Goal: Task Accomplishment & Management: Use online tool/utility

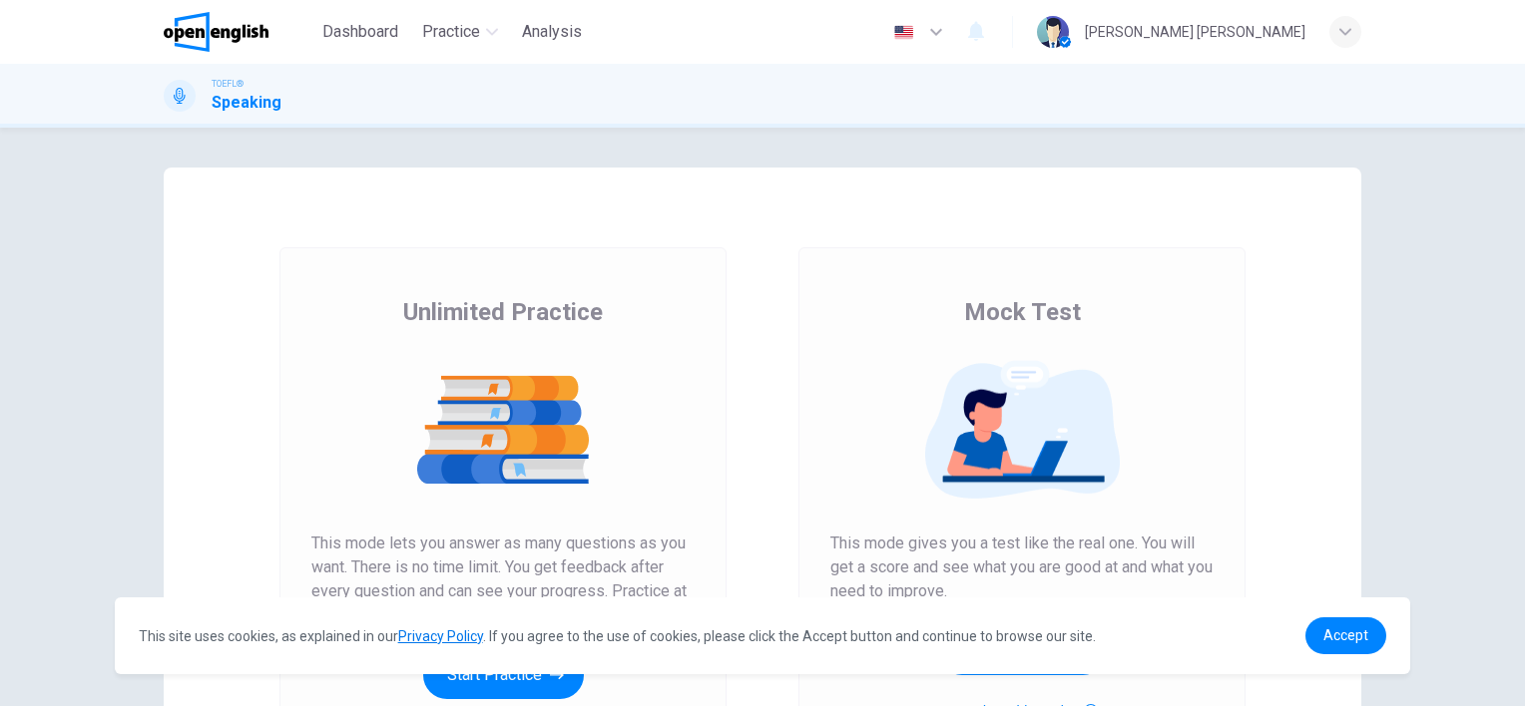
scroll to position [159, 0]
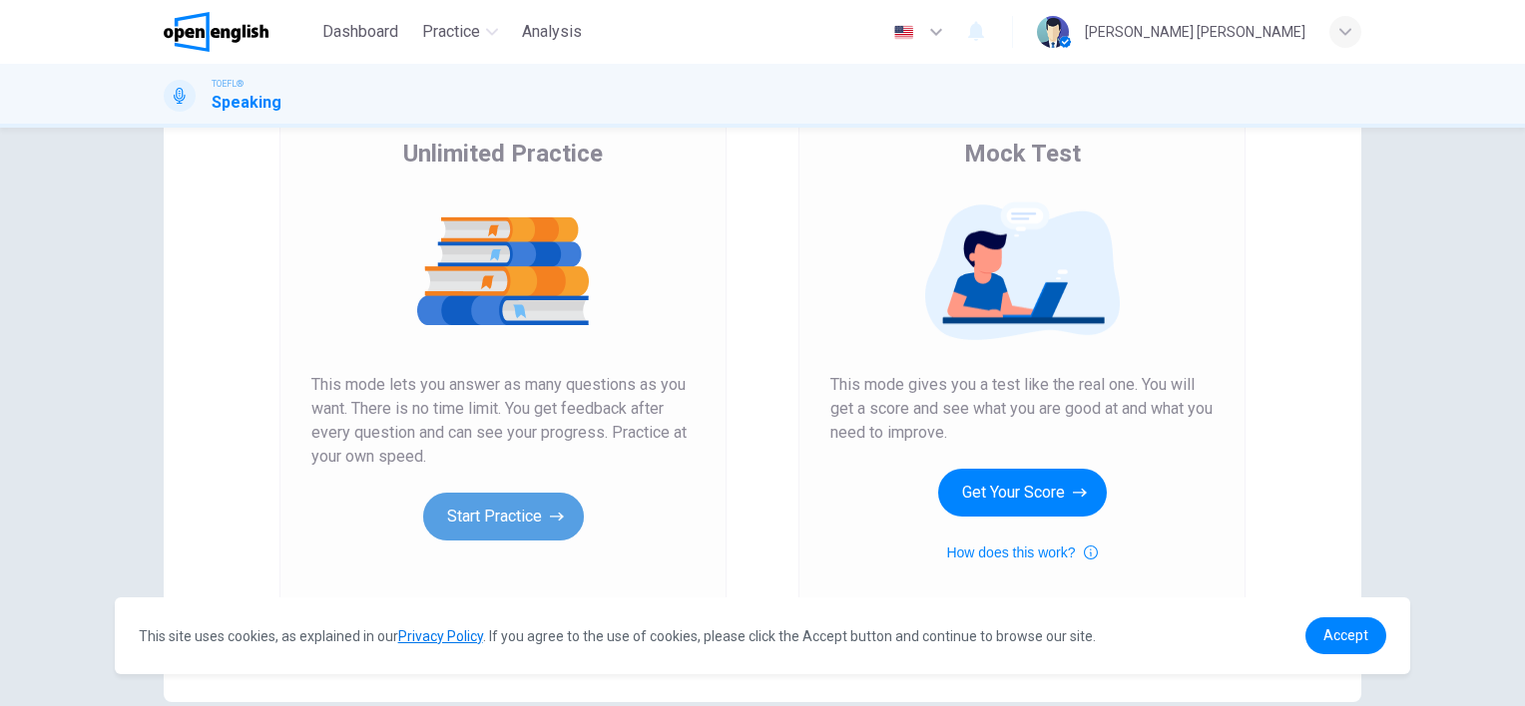
click at [513, 519] on button "Start Practice" at bounding box center [503, 517] width 161 height 48
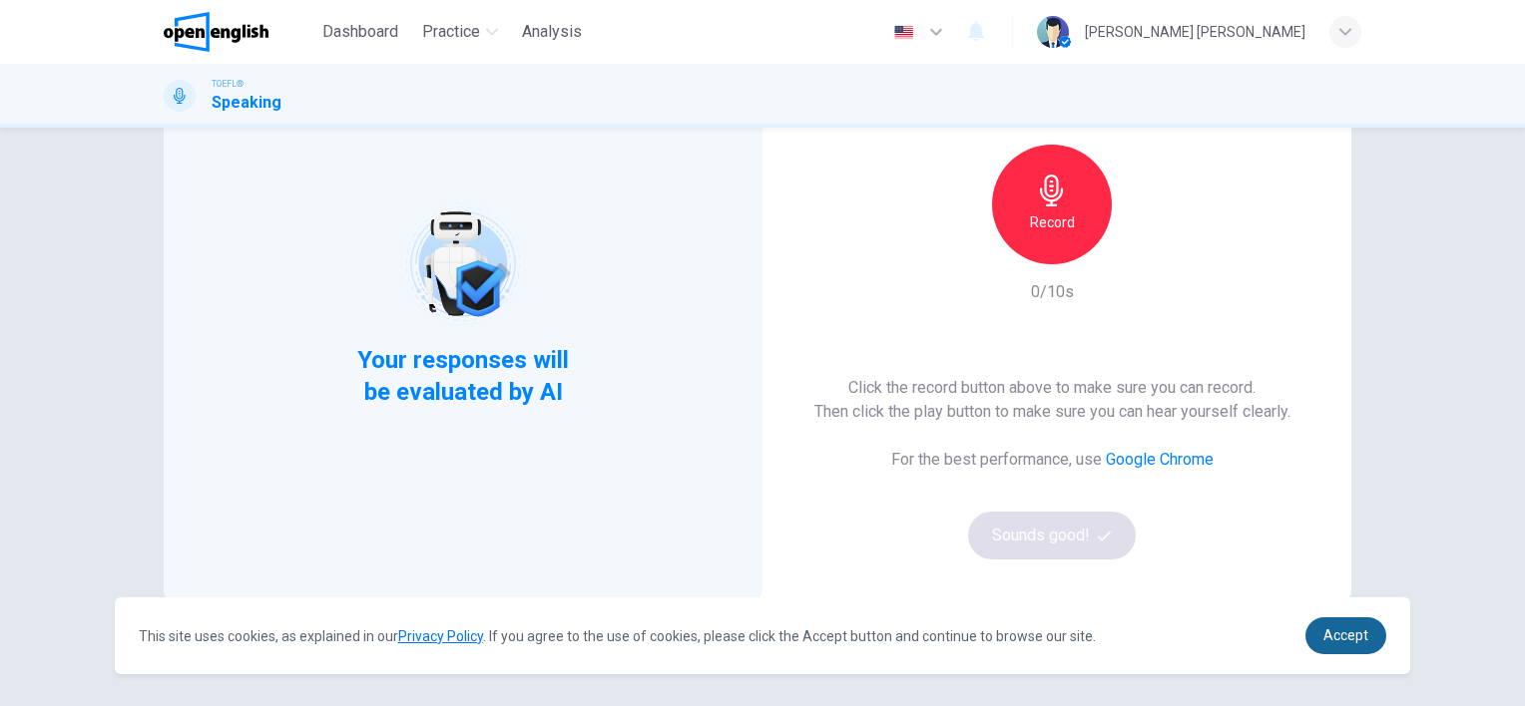
click at [1346, 631] on span "Accept" at bounding box center [1345, 636] width 45 height 16
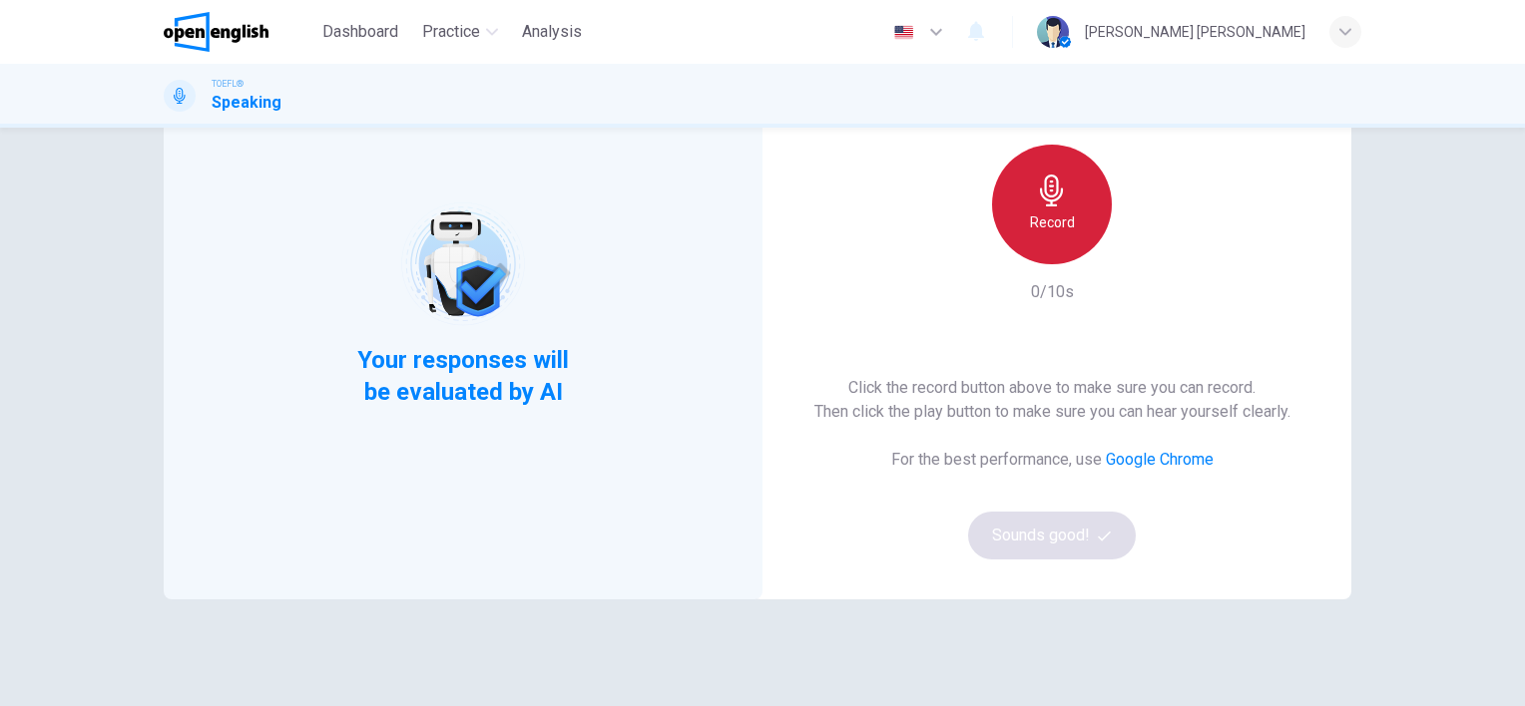
click at [1049, 216] on h6 "Record" at bounding box center [1052, 223] width 45 height 24
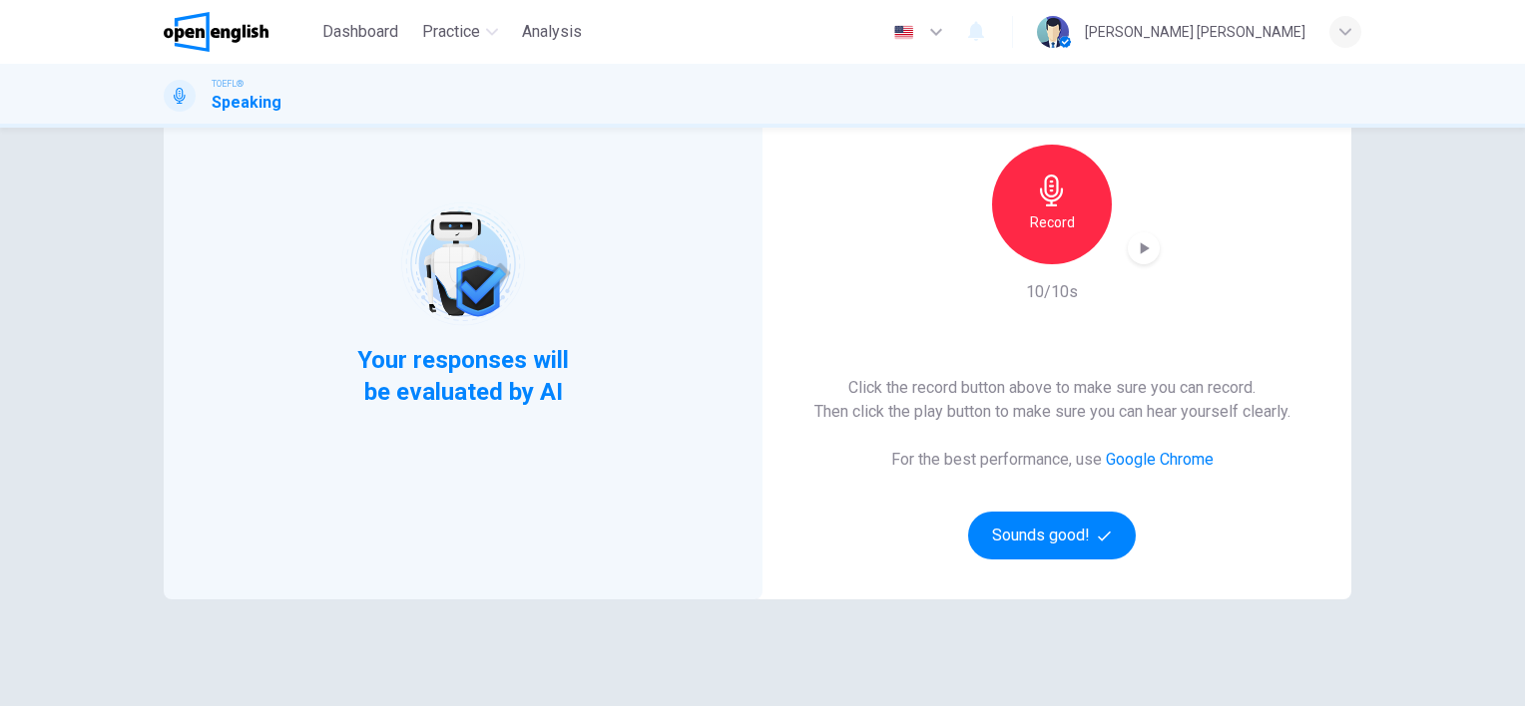
click at [1070, 545] on button "Sounds good!" at bounding box center [1052, 536] width 168 height 48
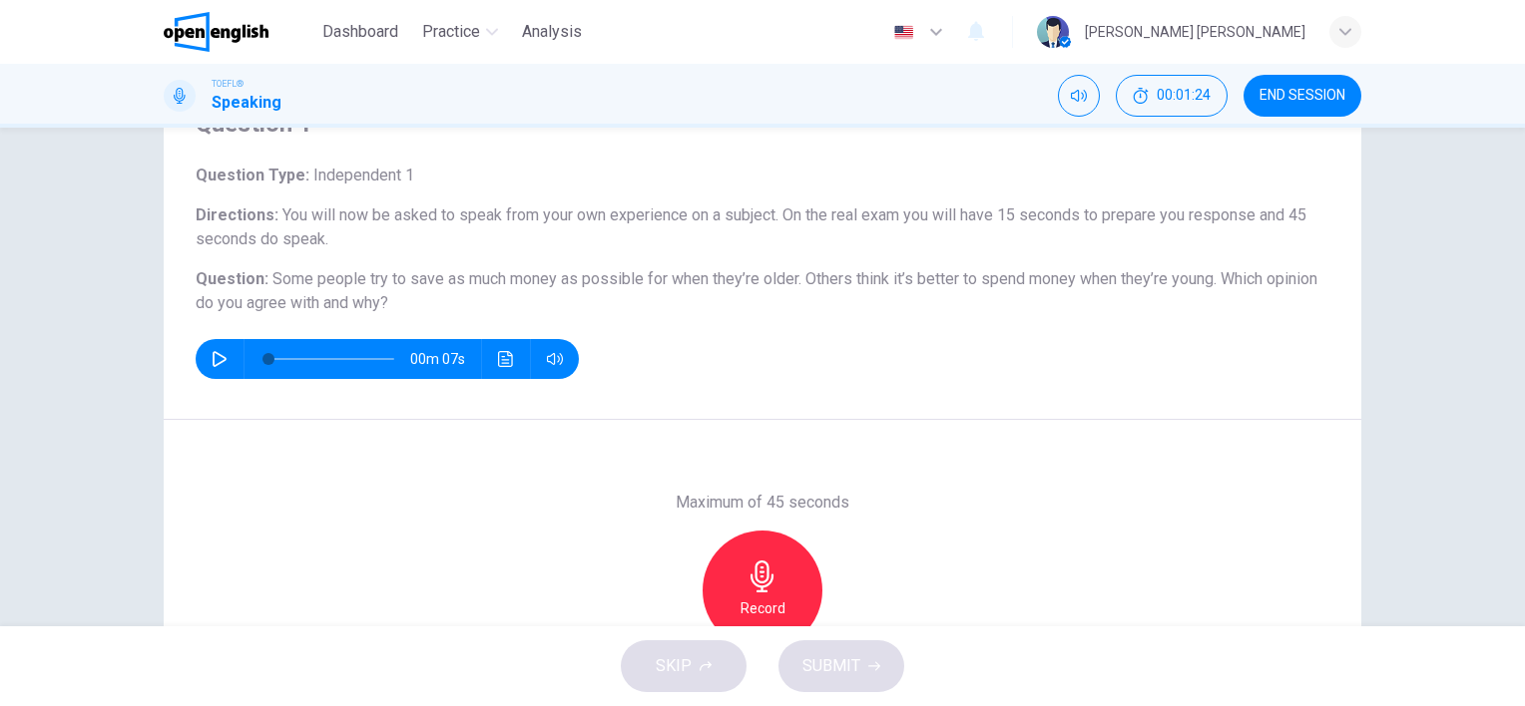
scroll to position [200, 0]
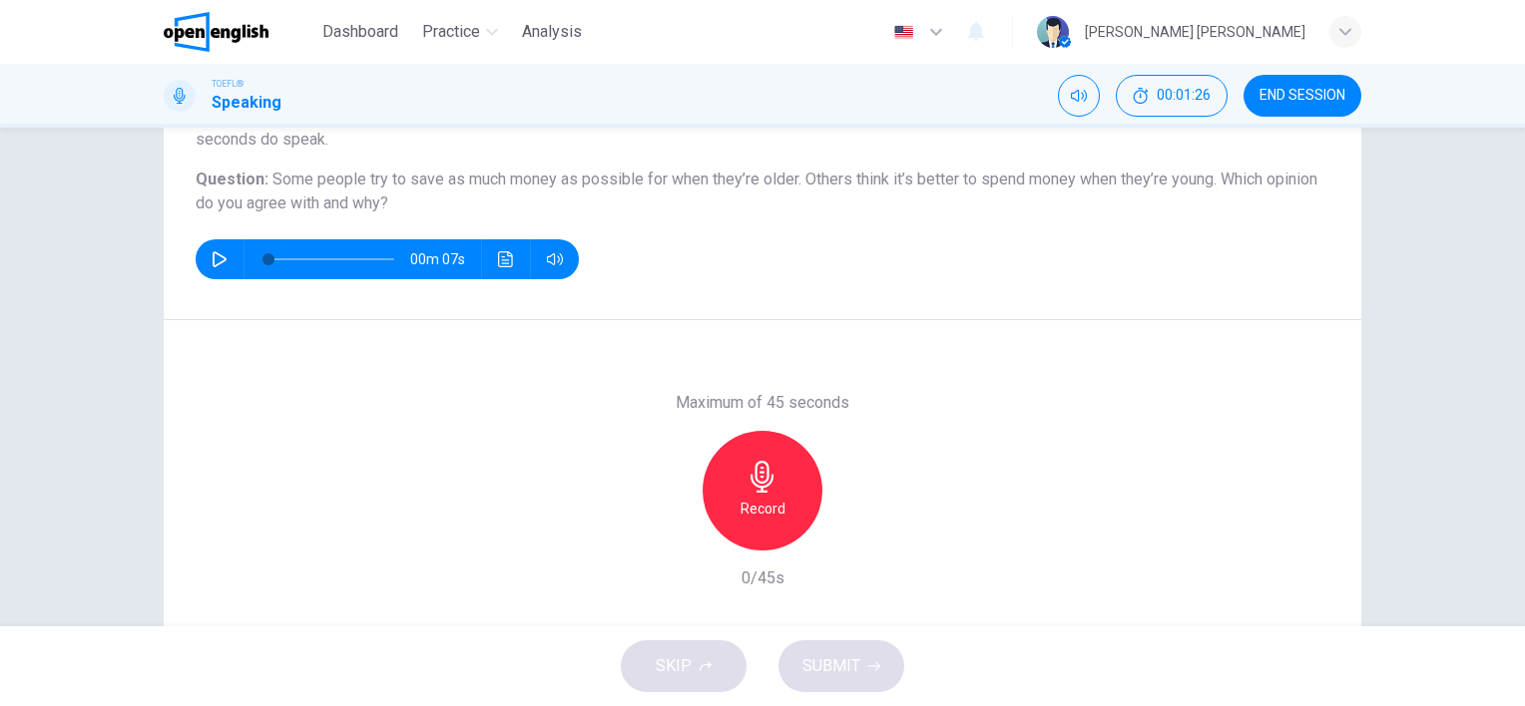
click at [768, 497] on h6 "Record" at bounding box center [762, 509] width 45 height 24
click at [870, 670] on icon "button" at bounding box center [874, 667] width 12 height 12
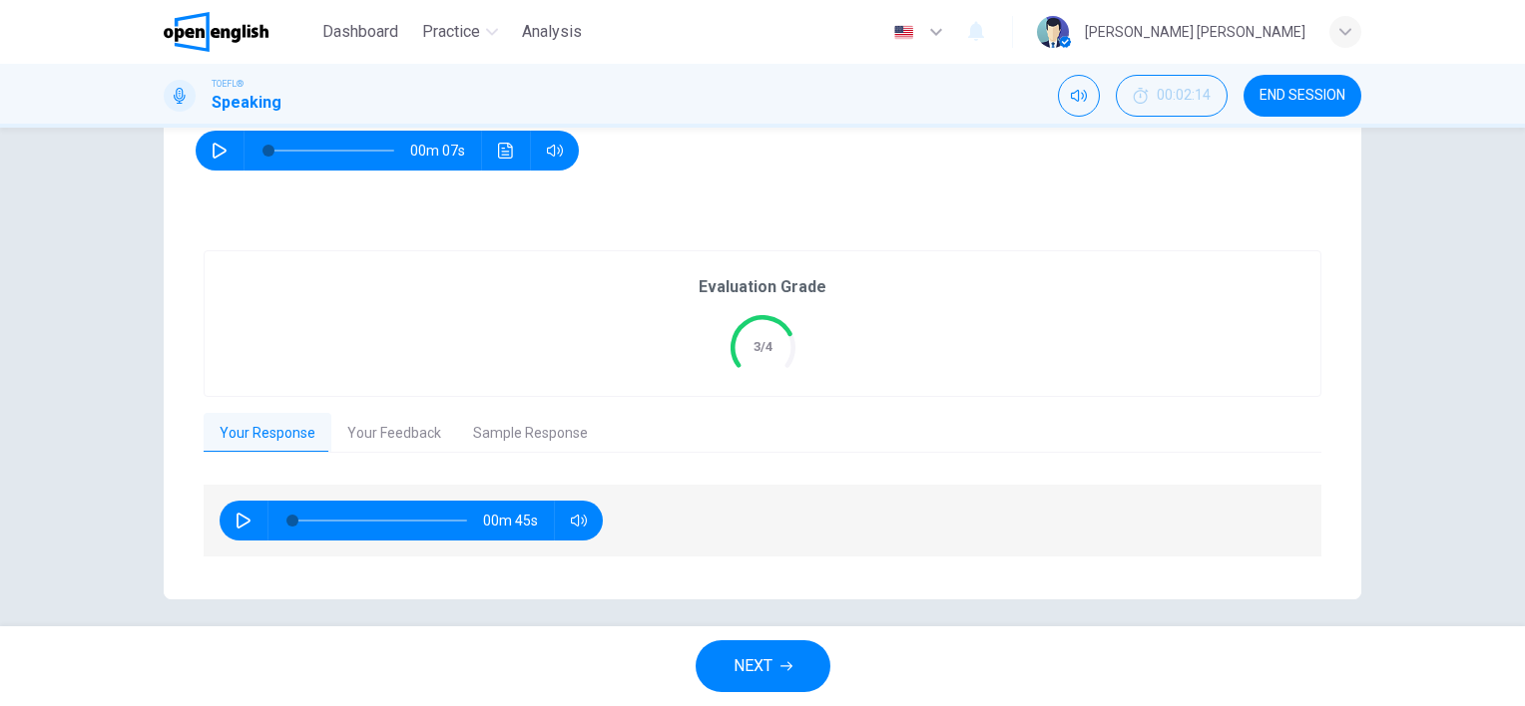
scroll to position [312, 0]
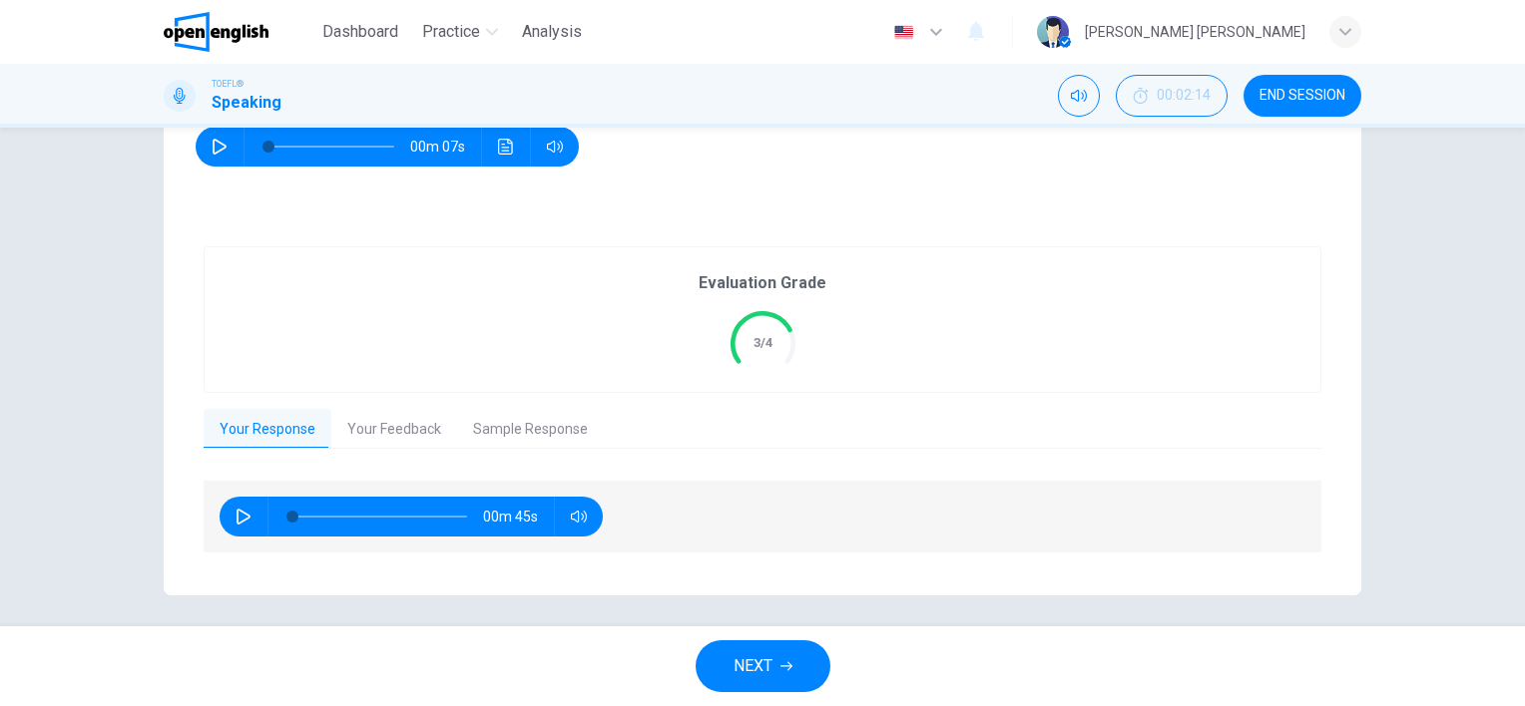
click at [793, 655] on button "NEXT" at bounding box center [762, 667] width 135 height 52
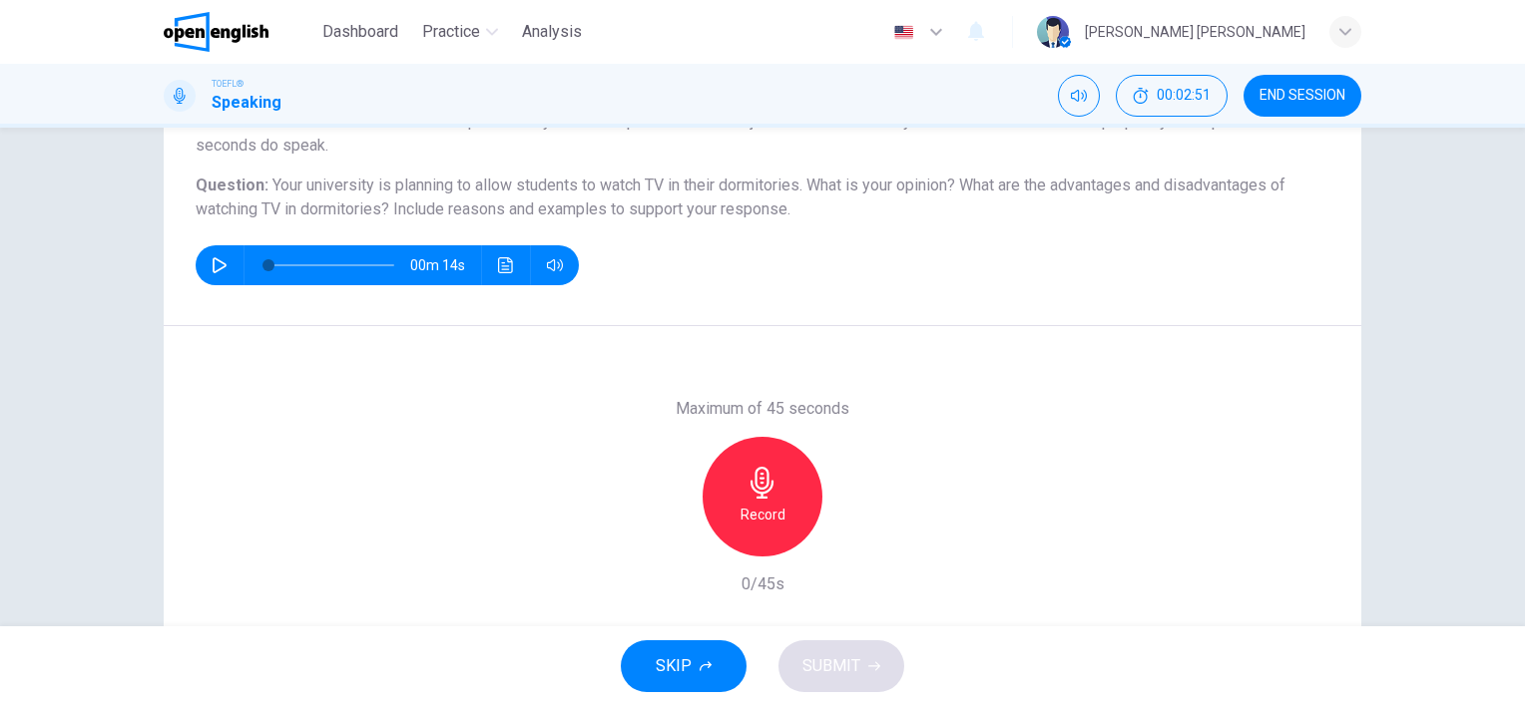
scroll to position [187, 0]
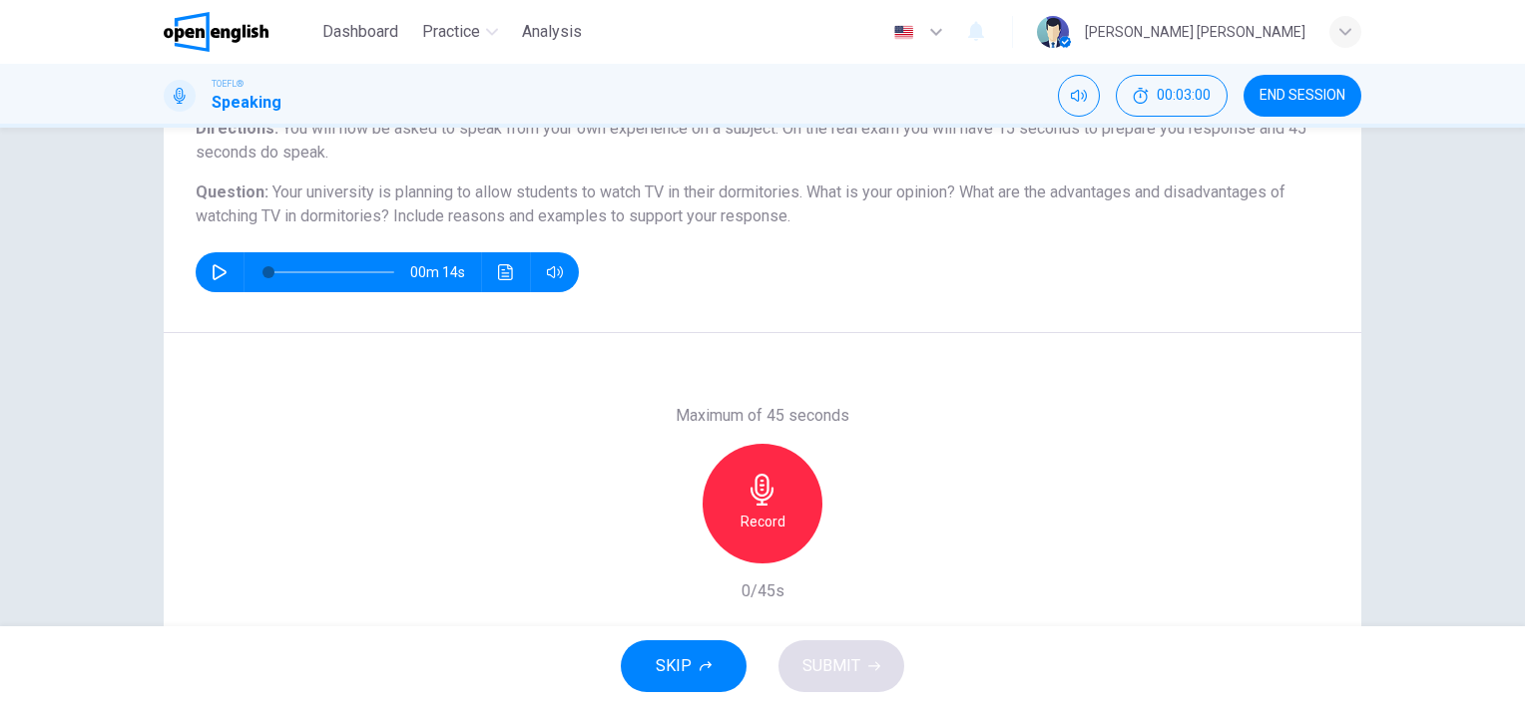
click at [771, 519] on h6 "Record" at bounding box center [762, 522] width 45 height 24
click at [847, 667] on span "SUBMIT" at bounding box center [831, 667] width 58 height 28
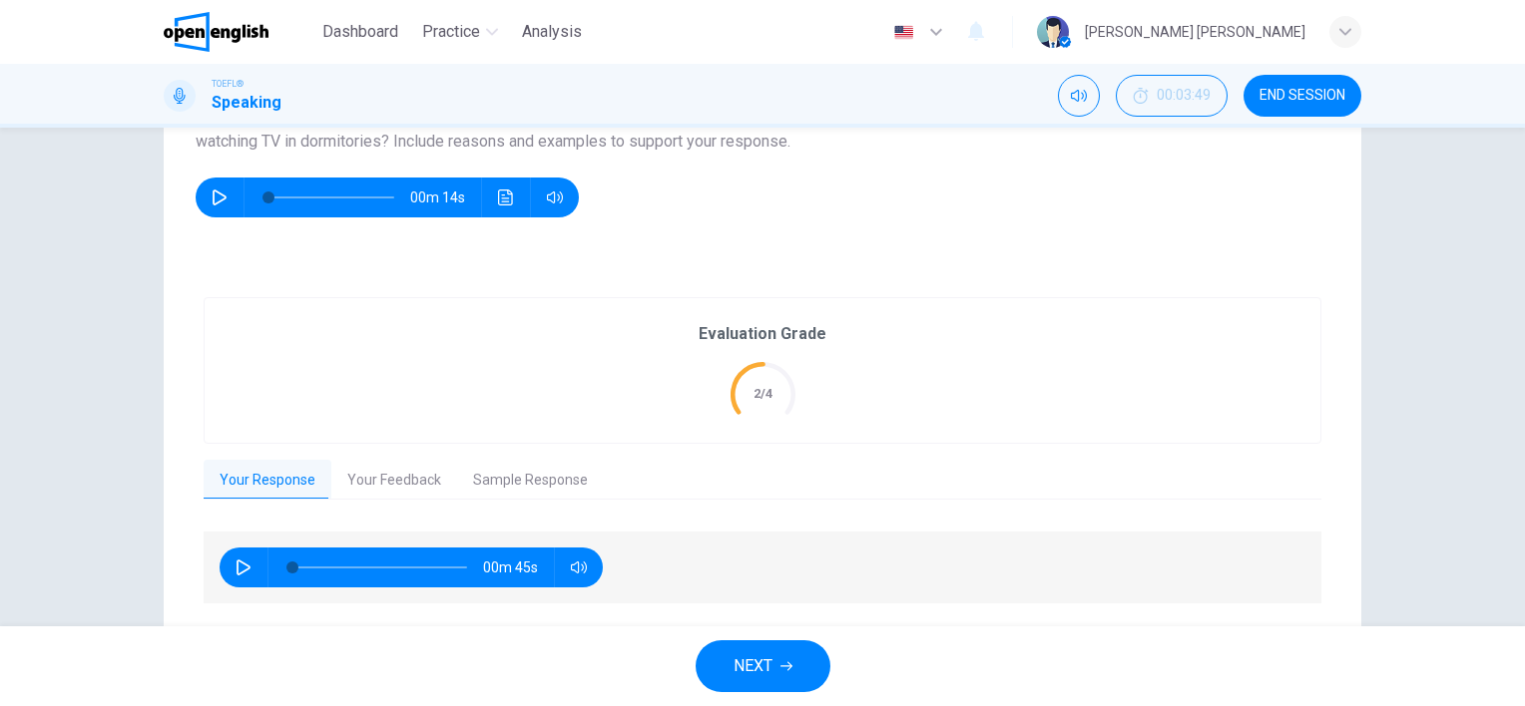
scroll to position [319, 0]
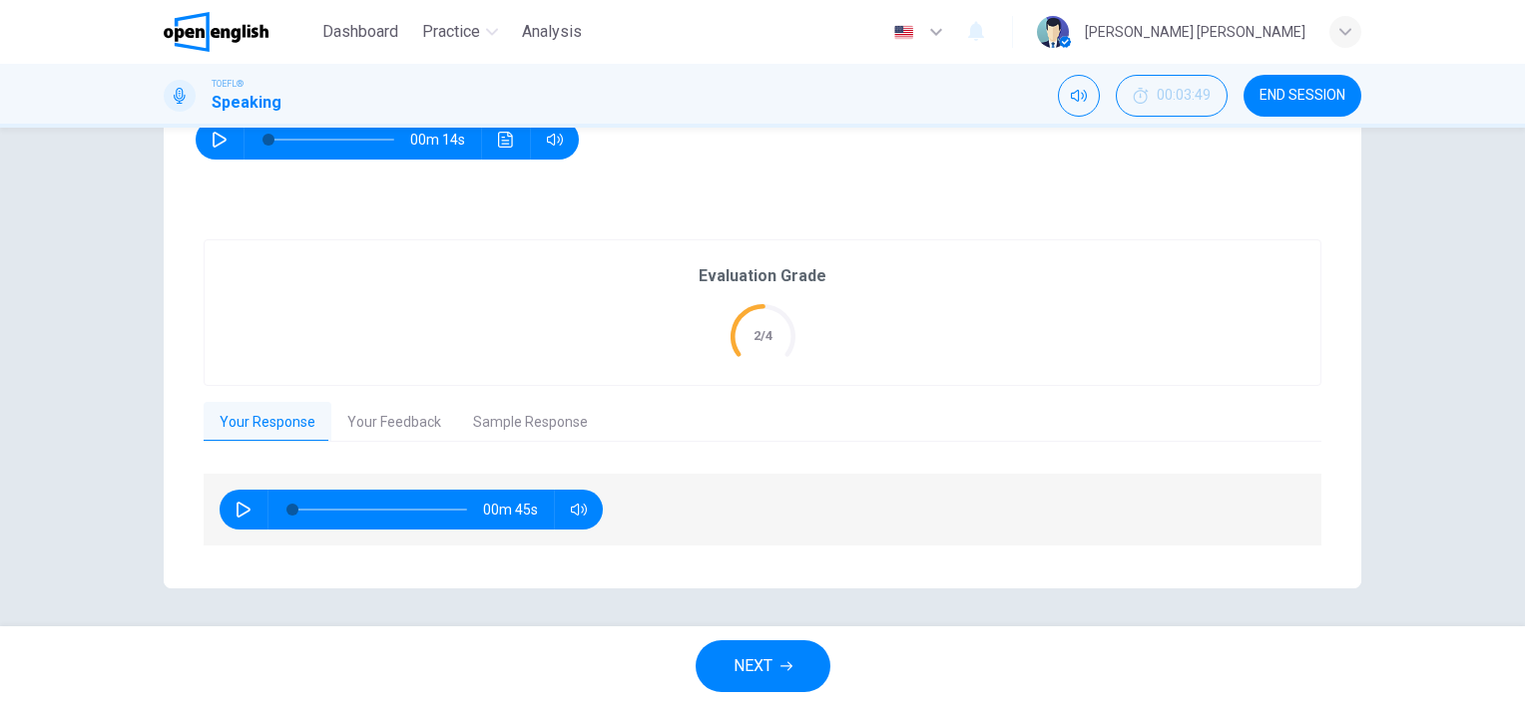
click at [788, 667] on icon "button" at bounding box center [786, 667] width 12 height 9
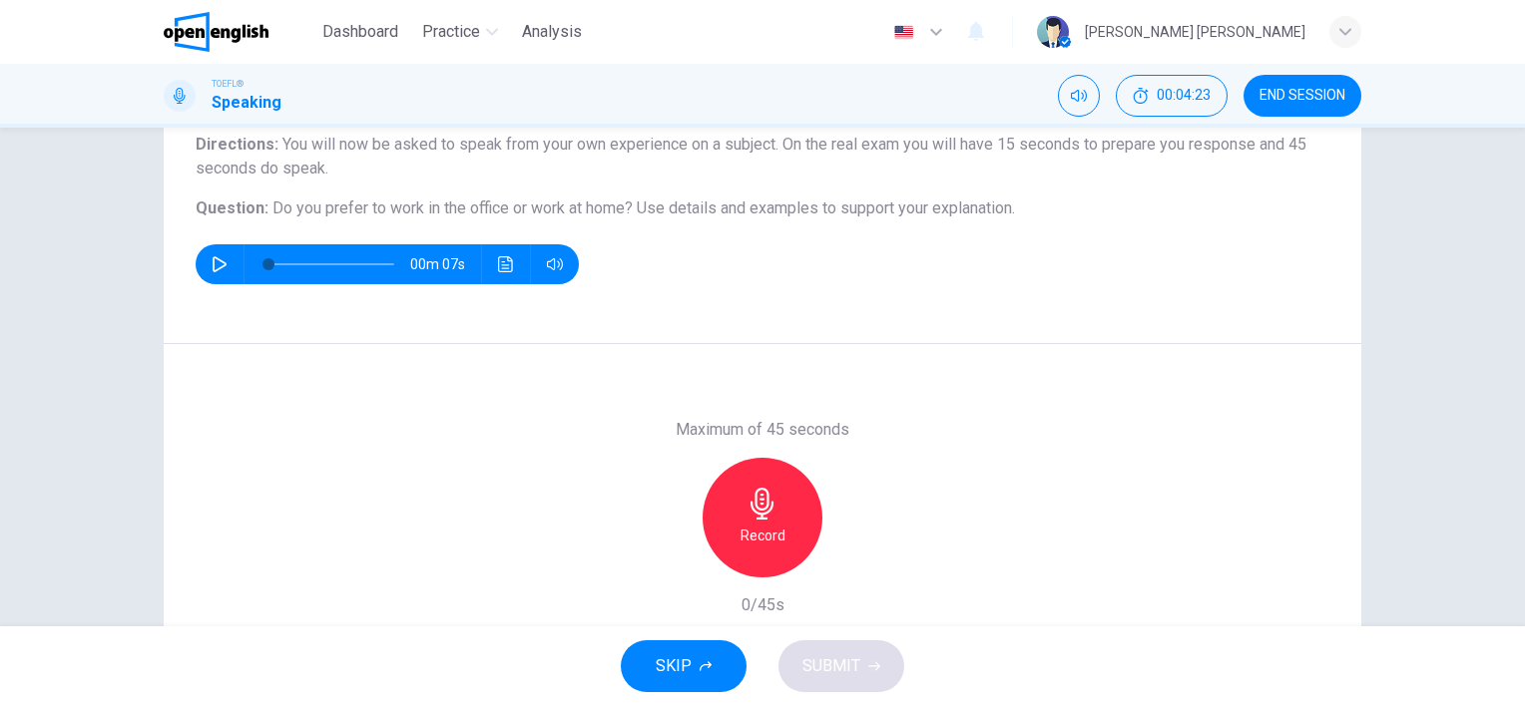
scroll to position [172, 0]
click at [795, 539] on div "Record" at bounding box center [762, 517] width 120 height 120
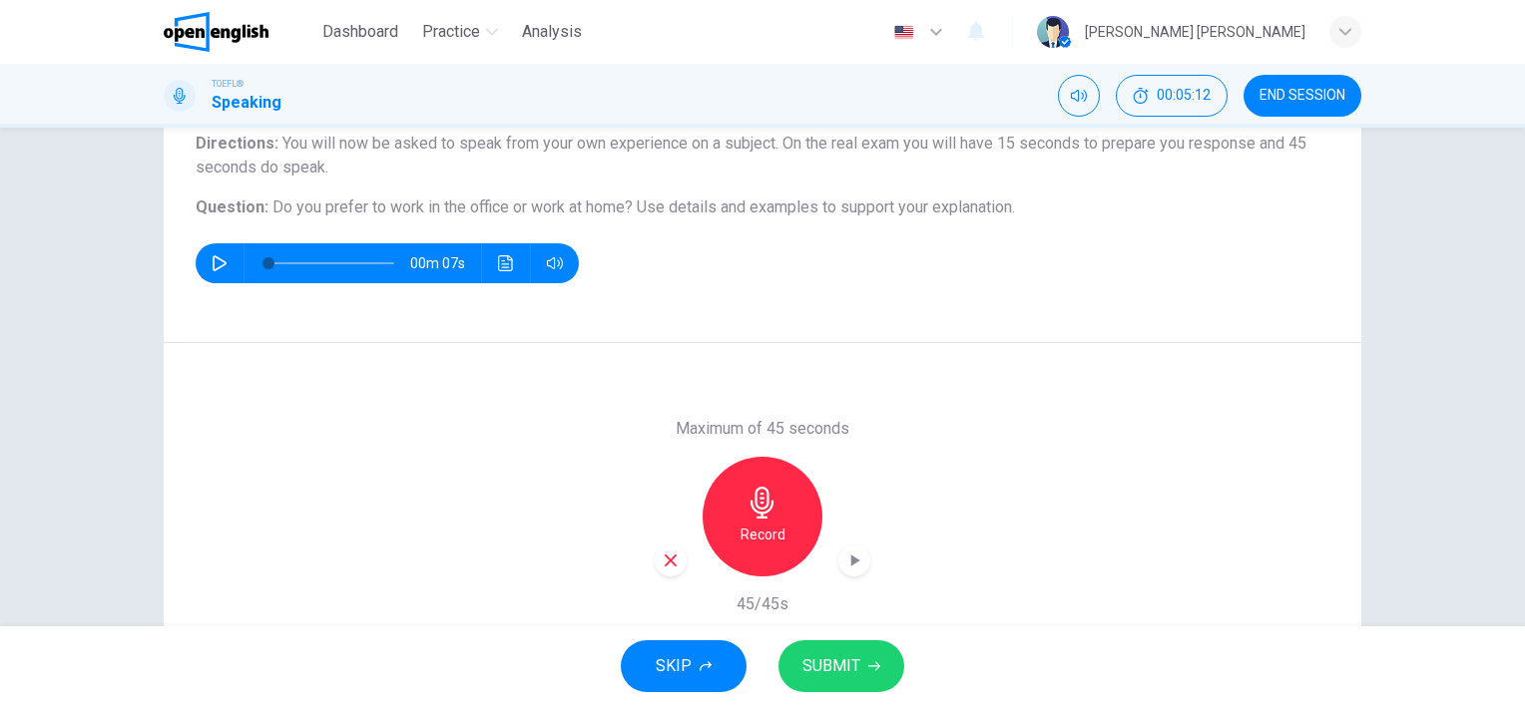
click at [847, 665] on span "SUBMIT" at bounding box center [831, 667] width 58 height 28
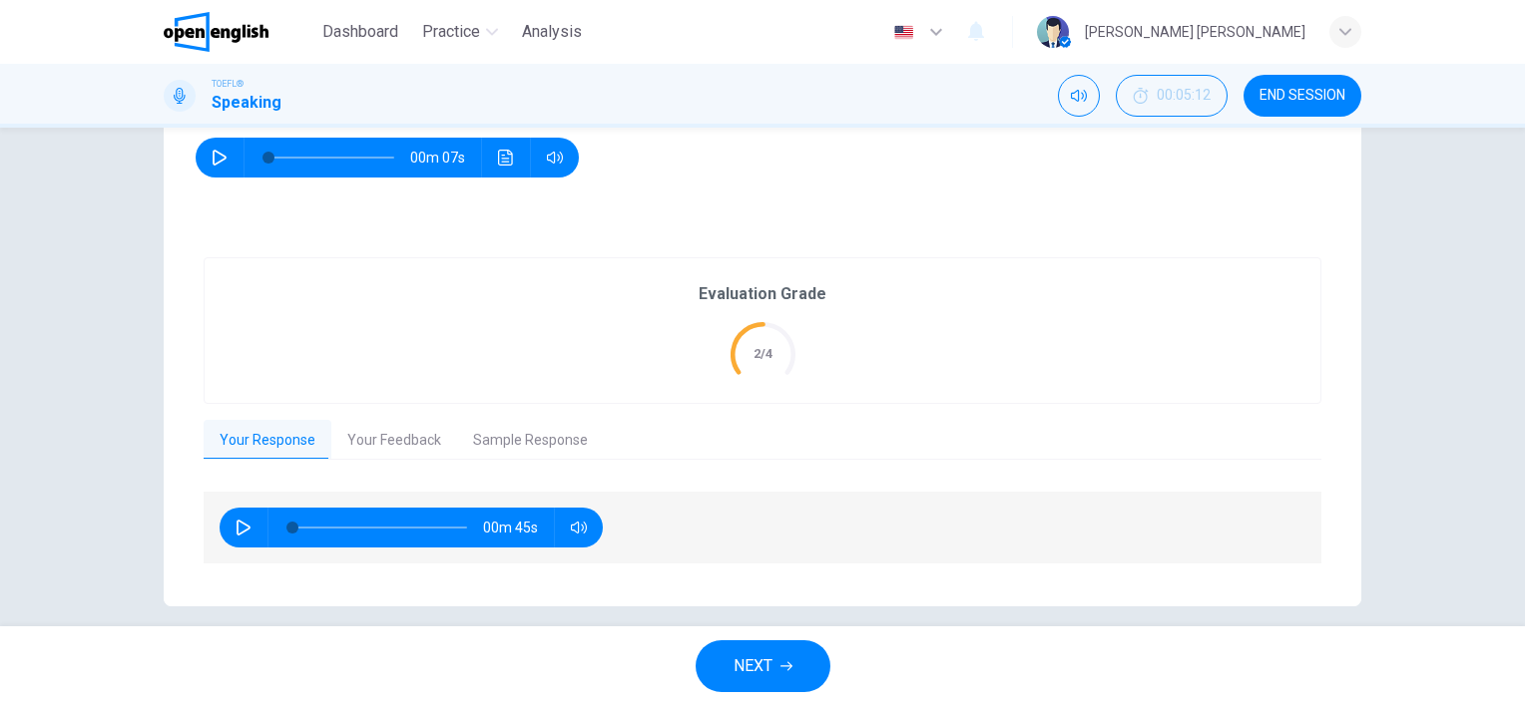
scroll to position [295, 0]
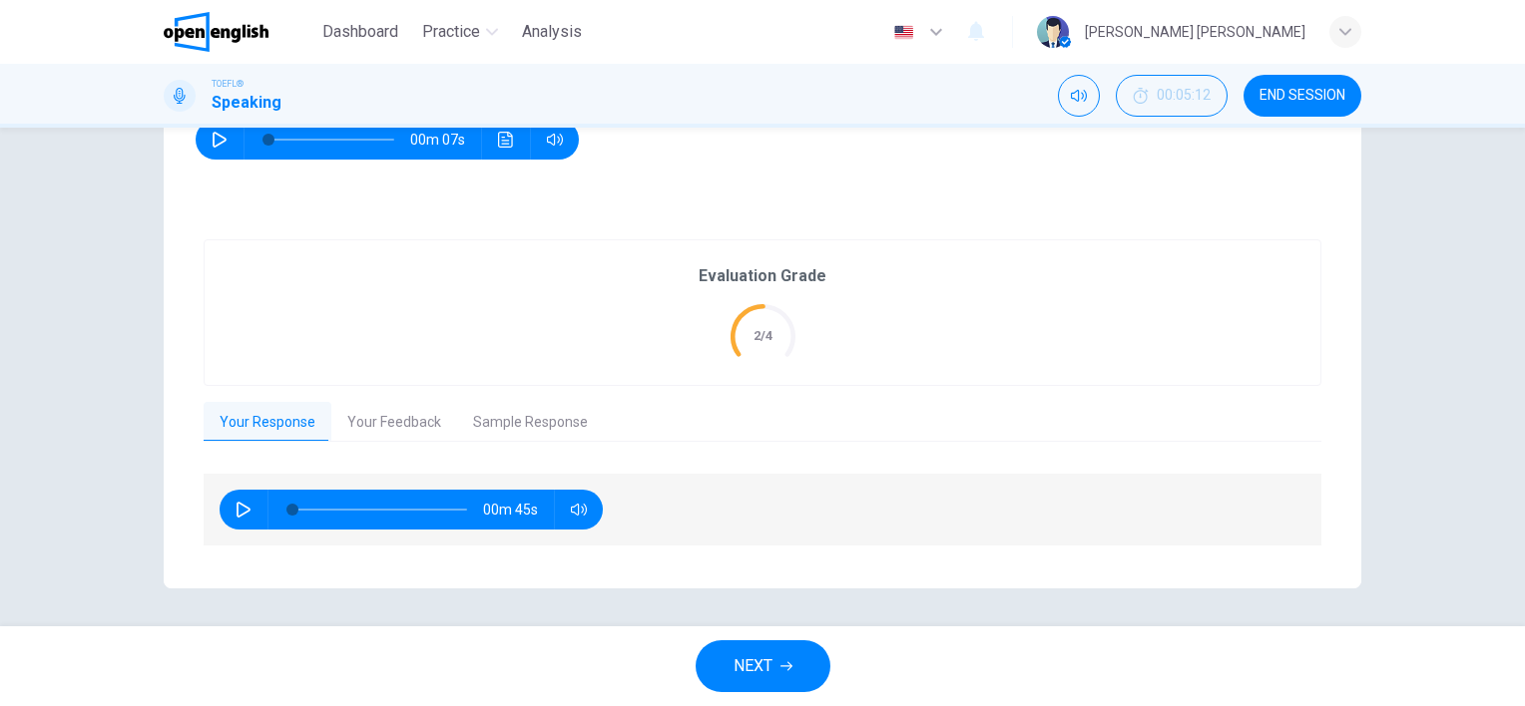
click at [796, 669] on button "NEXT" at bounding box center [762, 667] width 135 height 52
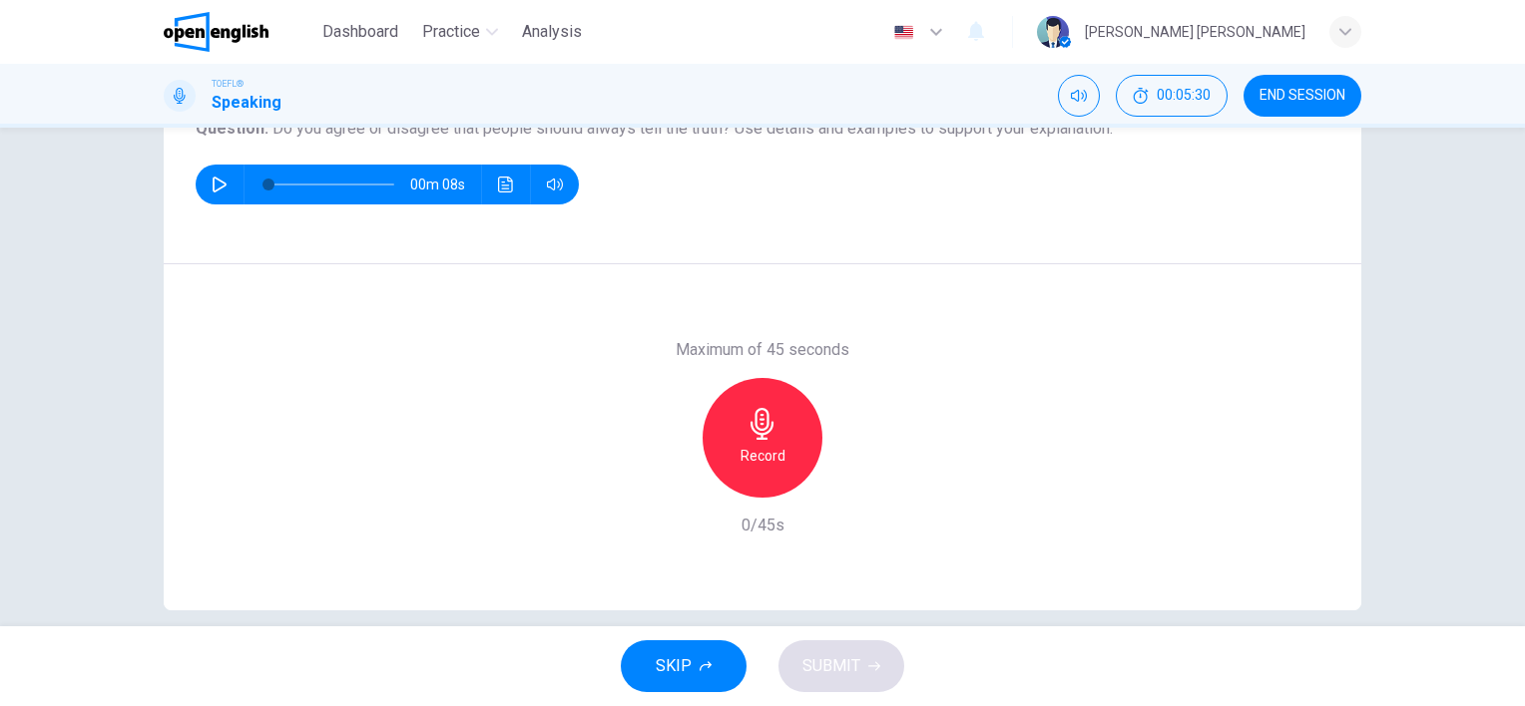
scroll to position [267, 0]
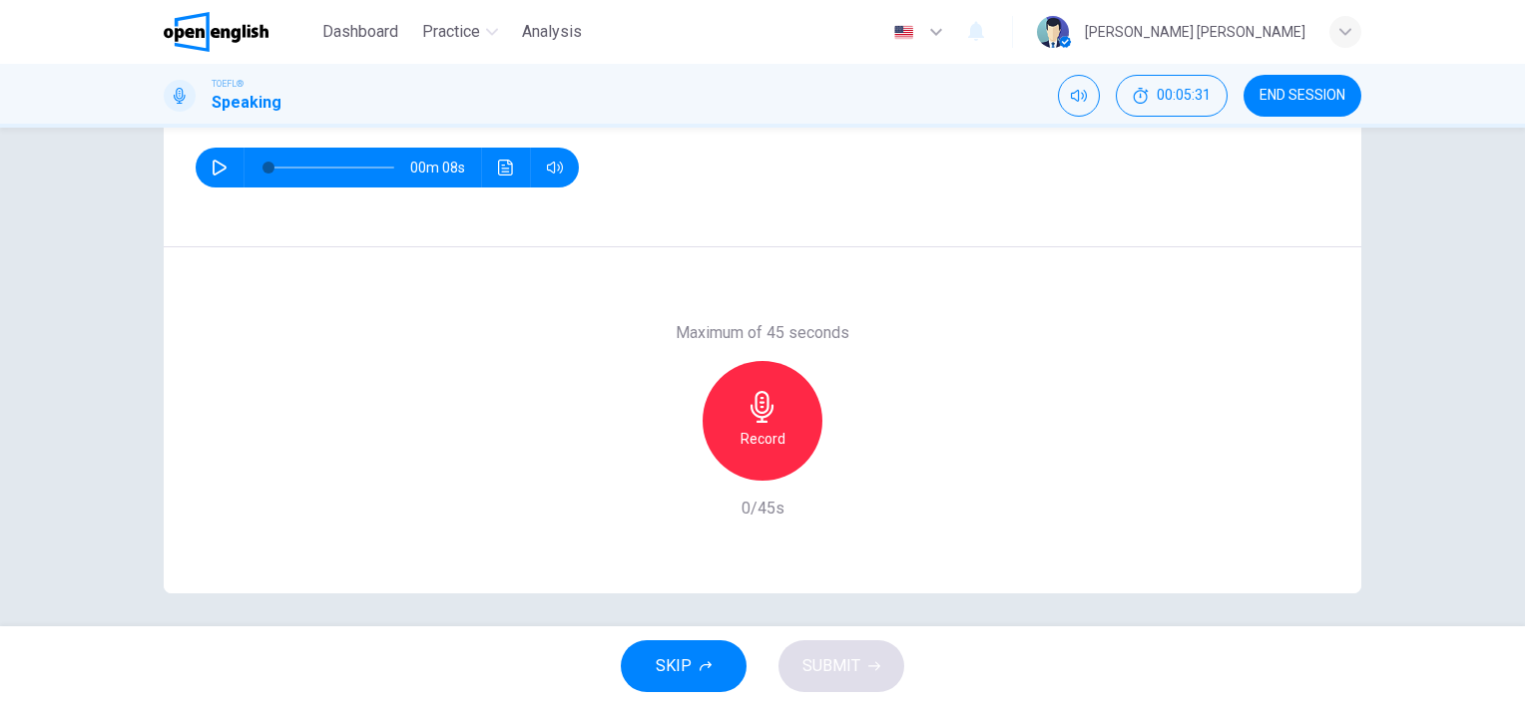
click at [774, 439] on h6 "Record" at bounding box center [762, 439] width 45 height 24
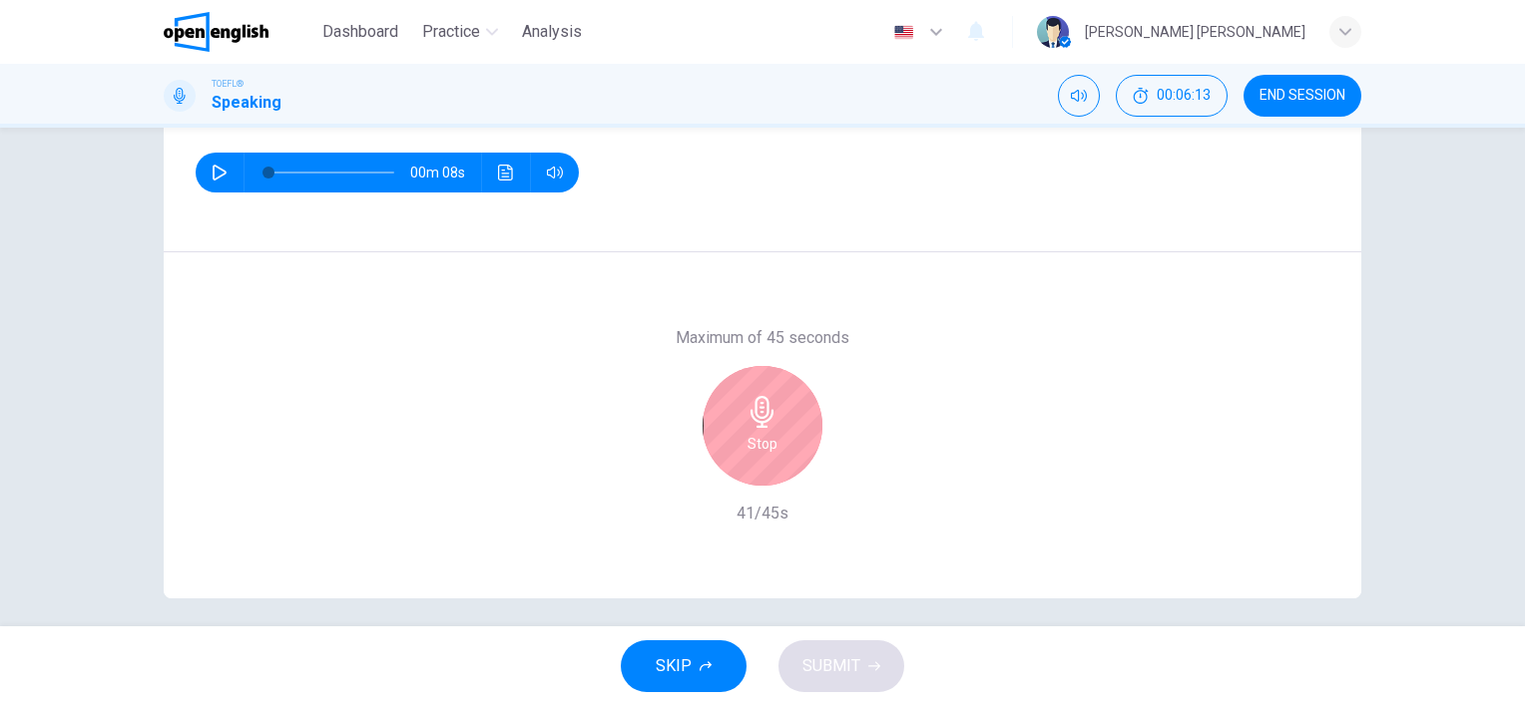
scroll to position [266, 0]
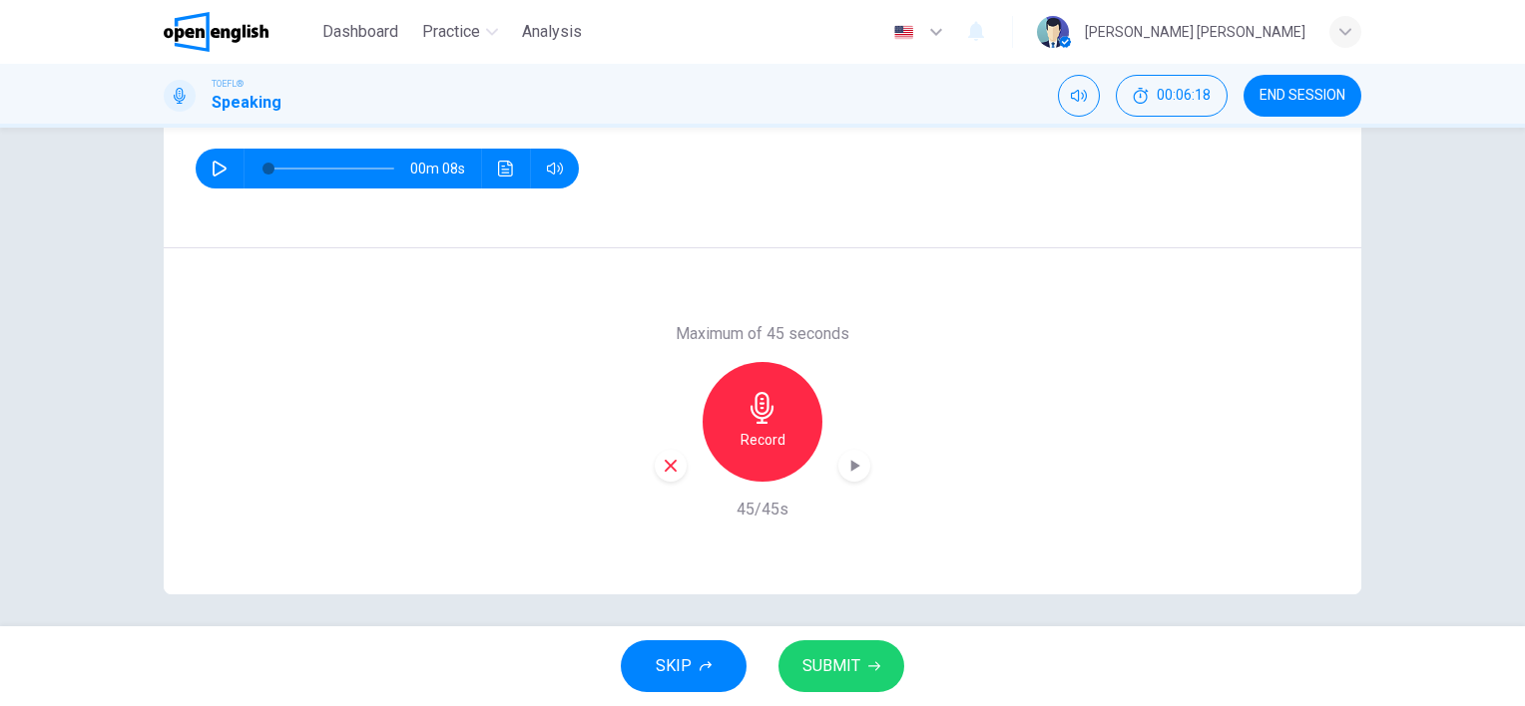
click at [848, 674] on span "SUBMIT" at bounding box center [831, 667] width 58 height 28
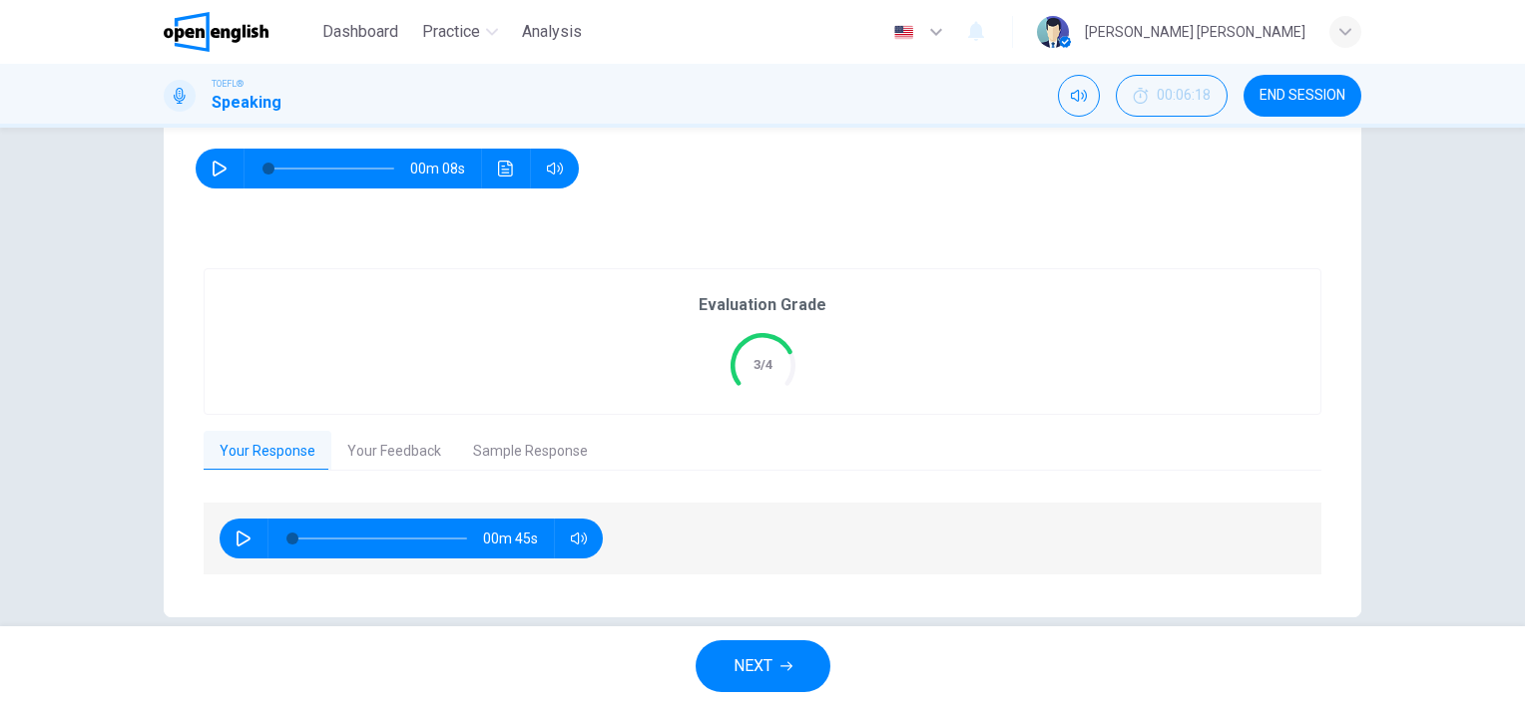
click at [811, 672] on button "NEXT" at bounding box center [762, 667] width 135 height 52
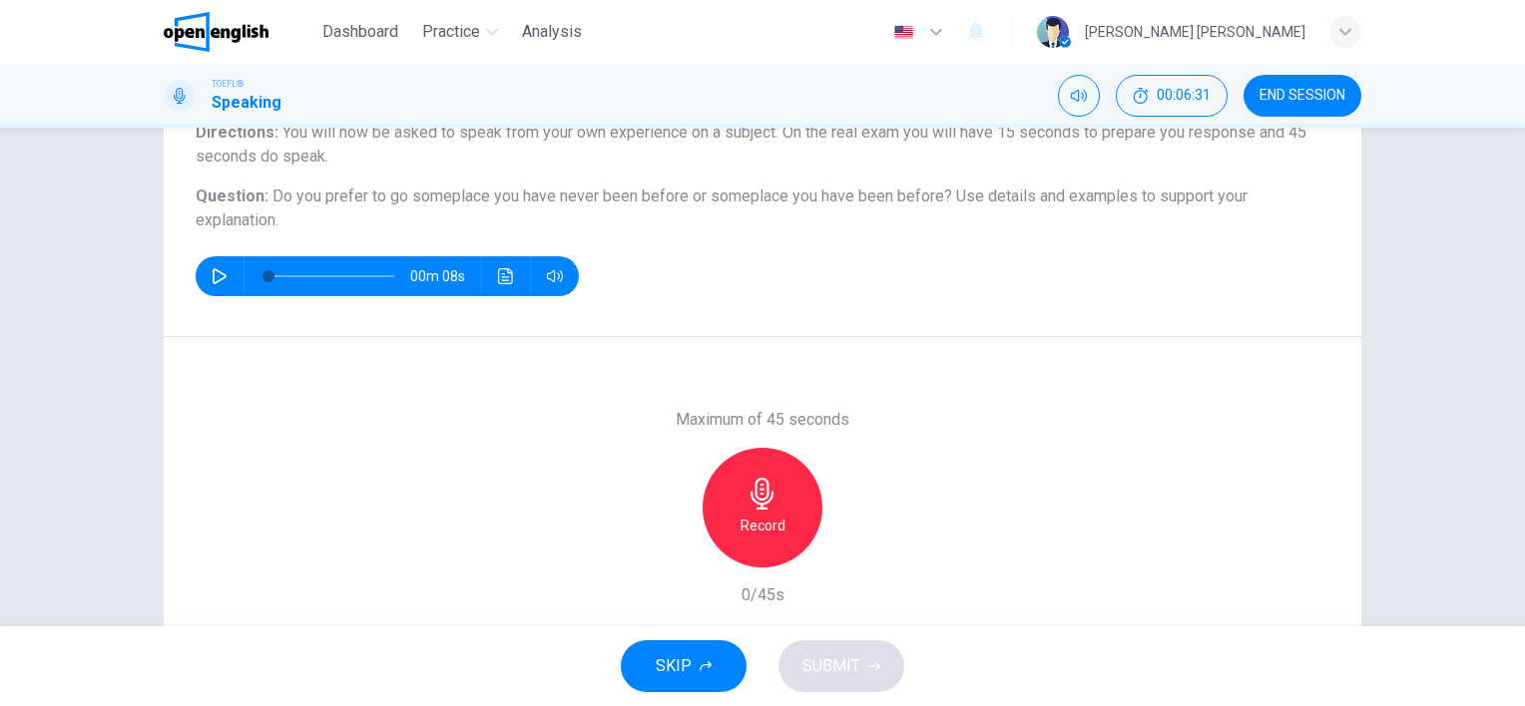
scroll to position [192, 0]
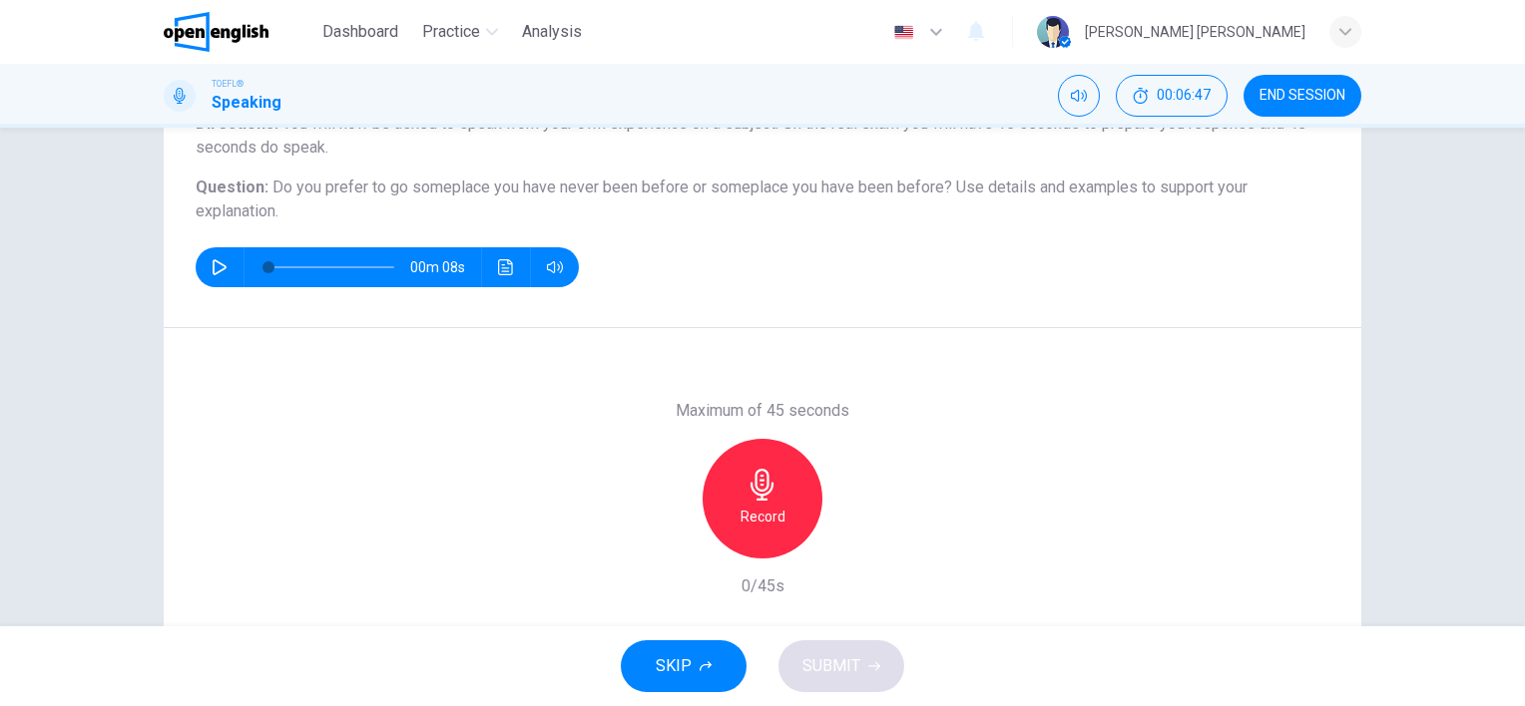
click at [754, 483] on icon "button" at bounding box center [761, 485] width 23 height 32
click at [856, 667] on span "SUBMIT" at bounding box center [831, 667] width 58 height 28
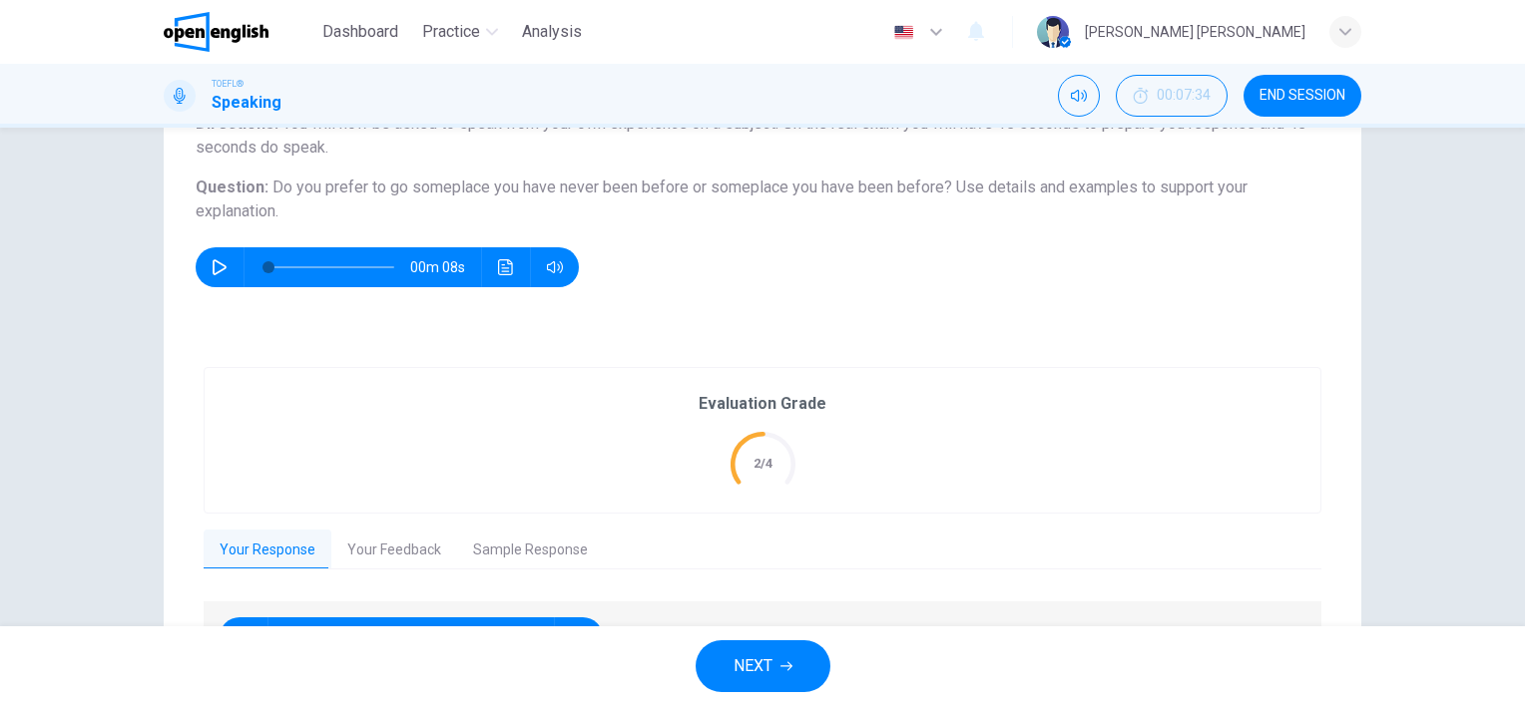
click at [774, 681] on button "NEXT" at bounding box center [762, 667] width 135 height 52
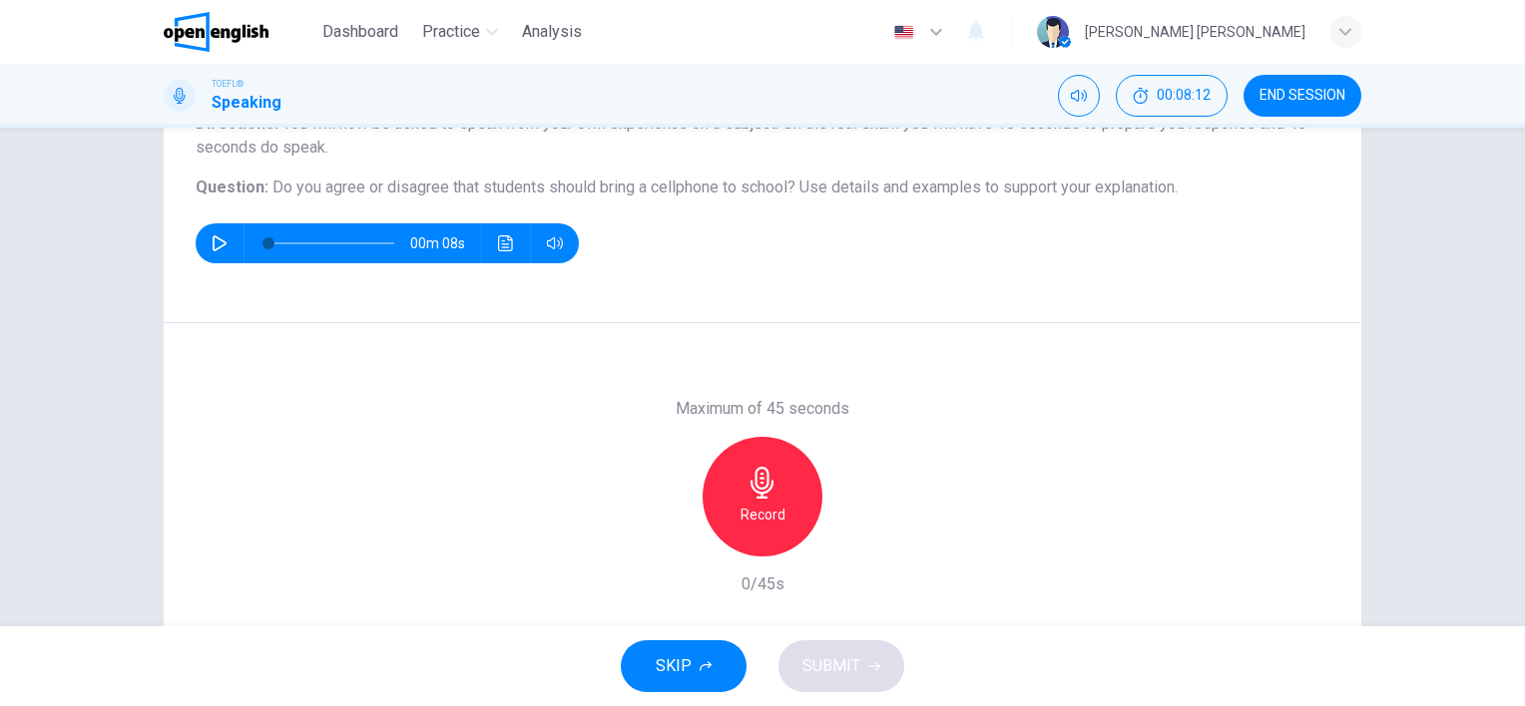
click at [773, 503] on h6 "Record" at bounding box center [762, 515] width 45 height 24
click at [836, 658] on span "SUBMIT" at bounding box center [831, 667] width 58 height 28
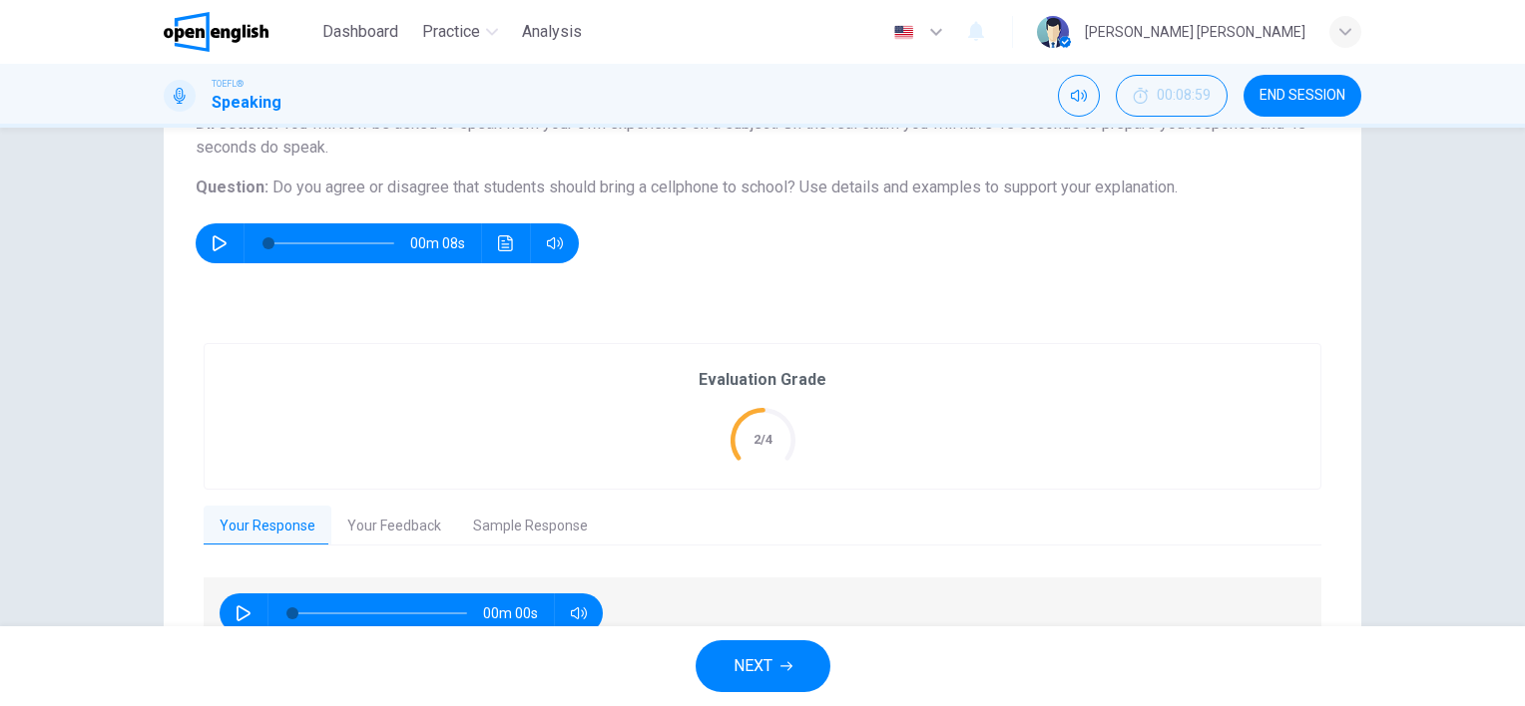
click at [743, 683] on button "NEXT" at bounding box center [762, 667] width 135 height 52
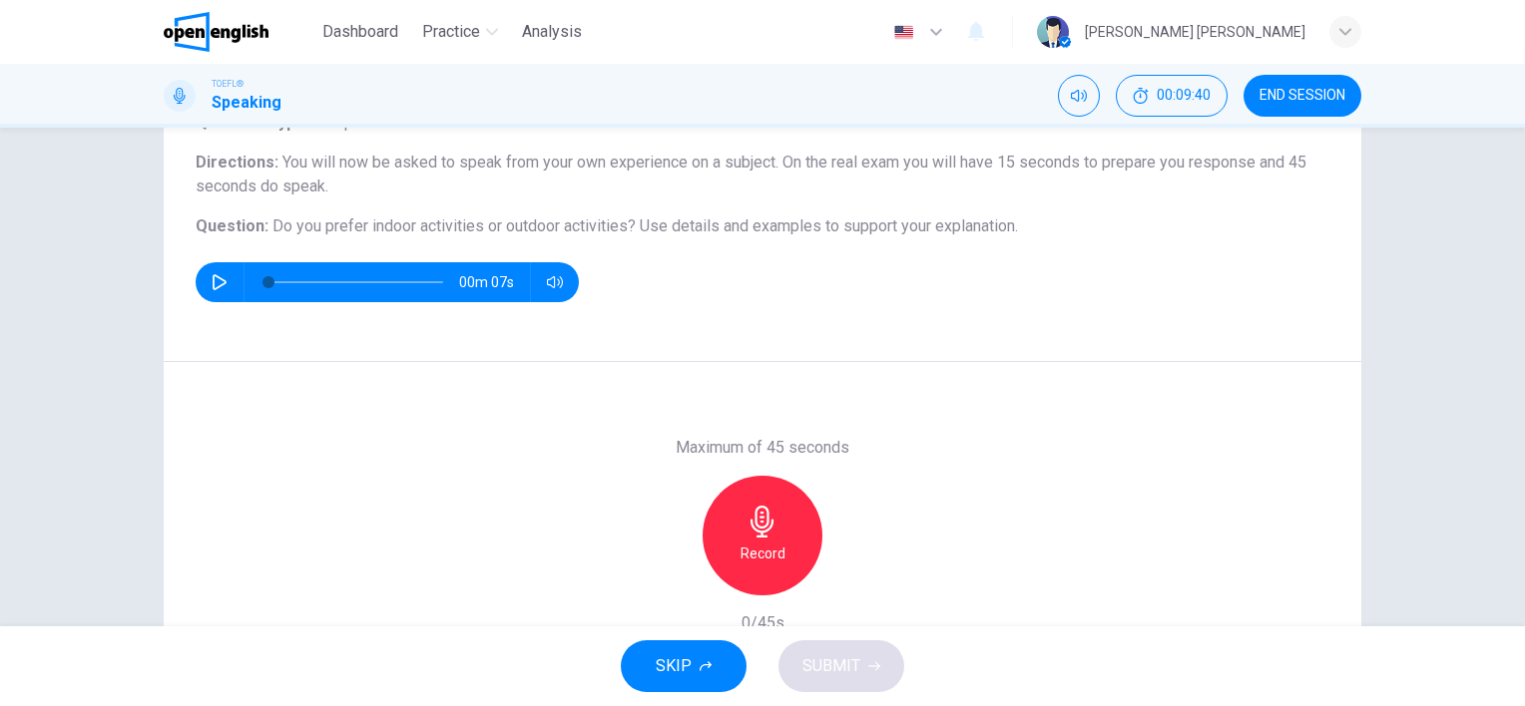
scroll to position [156, 0]
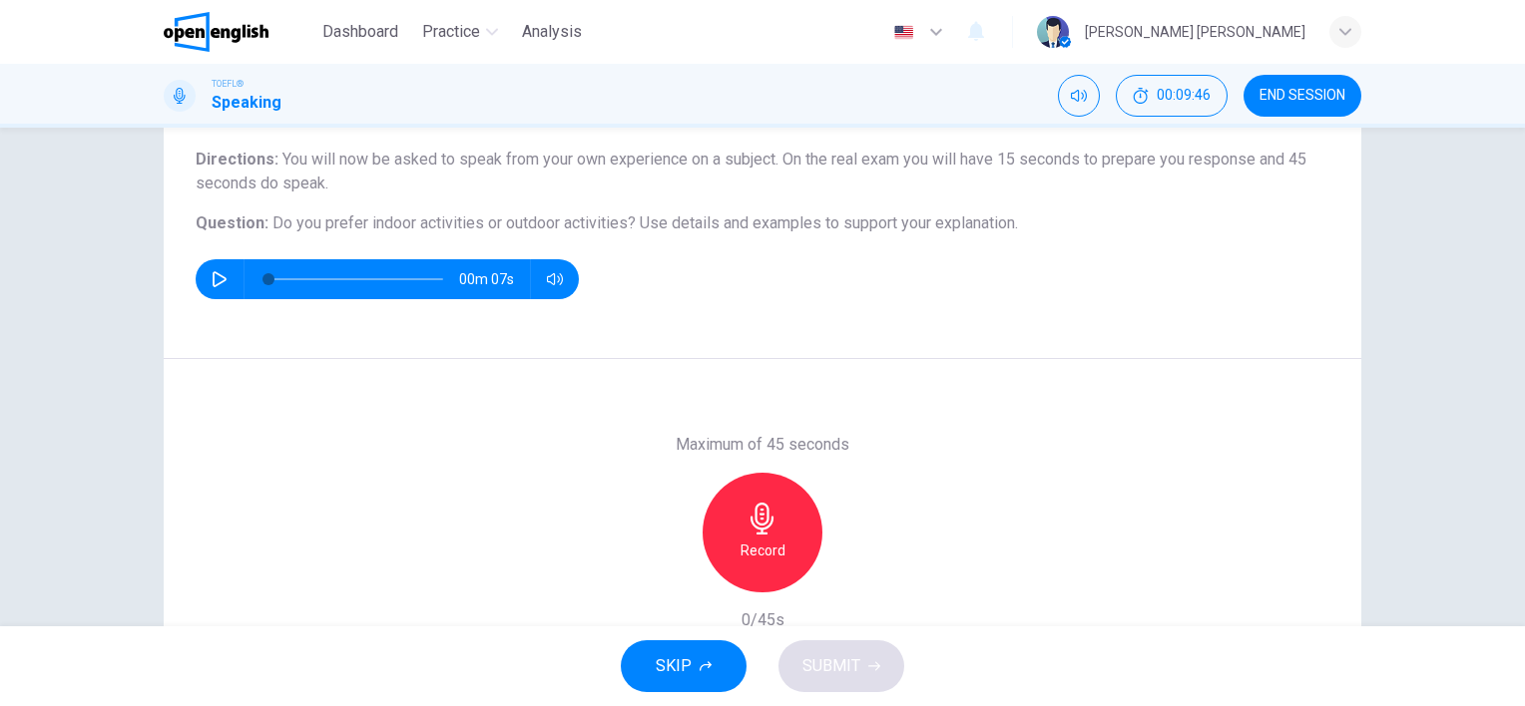
click at [766, 535] on div "Record" at bounding box center [762, 533] width 120 height 120
click at [846, 662] on span "SUBMIT" at bounding box center [831, 667] width 58 height 28
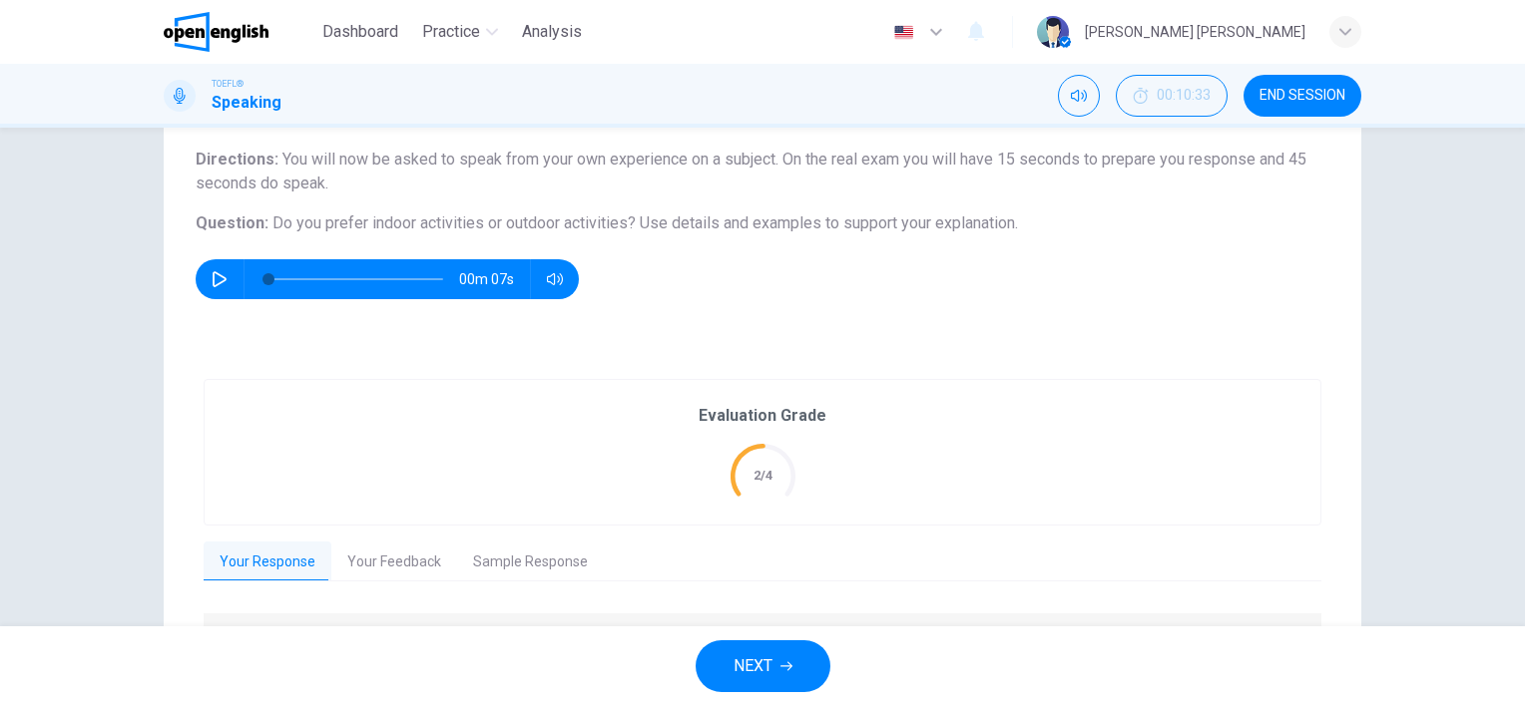
click at [770, 672] on span "NEXT" at bounding box center [752, 667] width 39 height 28
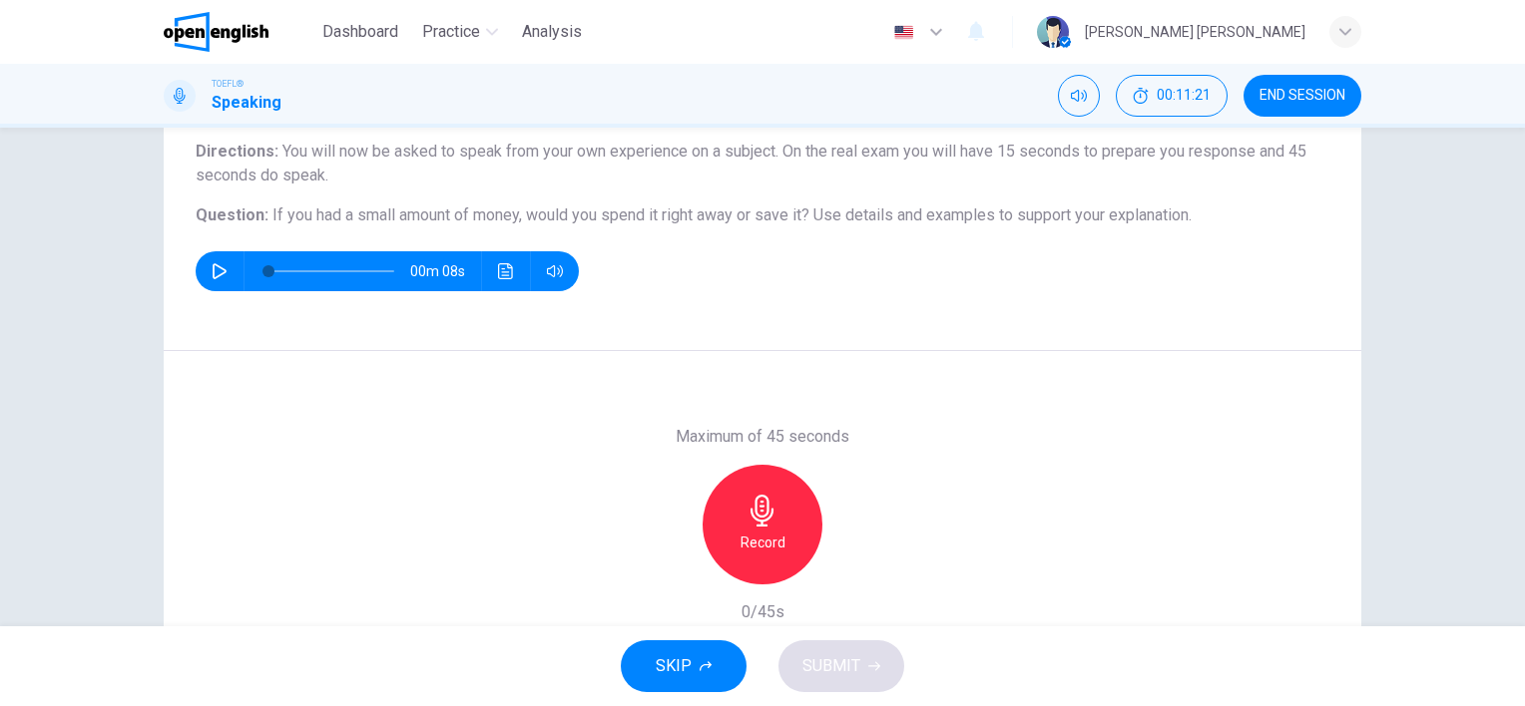
scroll to position [166, 0]
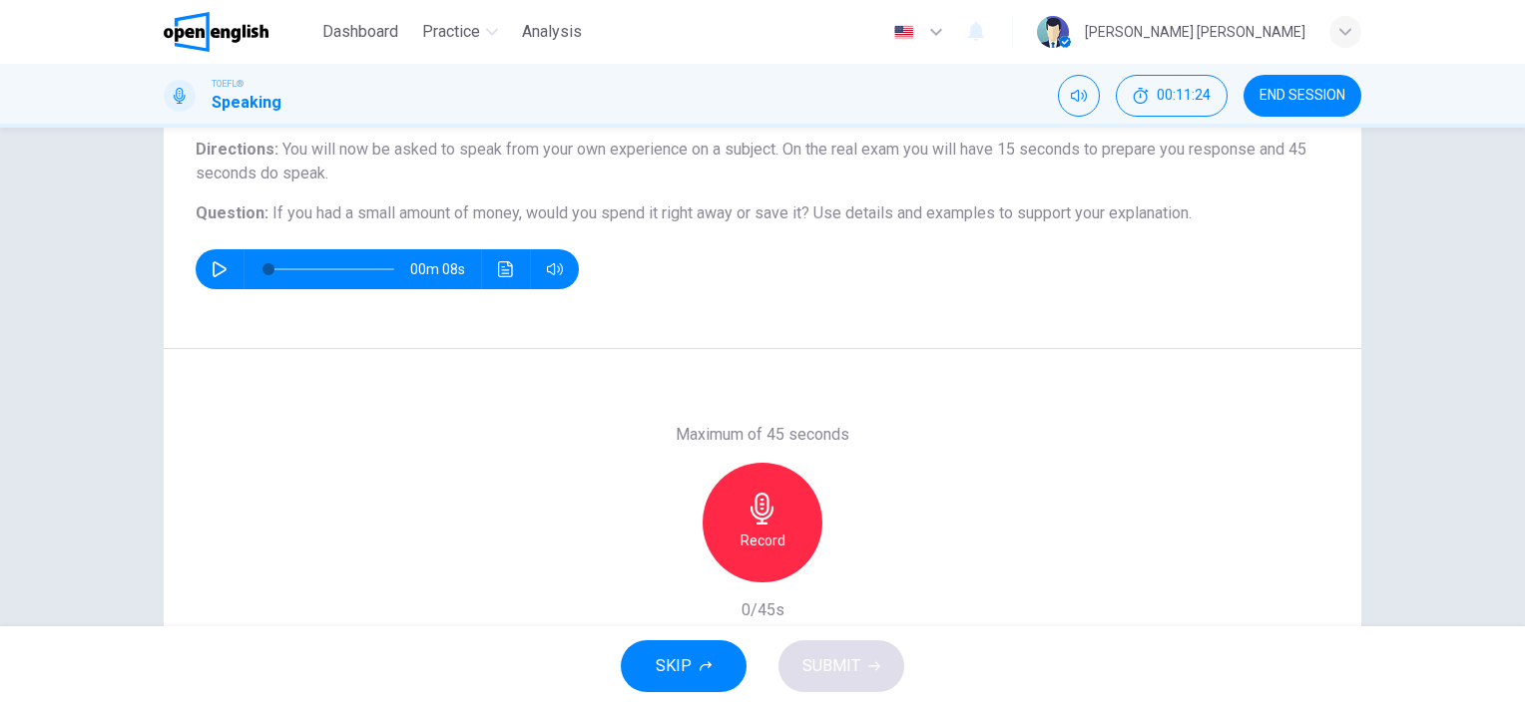
click at [743, 549] on h6 "Record" at bounding box center [762, 541] width 45 height 24
click at [833, 683] on button "SUBMIT" at bounding box center [841, 667] width 126 height 52
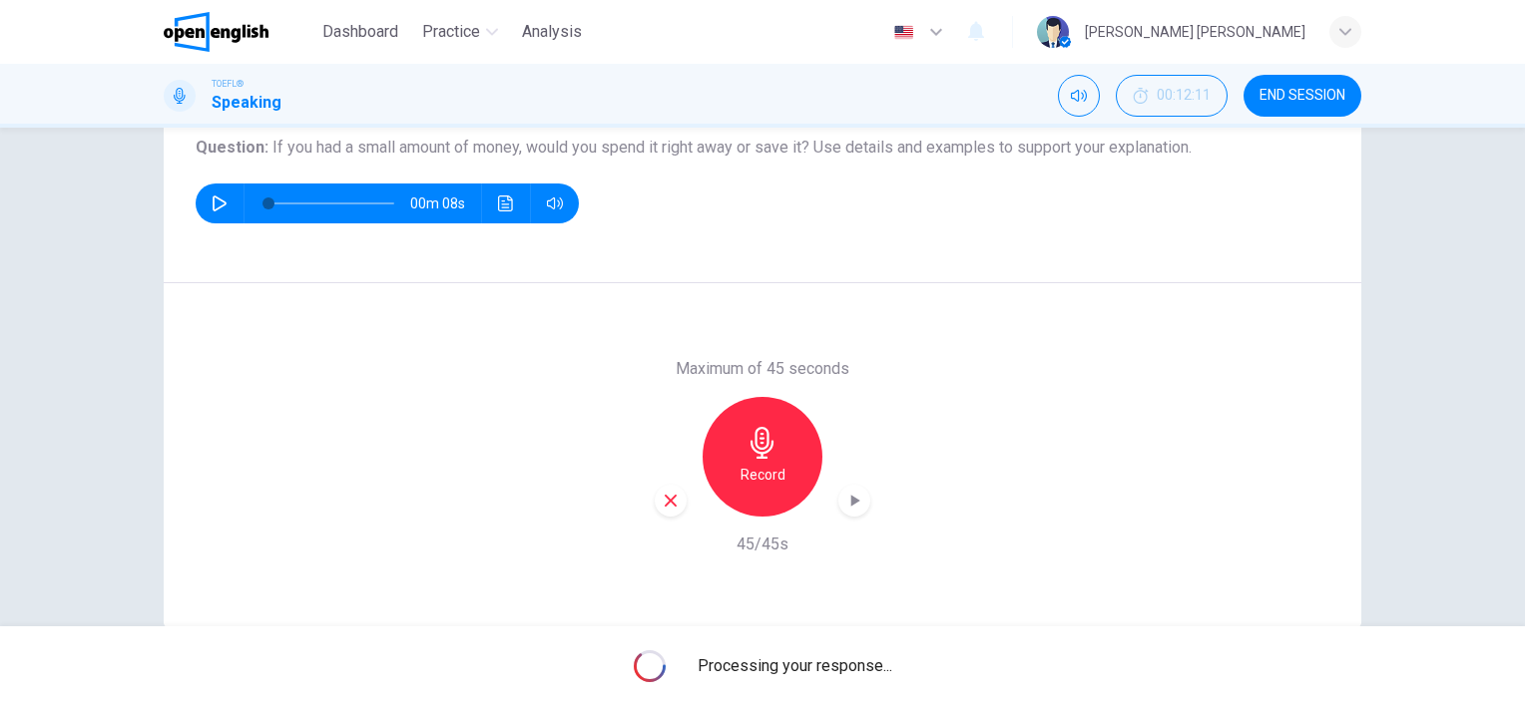
scroll to position [226, 0]
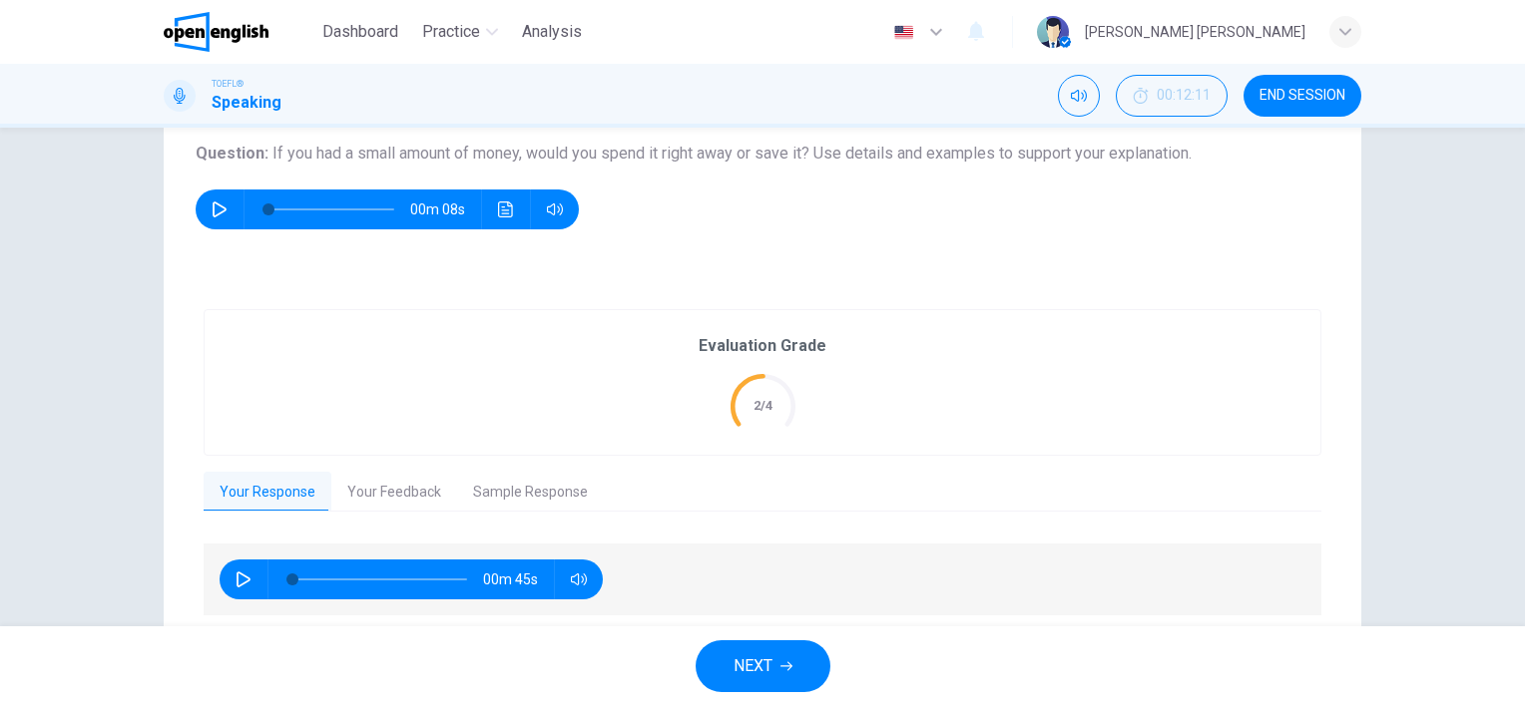
click at [796, 686] on button "NEXT" at bounding box center [762, 667] width 135 height 52
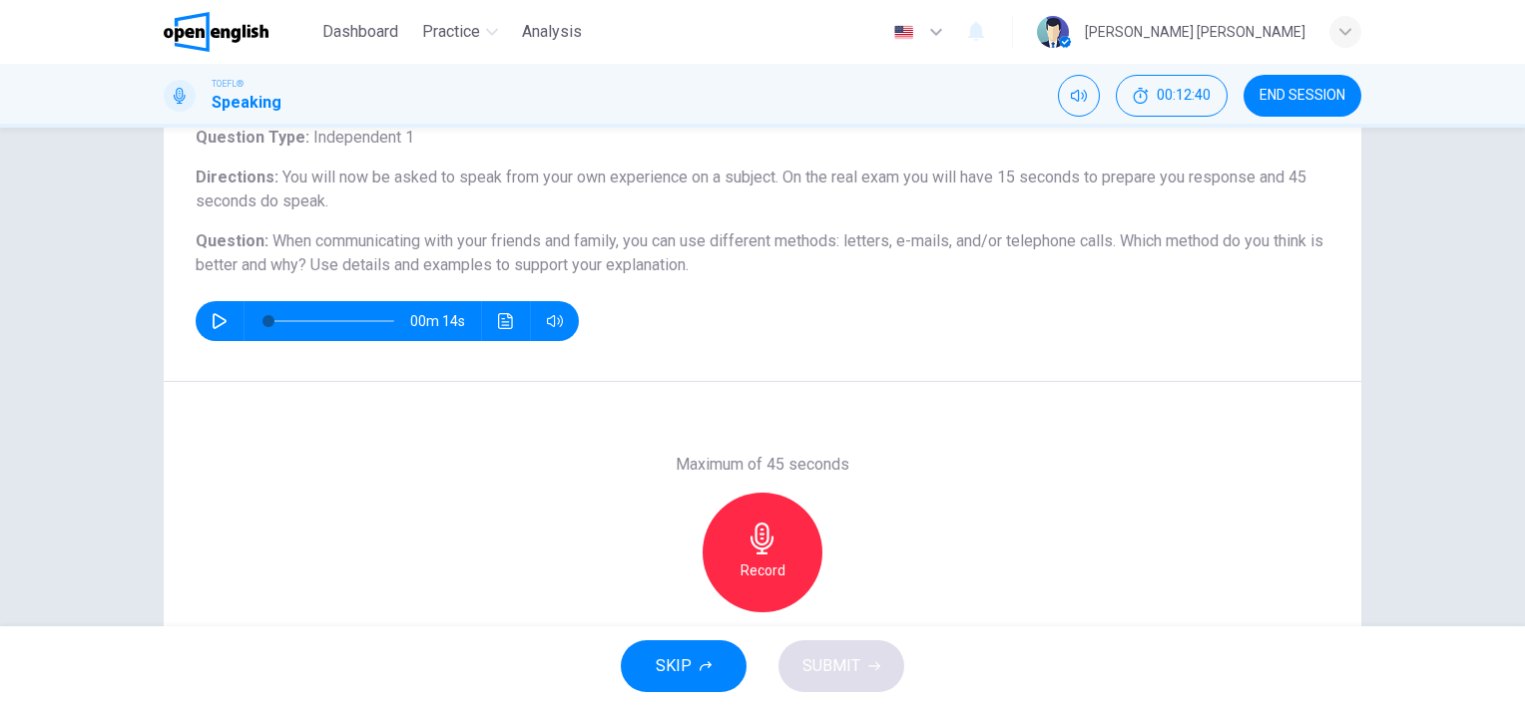
scroll to position [140, 0]
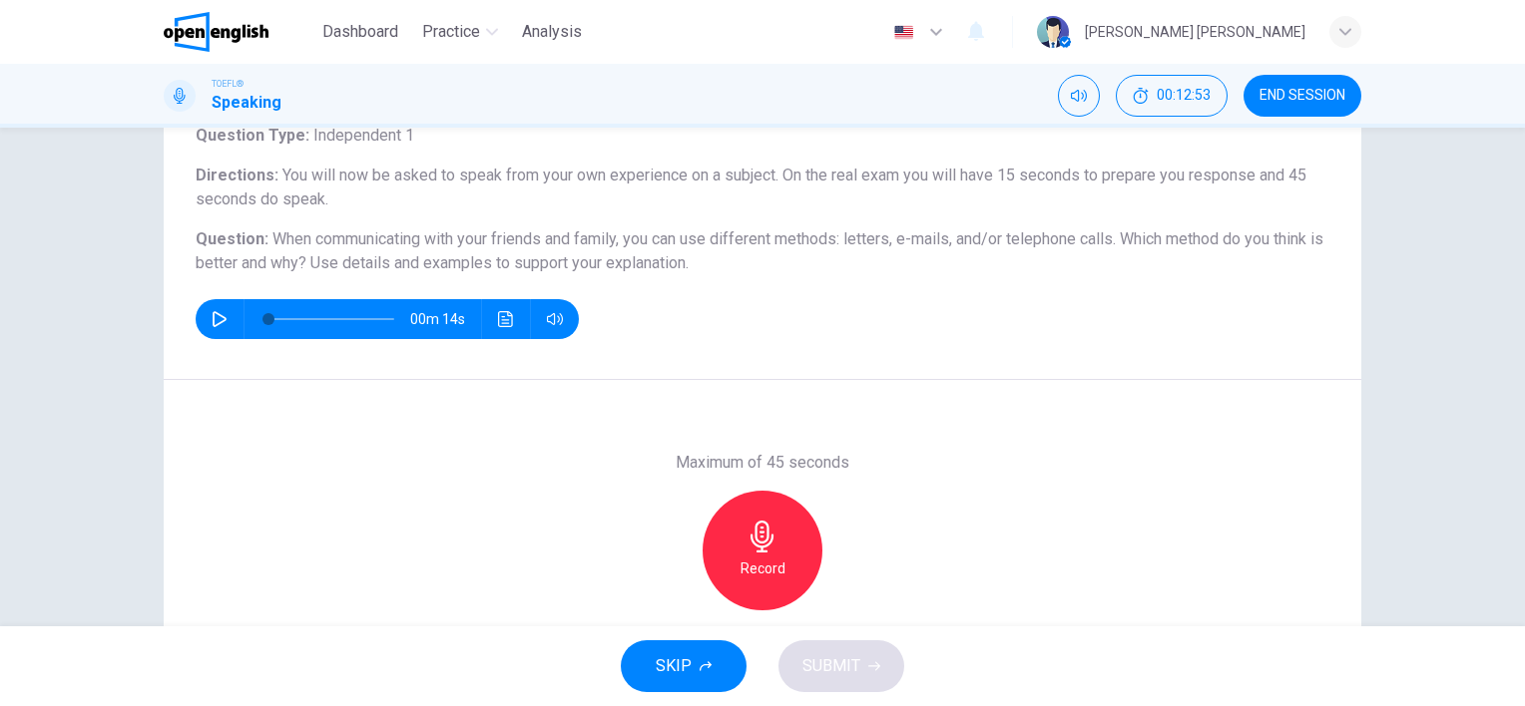
click at [752, 561] on h6 "Record" at bounding box center [762, 569] width 45 height 24
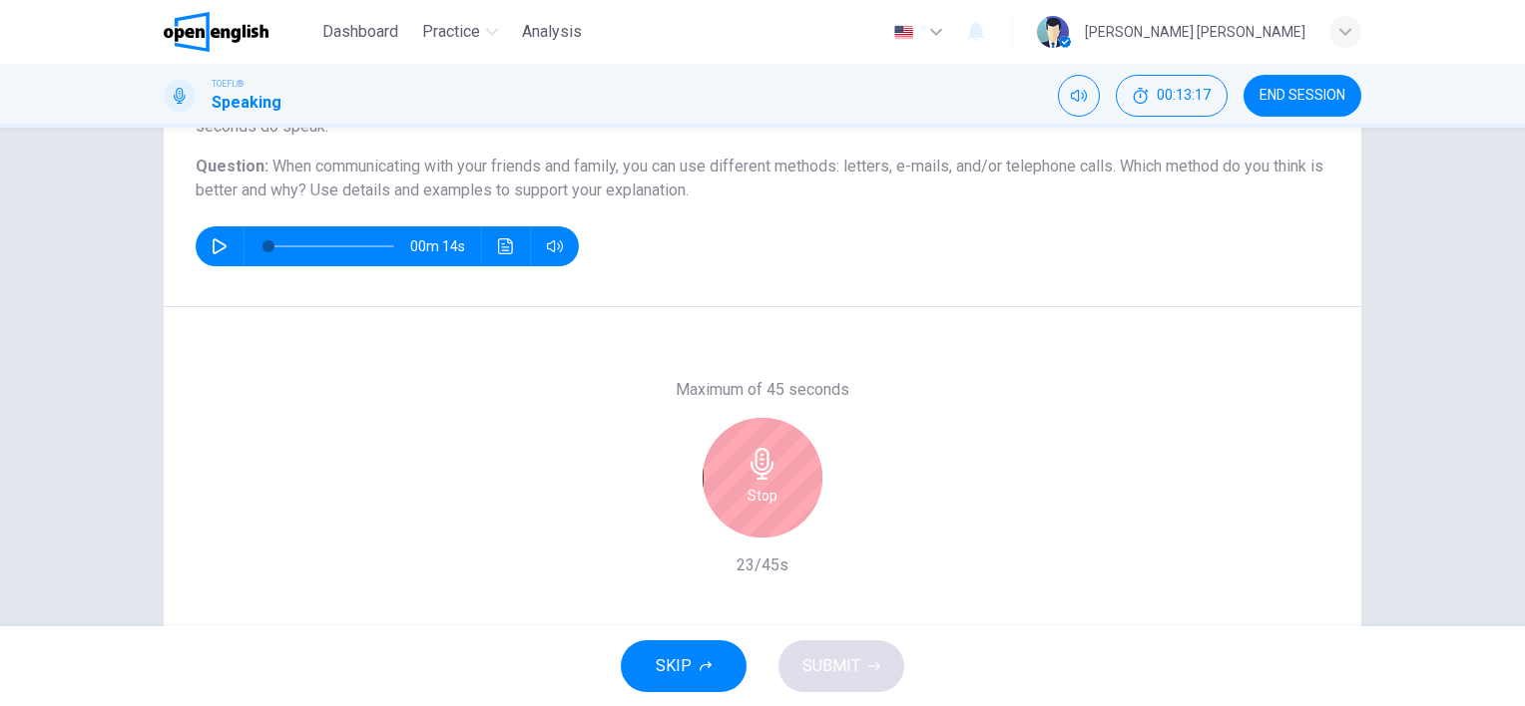
scroll to position [215, 0]
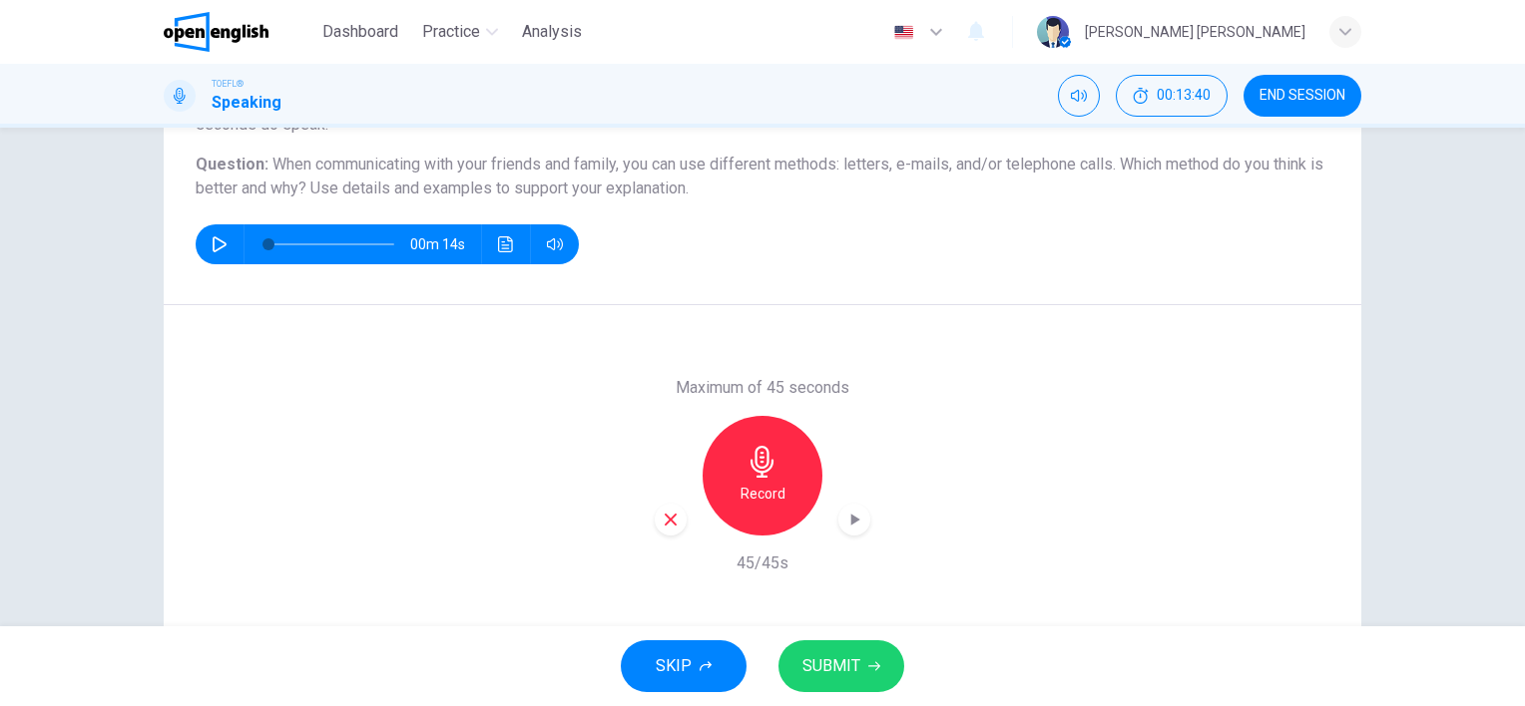
click at [874, 676] on button "SUBMIT" at bounding box center [841, 667] width 126 height 52
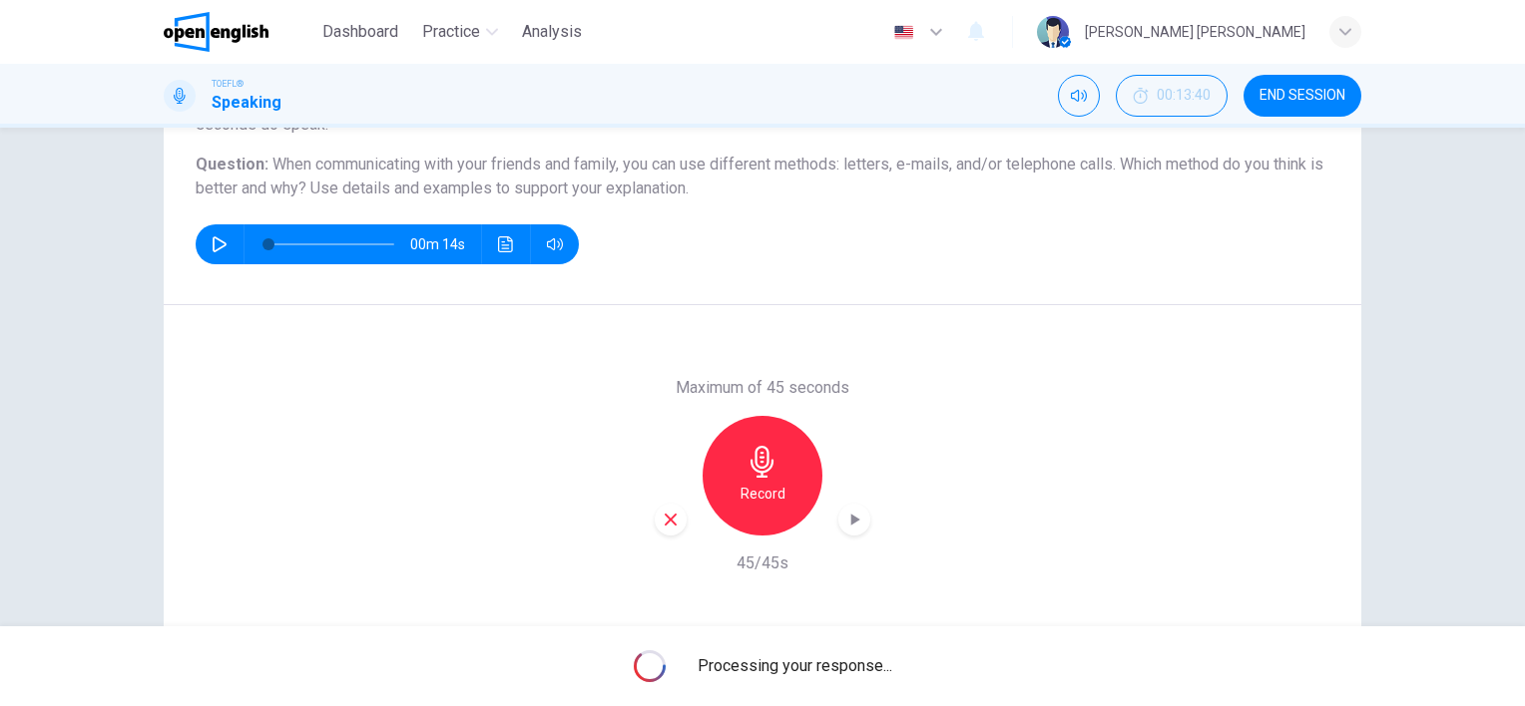
click at [212, 246] on icon "button" at bounding box center [220, 244] width 16 height 16
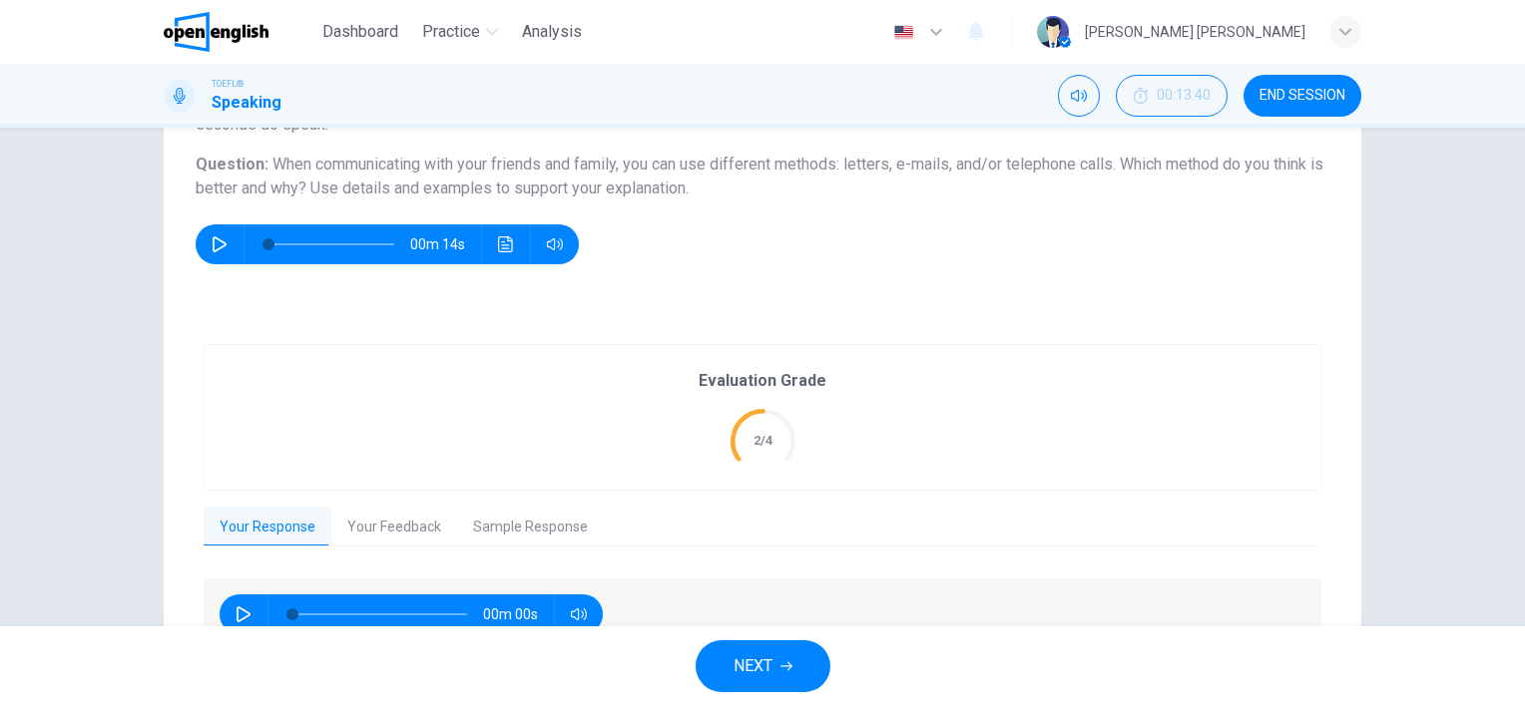
click at [212, 246] on icon "button" at bounding box center [220, 244] width 16 height 16
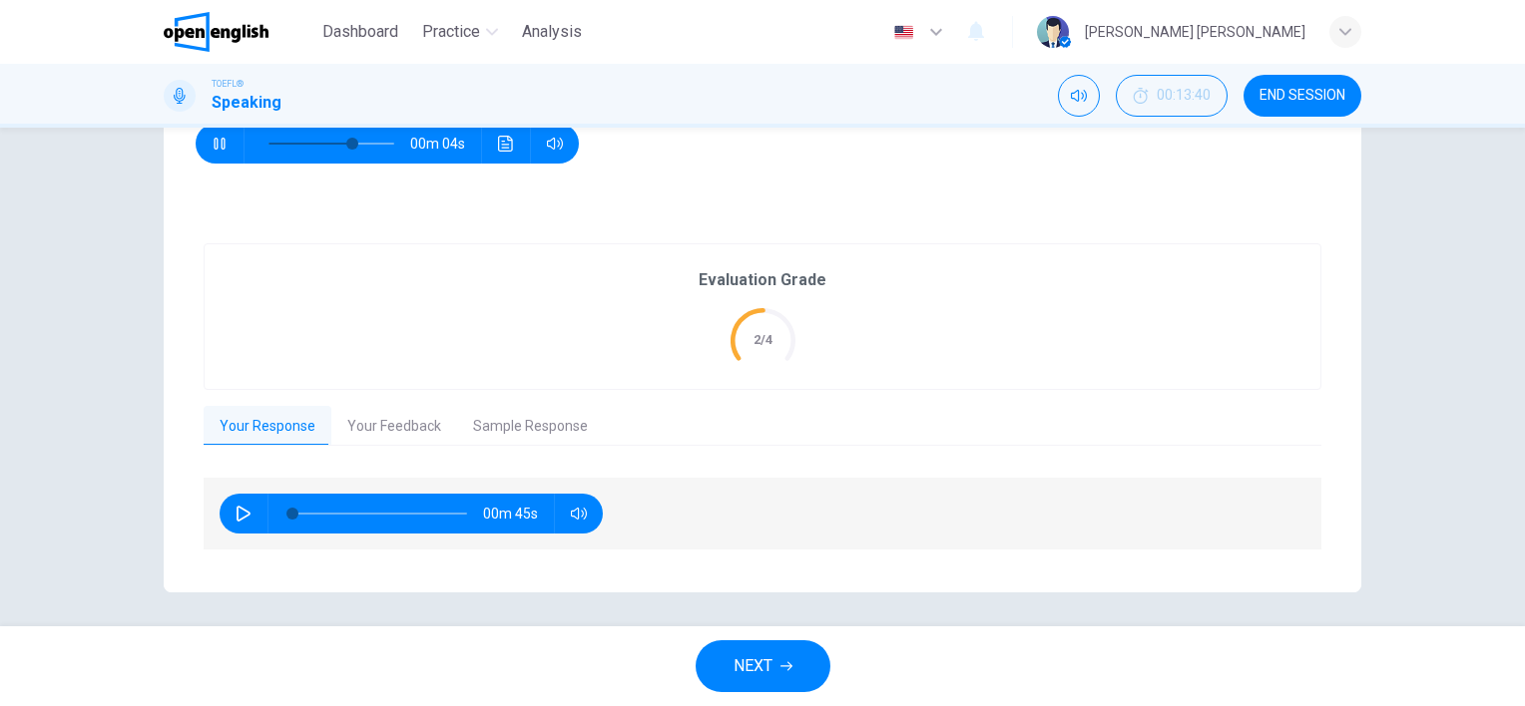
scroll to position [319, 0]
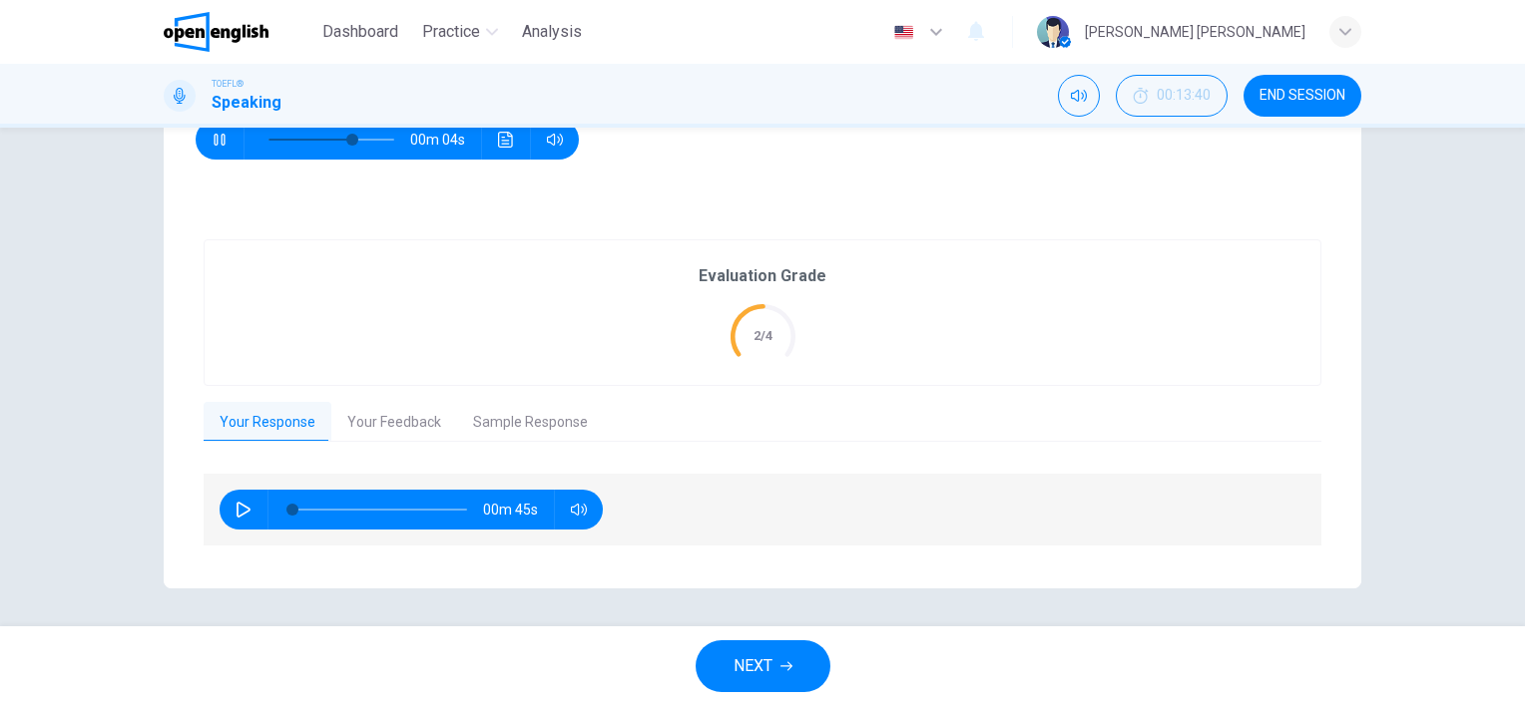
click at [383, 434] on button "Your Feedback" at bounding box center [394, 423] width 126 height 42
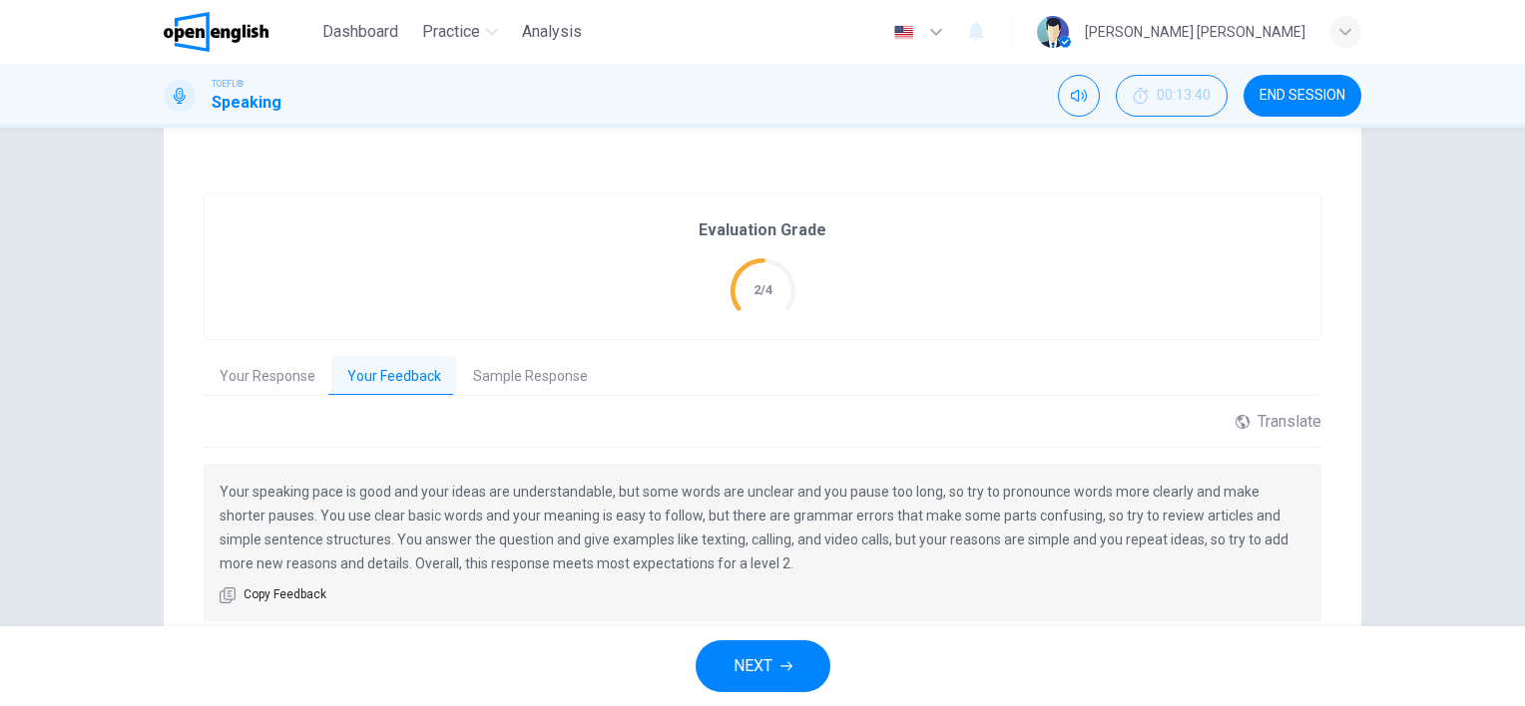
scroll to position [375, 0]
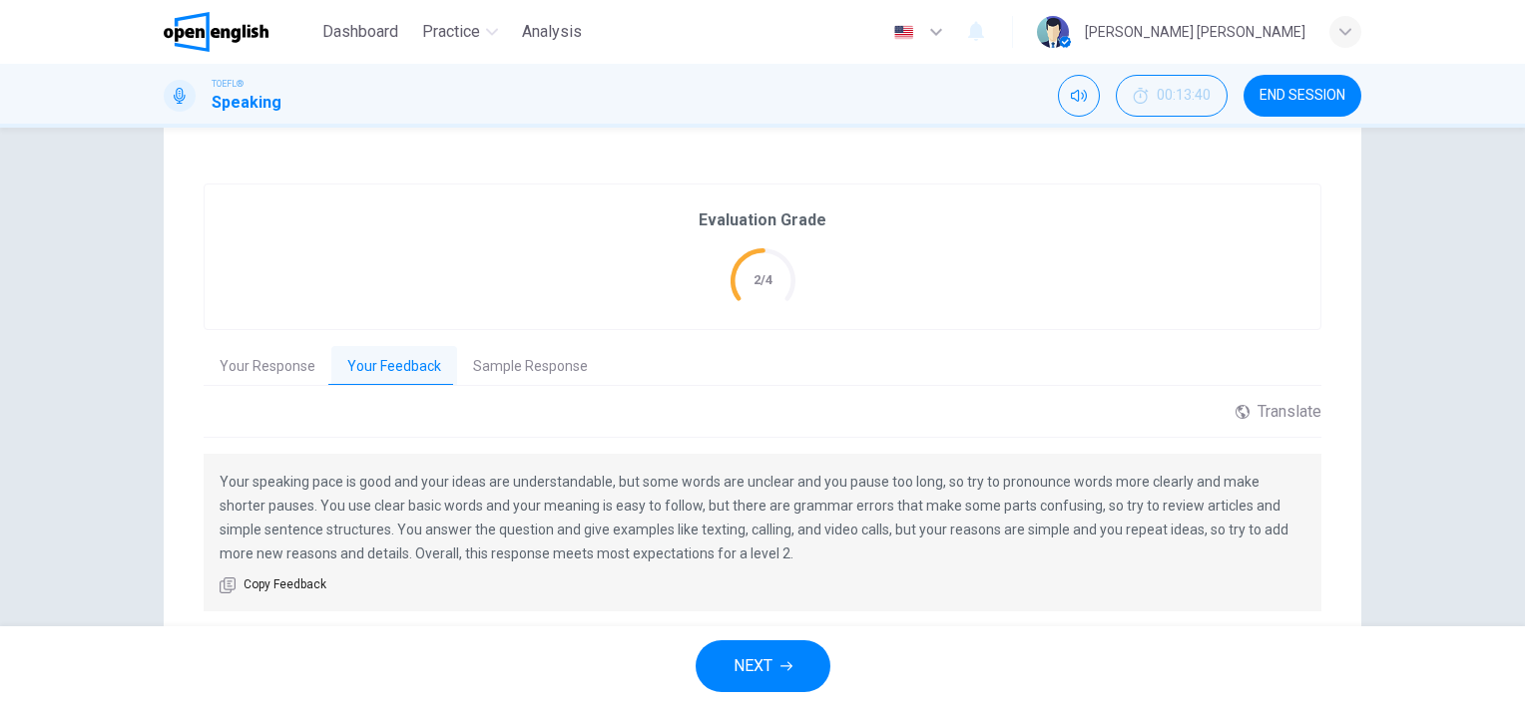
type input "*"
click at [467, 377] on button "Sample Response" at bounding box center [530, 367] width 147 height 42
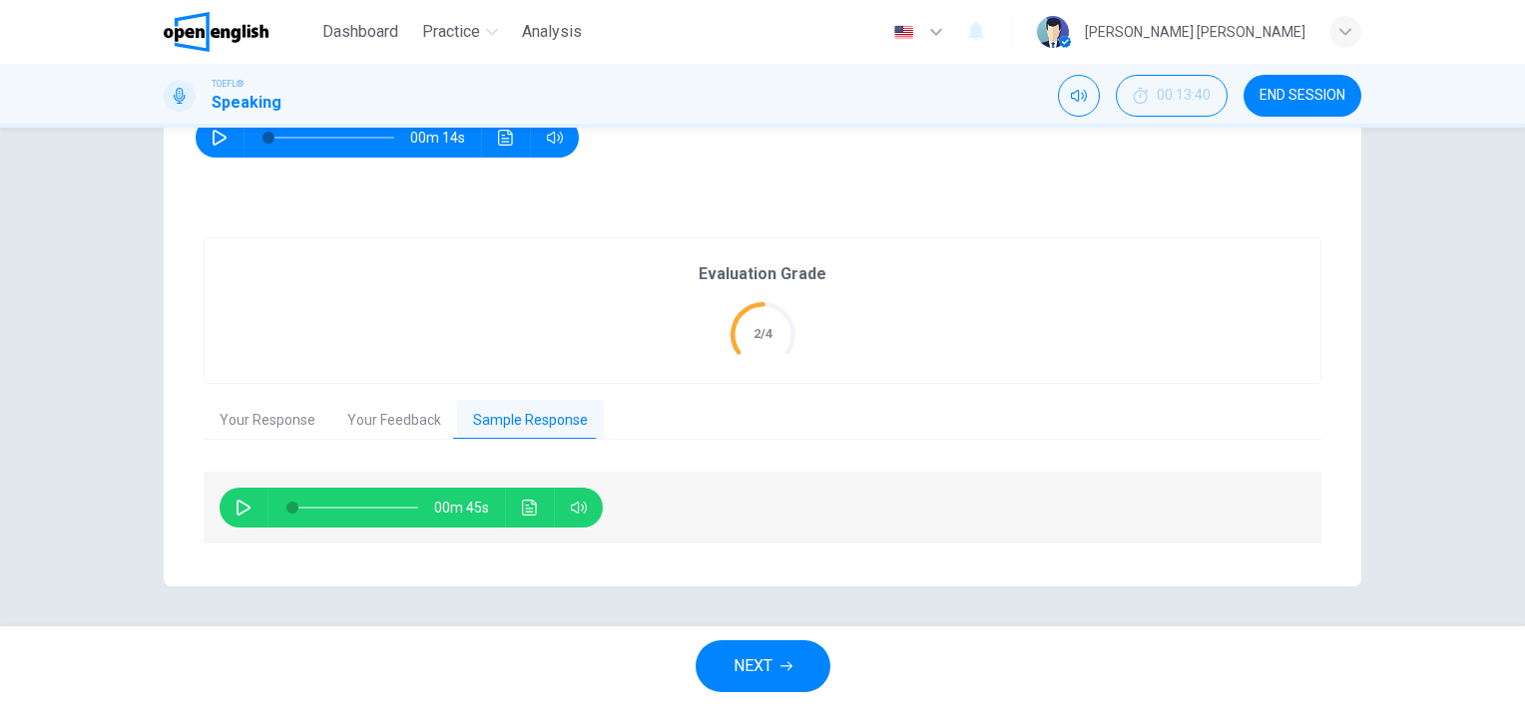
scroll to position [319, 0]
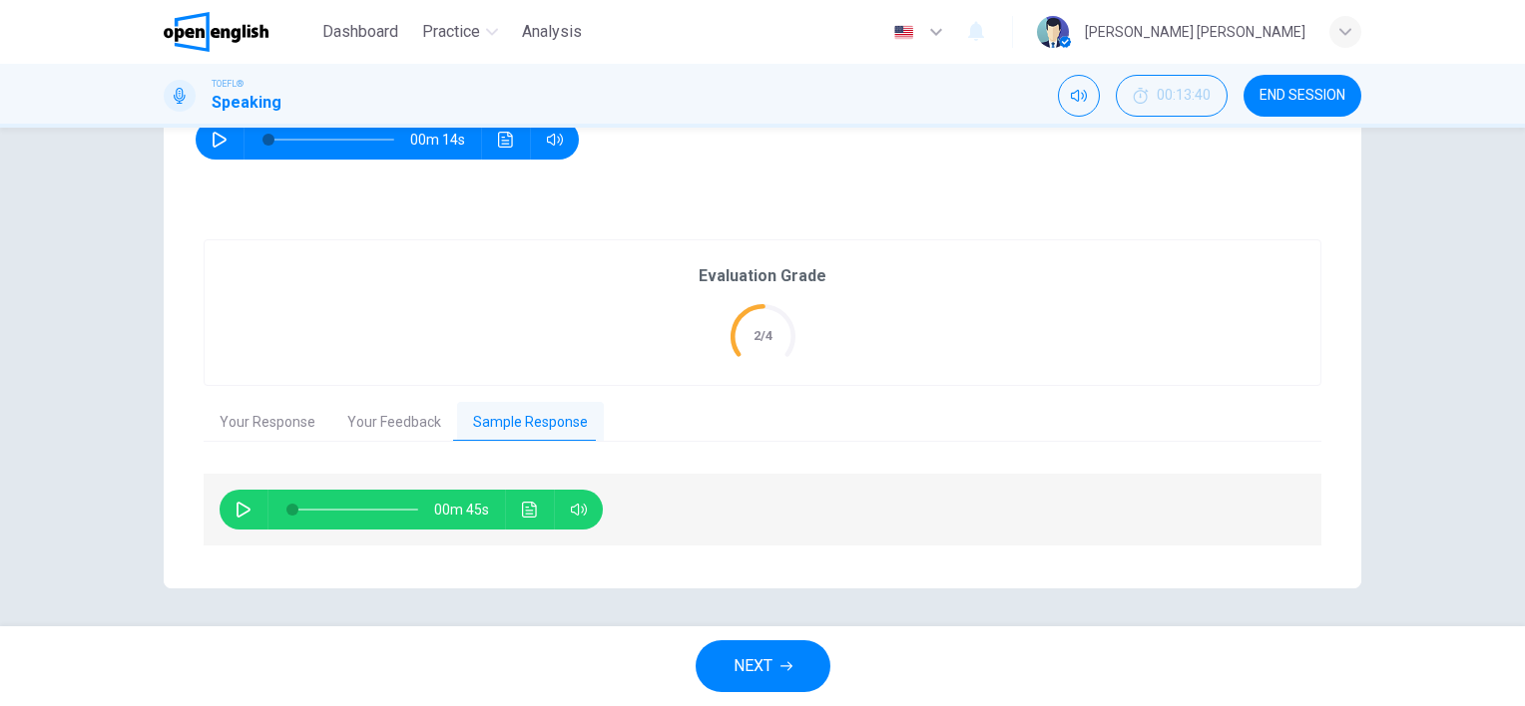
click at [237, 511] on icon "button" at bounding box center [243, 510] width 16 height 16
type input "**"
click at [236, 410] on button "Your Response" at bounding box center [268, 423] width 128 height 42
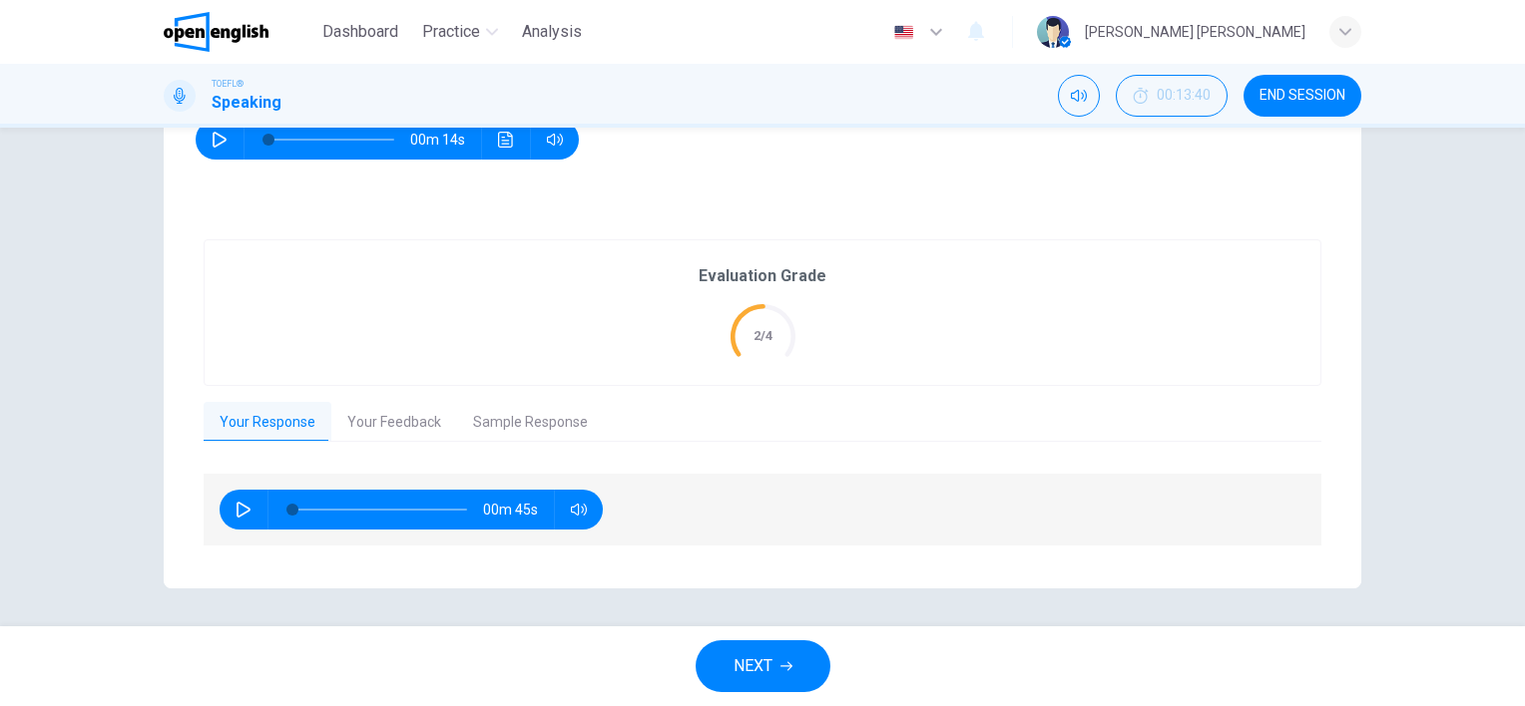
click at [235, 523] on button "button" at bounding box center [244, 510] width 32 height 40
type input "**"
click at [789, 672] on icon "button" at bounding box center [786, 667] width 12 height 12
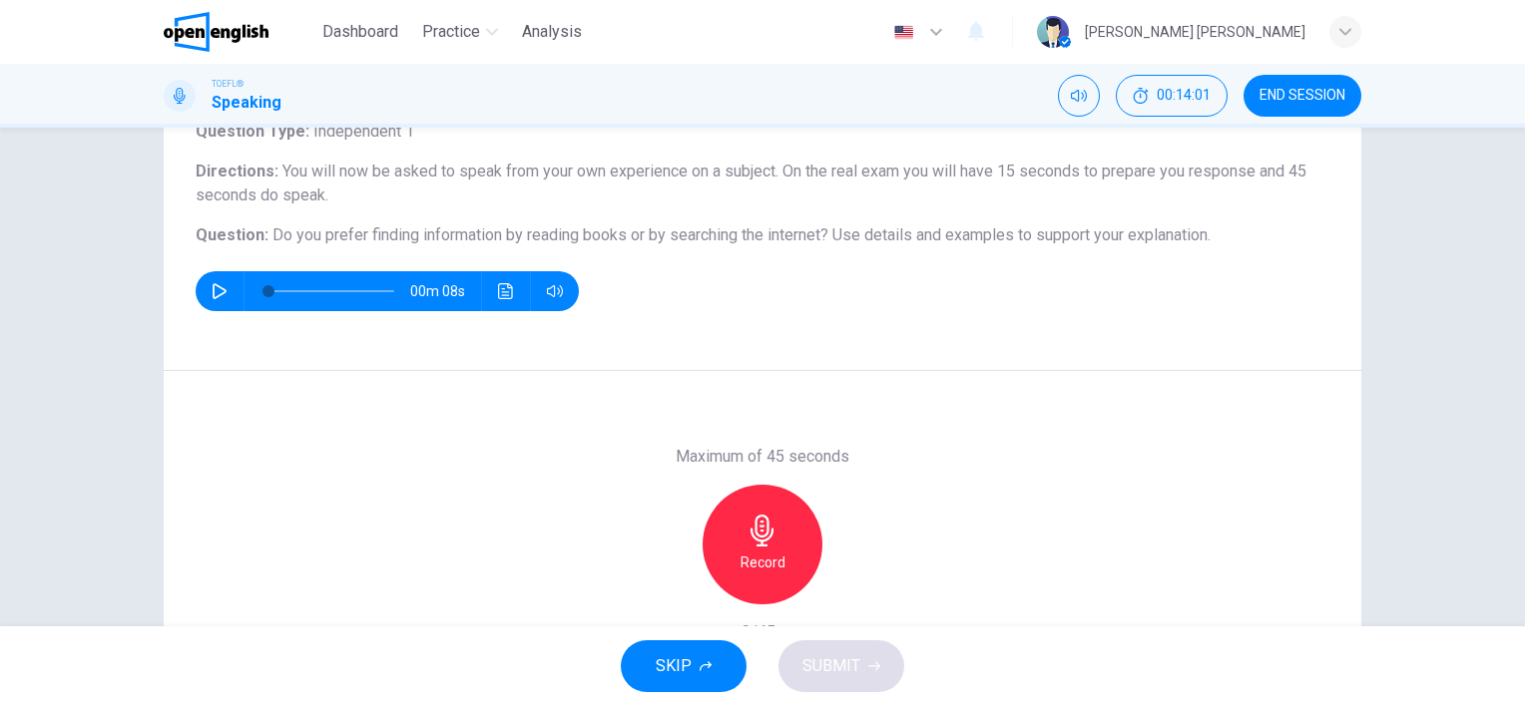
scroll to position [144, 0]
click at [762, 551] on h6 "Record" at bounding box center [762, 563] width 45 height 24
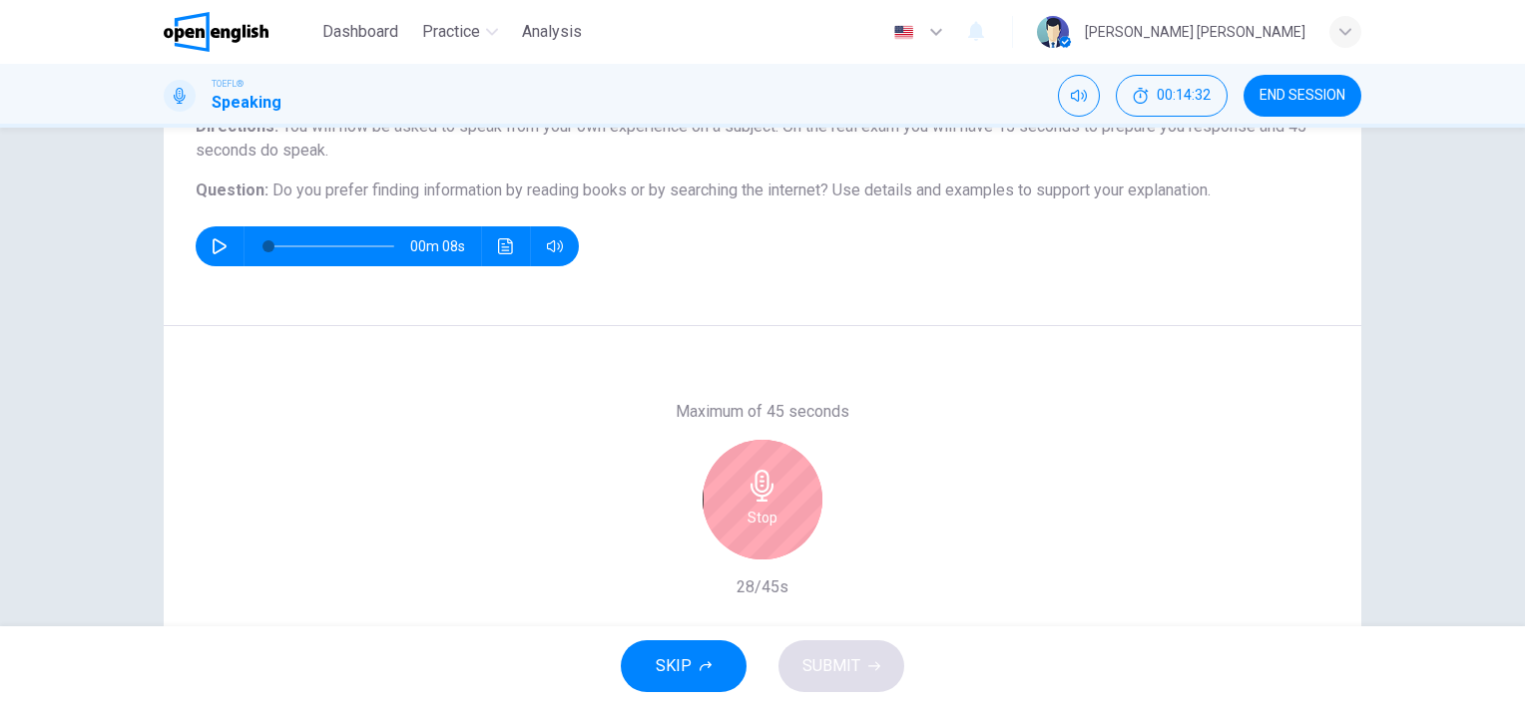
scroll to position [194, 0]
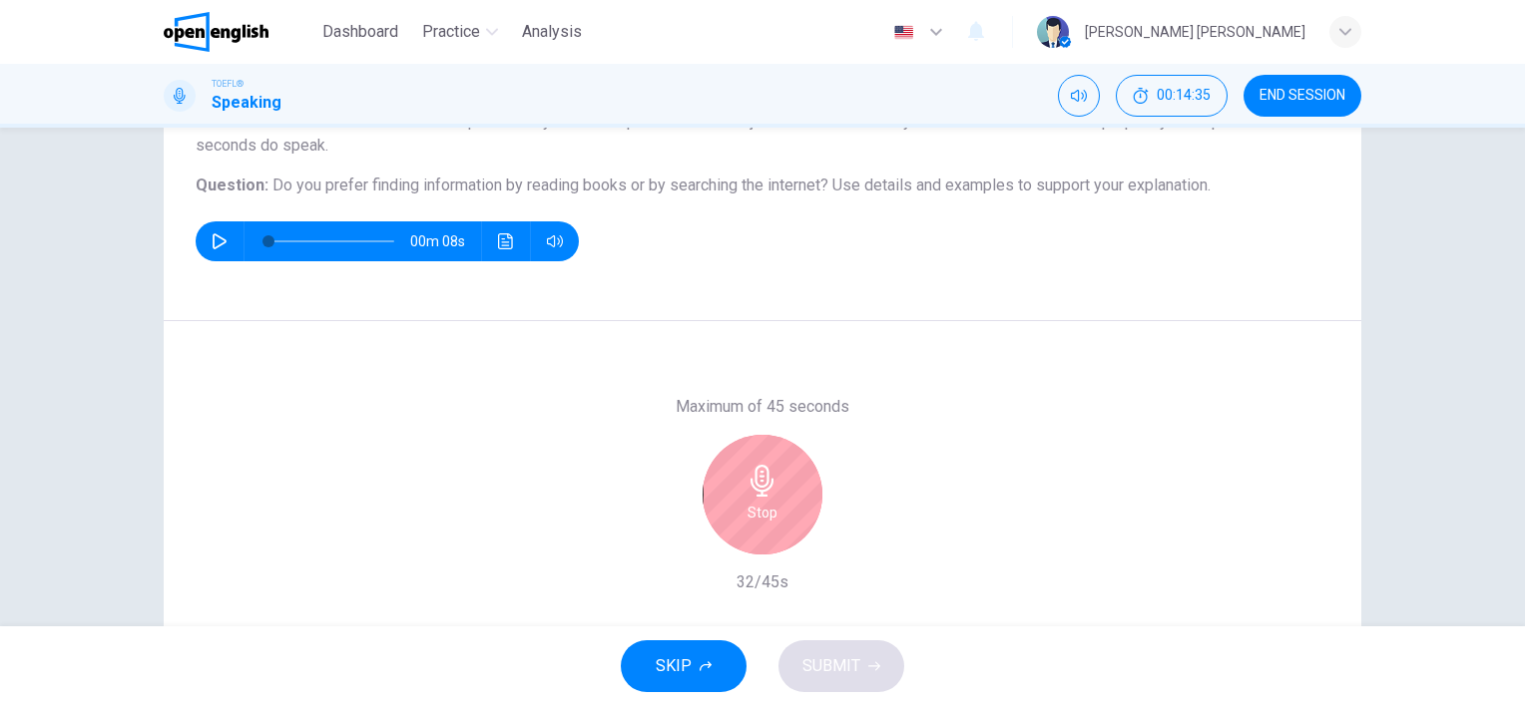
click at [755, 503] on h6 "Stop" at bounding box center [762, 513] width 30 height 24
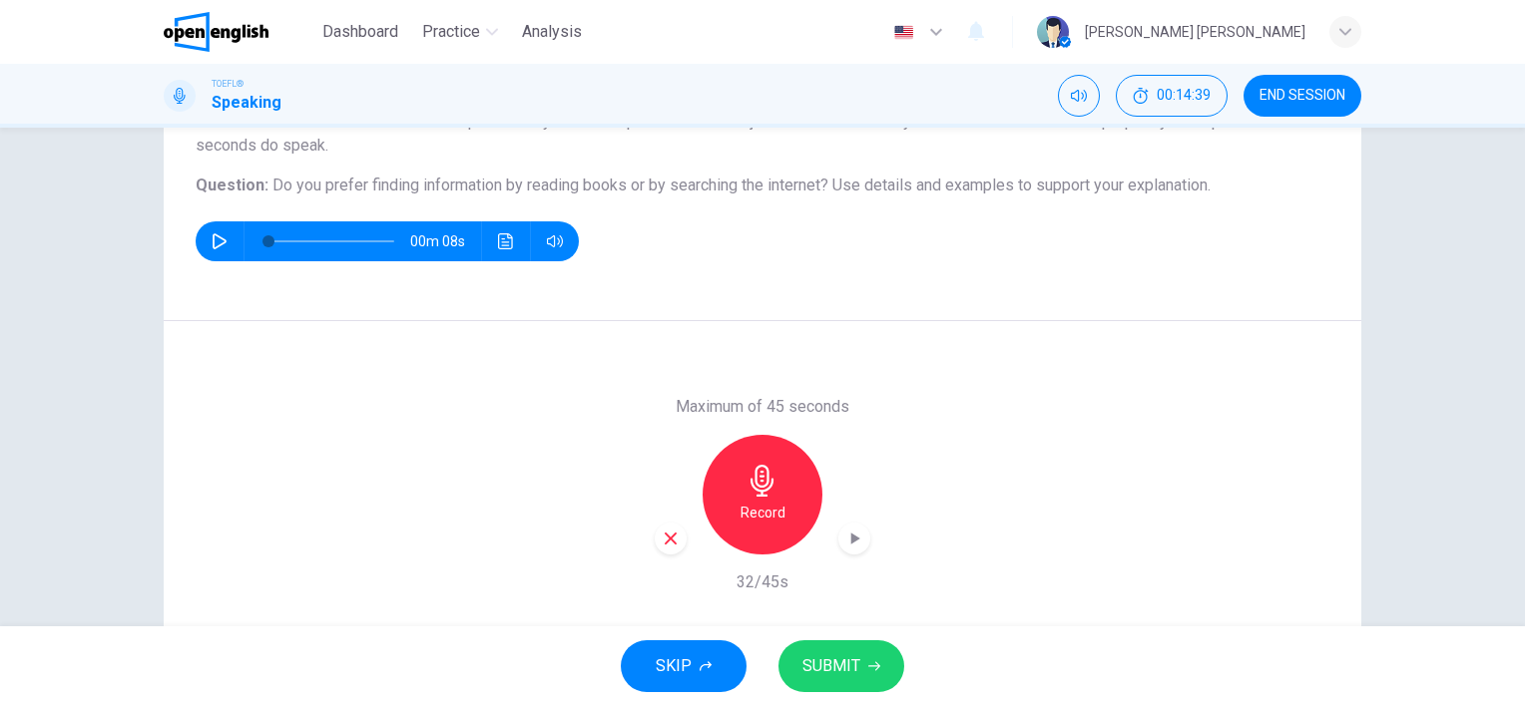
scroll to position [274, 0]
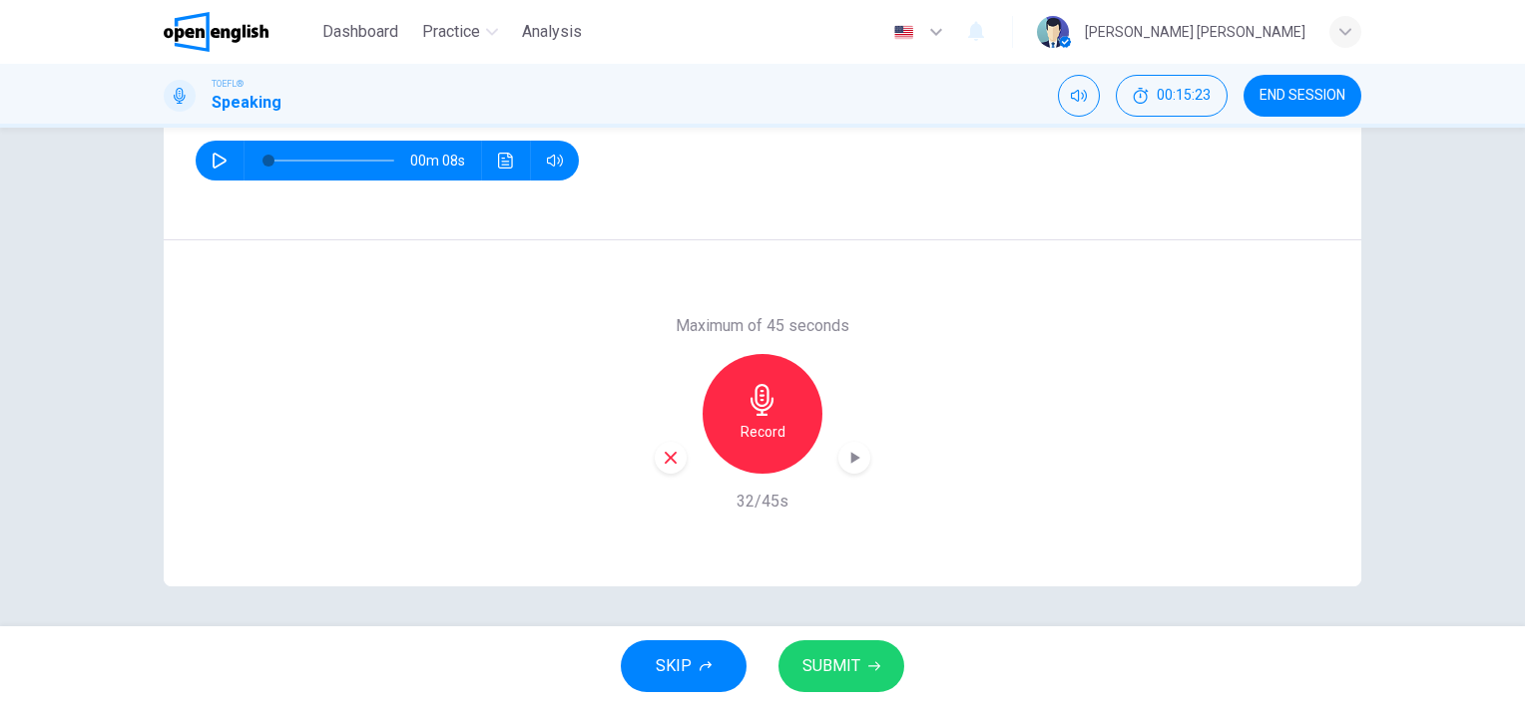
click at [672, 457] on icon "button" at bounding box center [671, 458] width 18 height 18
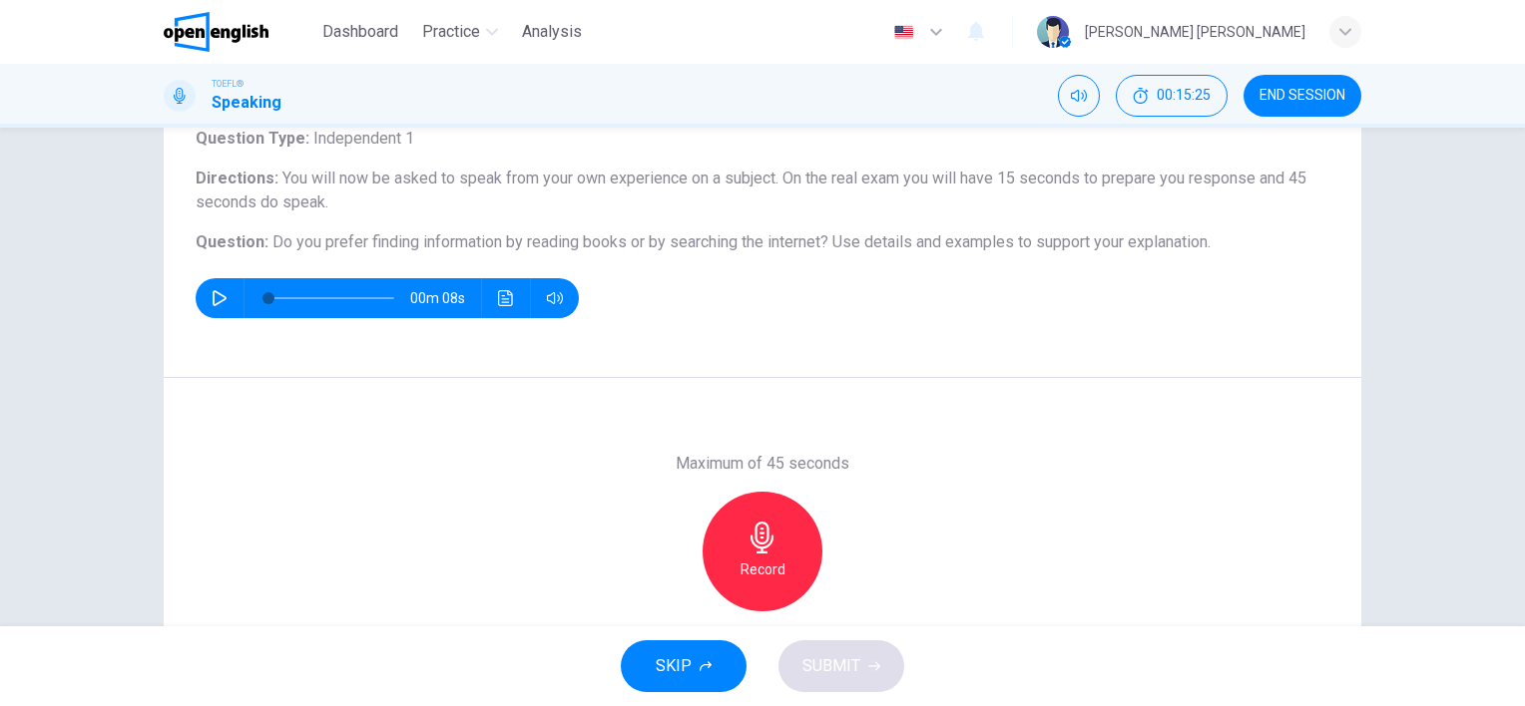
scroll to position [163, 0]
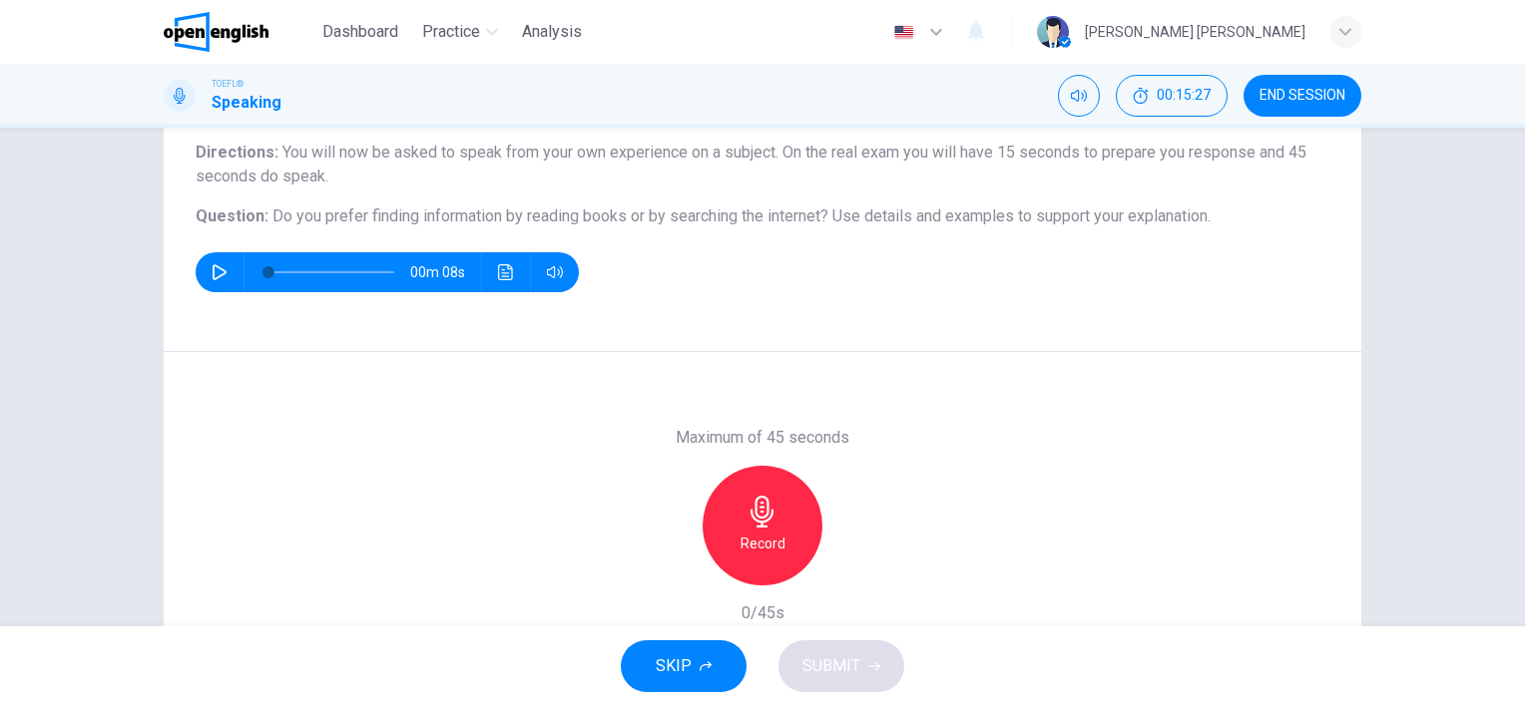
click at [786, 535] on div "Record" at bounding box center [762, 526] width 120 height 120
click at [846, 658] on span "SUBMIT" at bounding box center [831, 667] width 58 height 28
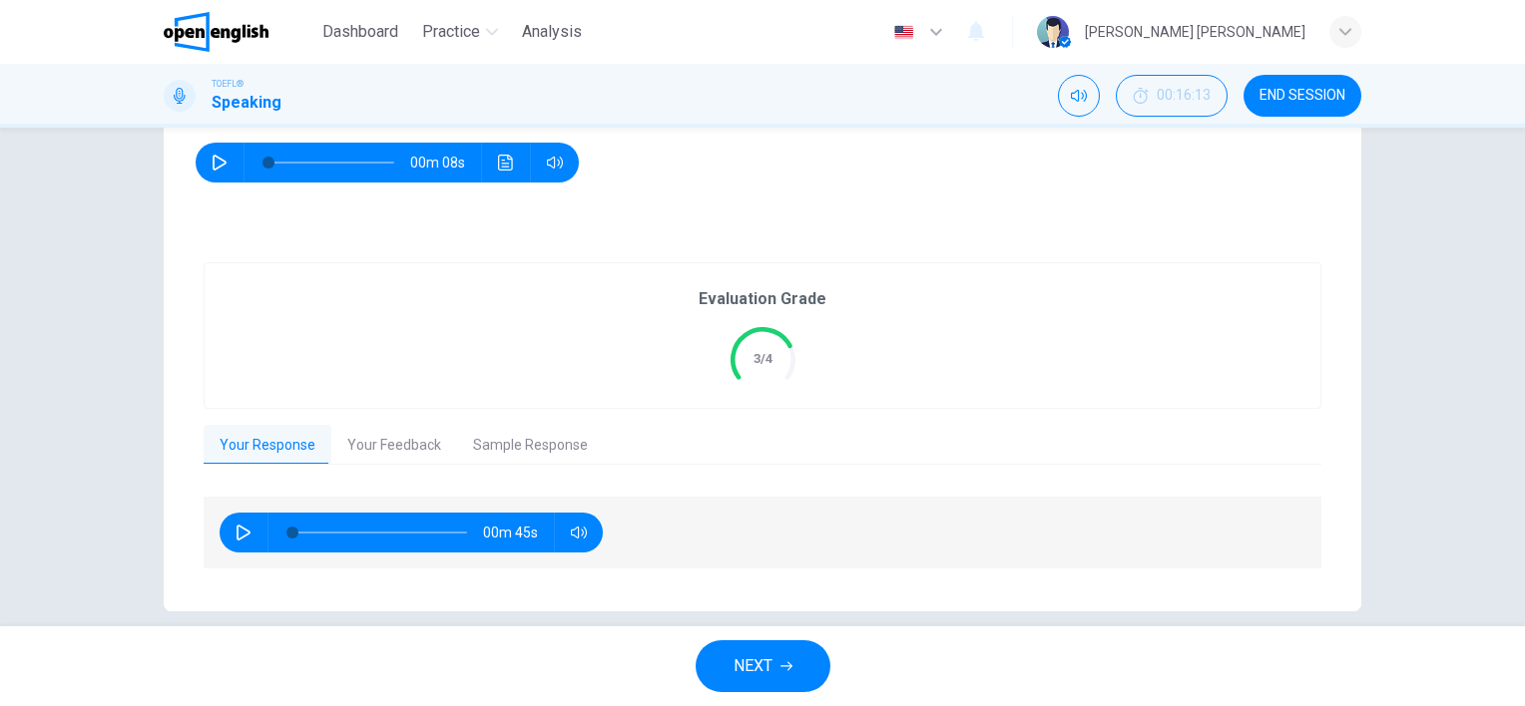
scroll to position [295, 0]
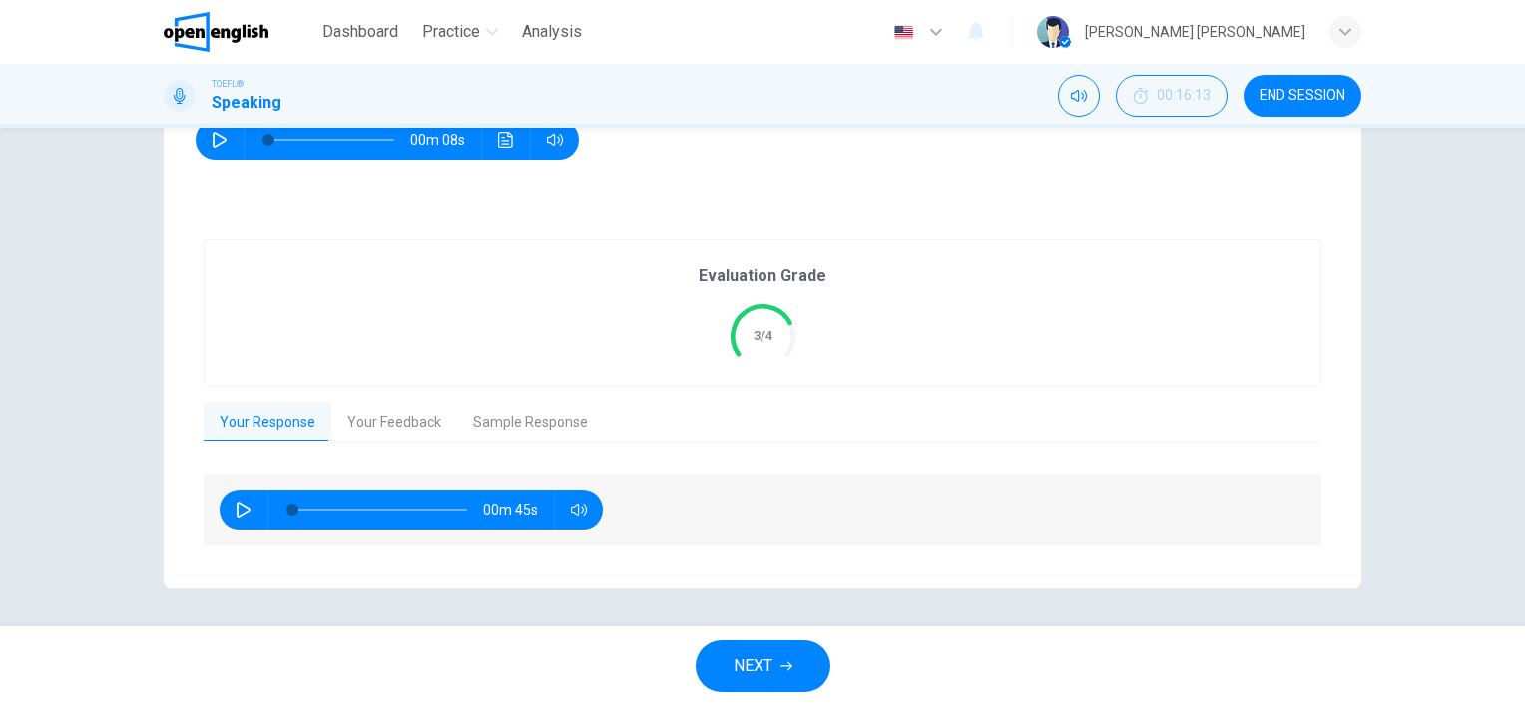
click at [770, 661] on span "NEXT" at bounding box center [752, 667] width 39 height 28
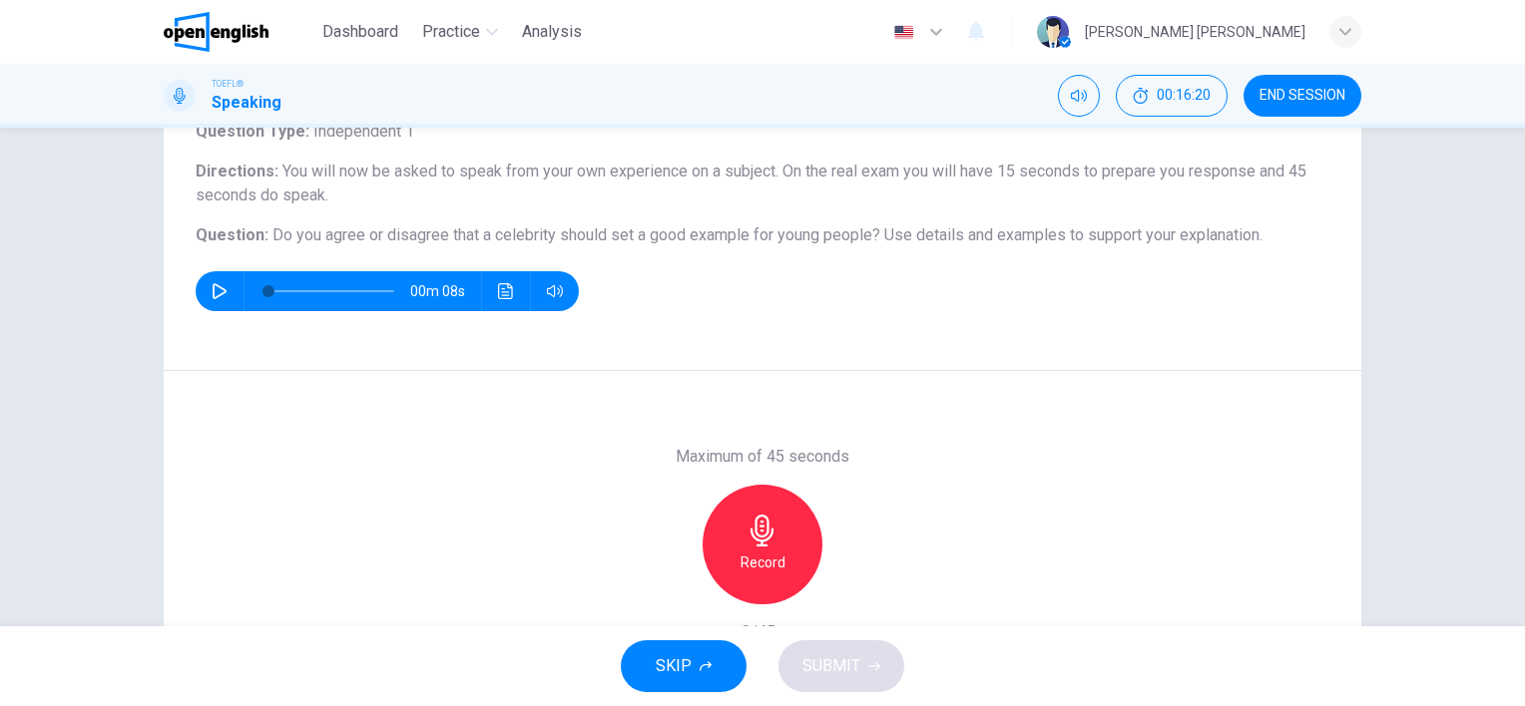
scroll to position [148, 0]
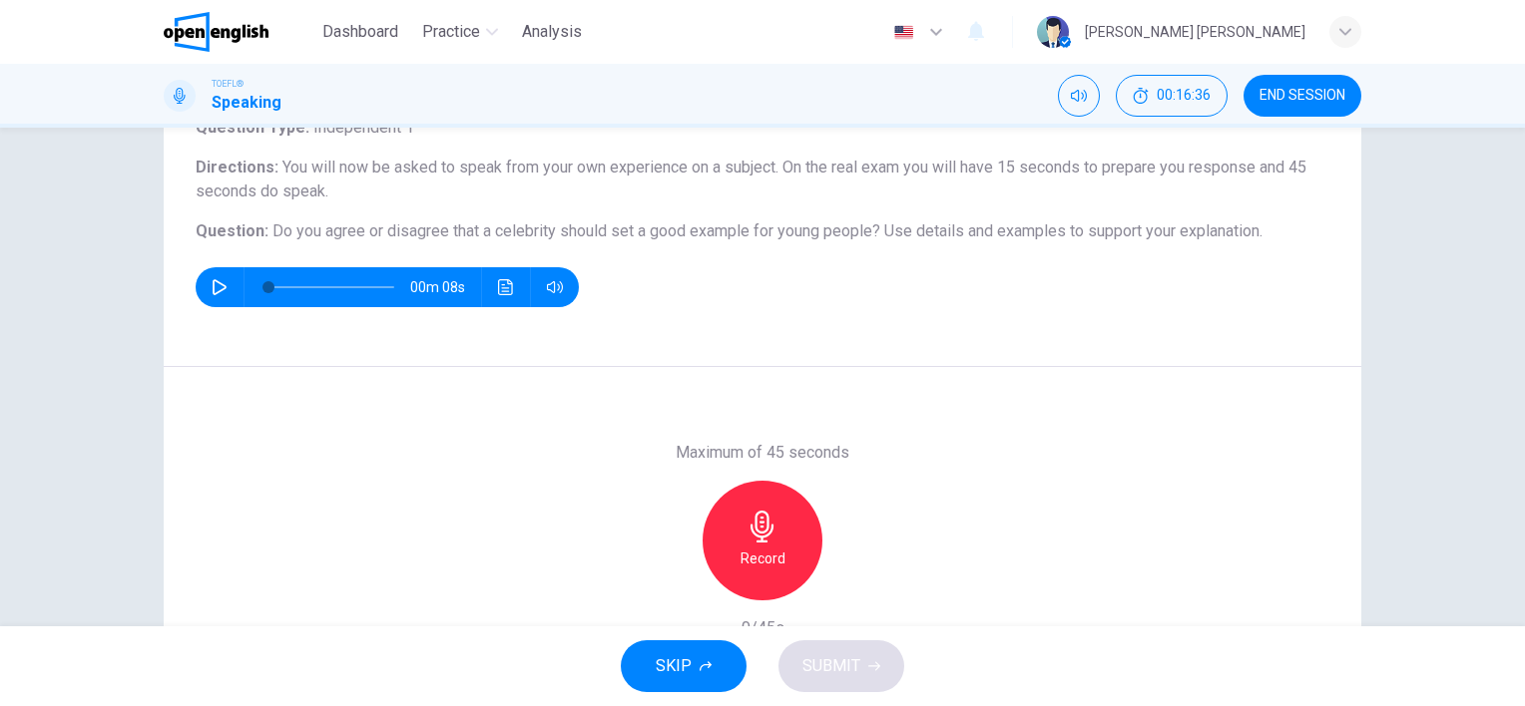
click at [762, 557] on h6 "Record" at bounding box center [762, 559] width 45 height 24
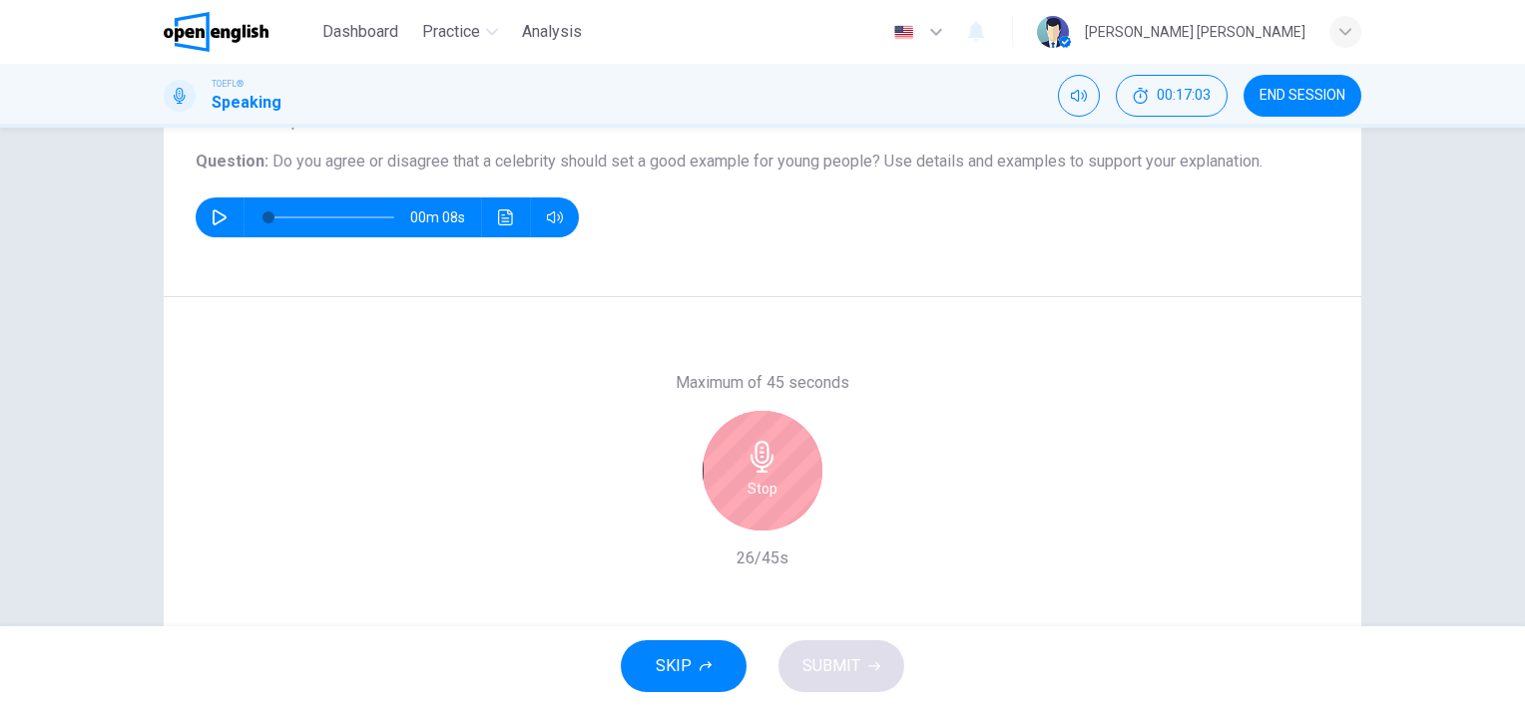
scroll to position [219, 0]
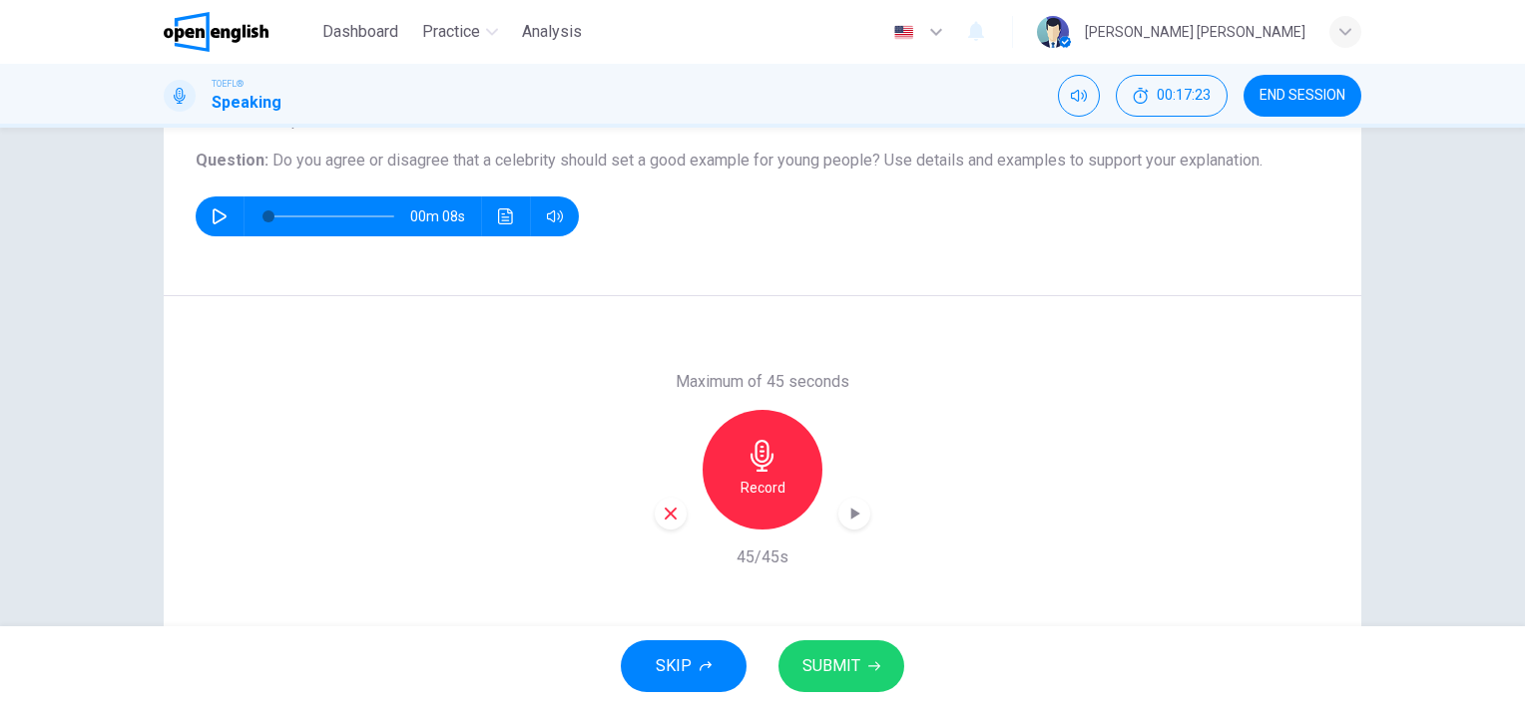
click at [847, 686] on button "SUBMIT" at bounding box center [841, 667] width 126 height 52
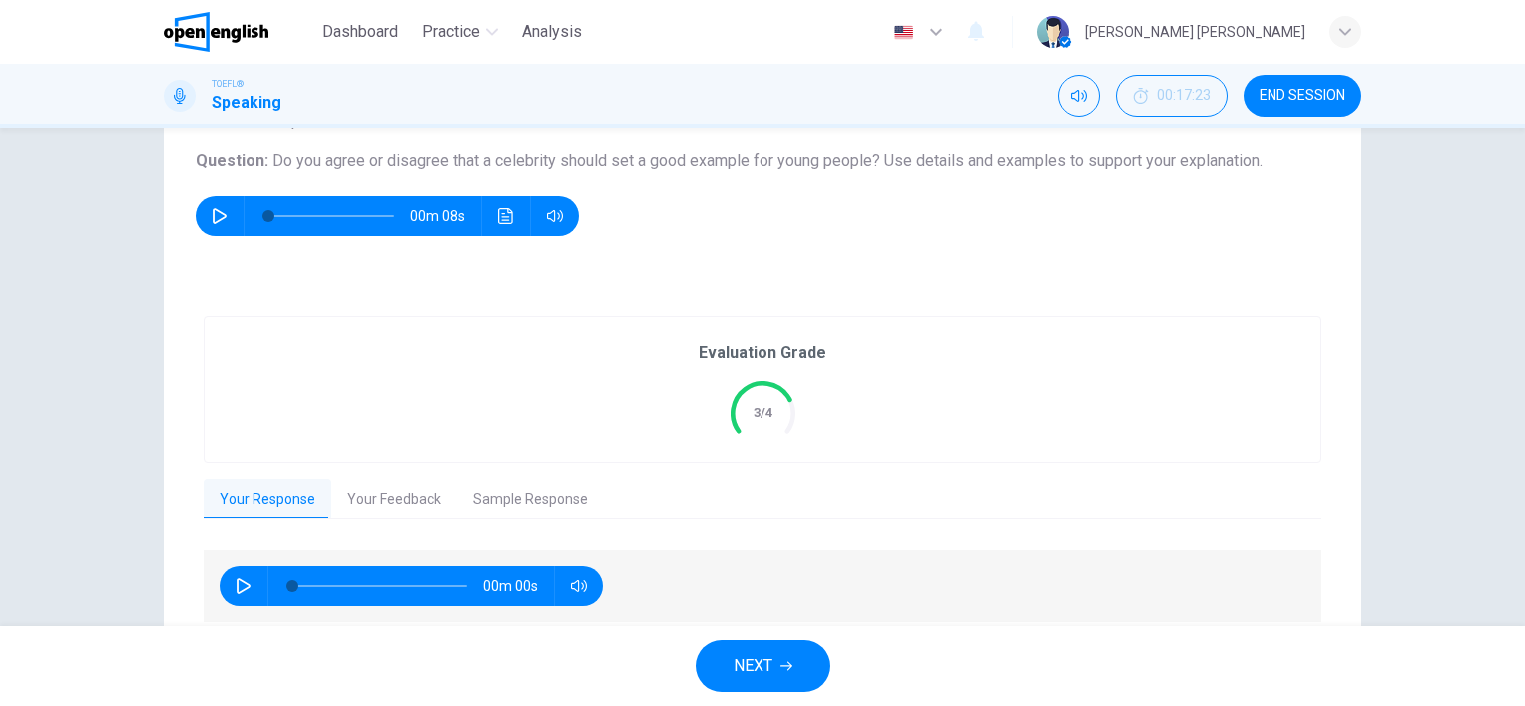
click at [775, 646] on button "NEXT" at bounding box center [762, 667] width 135 height 52
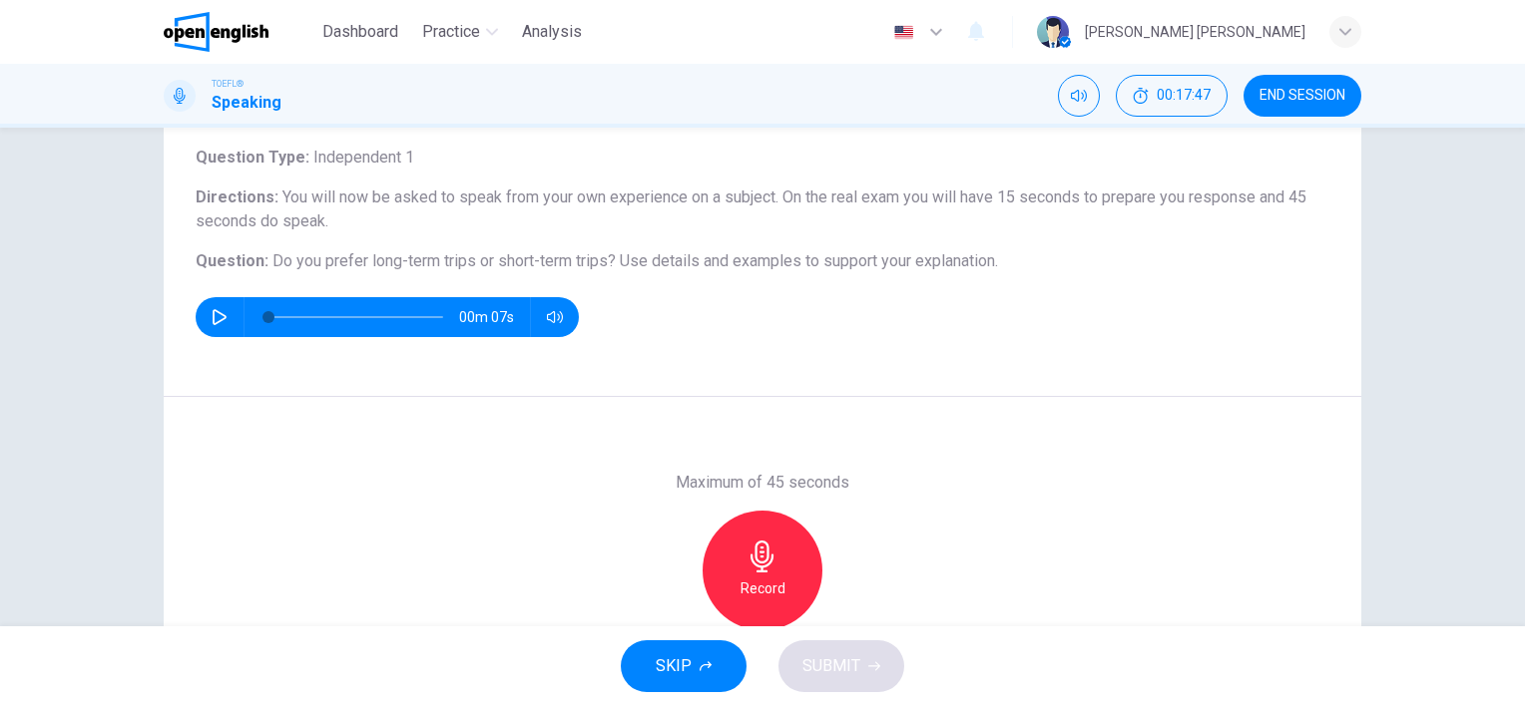
scroll to position [120, 0]
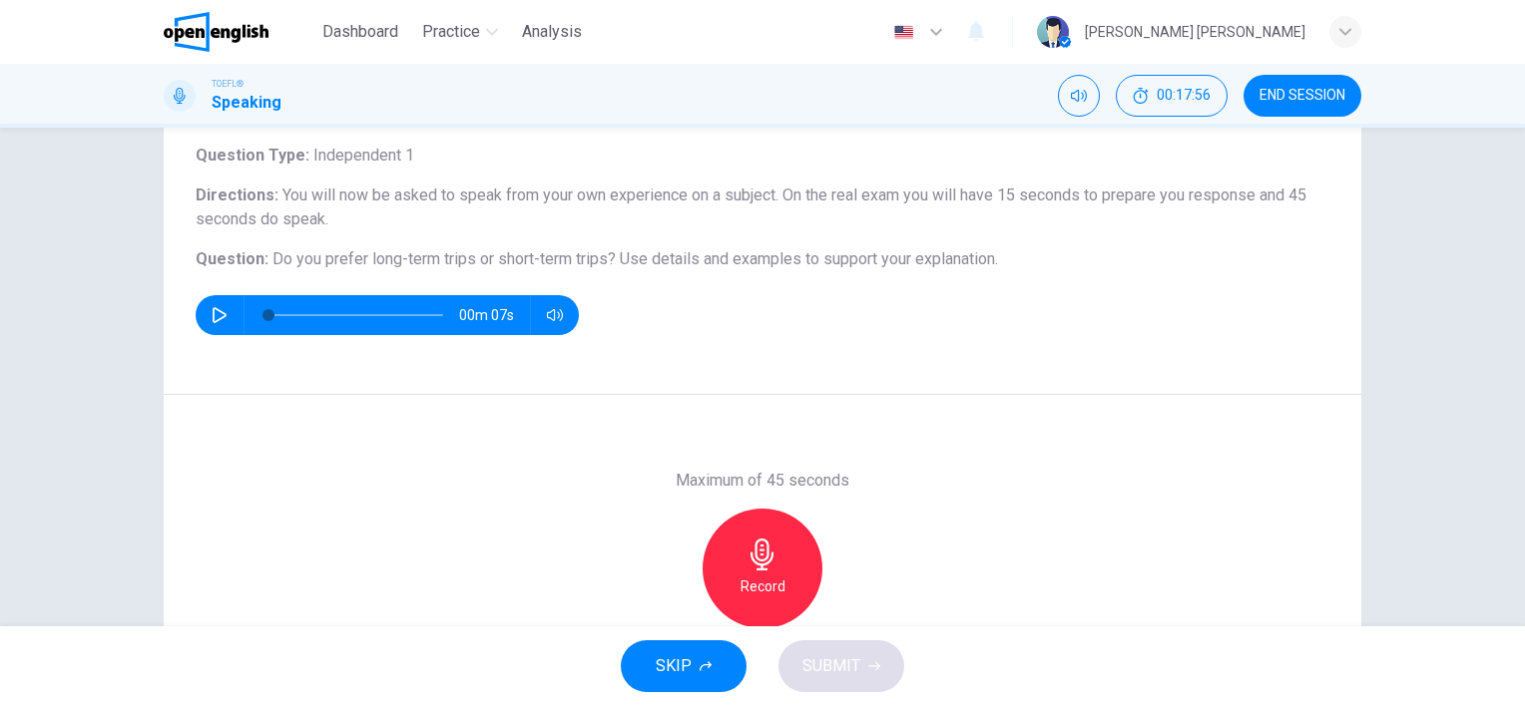
click at [768, 575] on h6 "Record" at bounding box center [762, 587] width 45 height 24
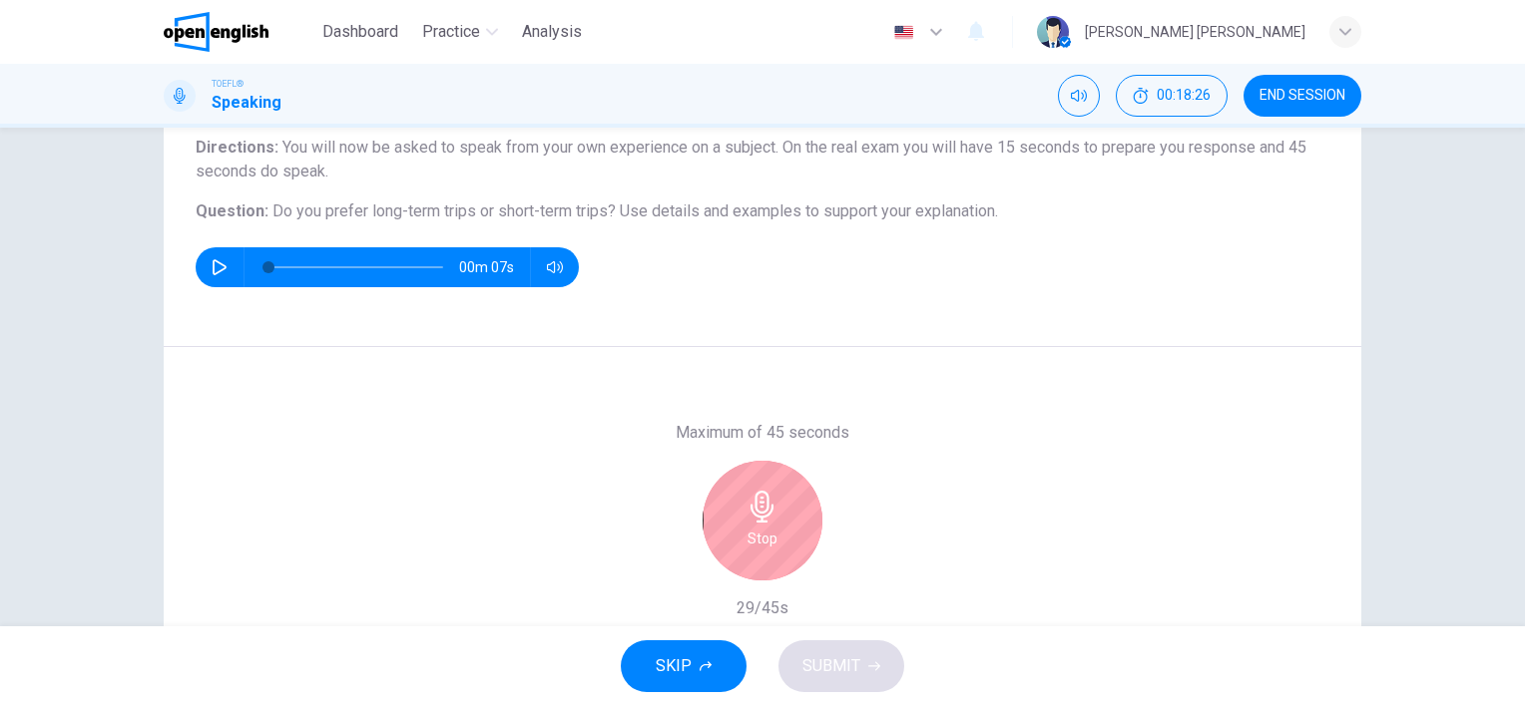
scroll to position [166, 0]
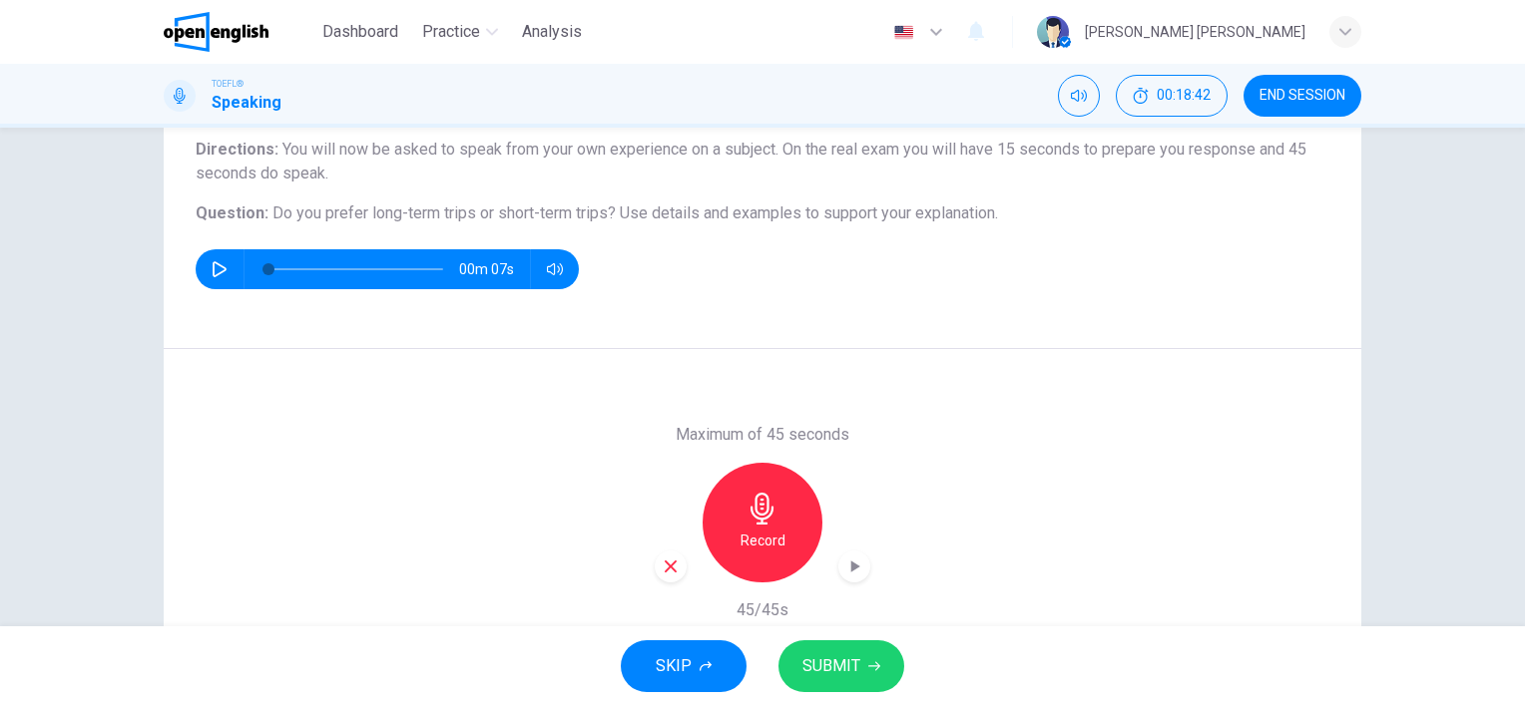
click at [862, 680] on button "SUBMIT" at bounding box center [841, 667] width 126 height 52
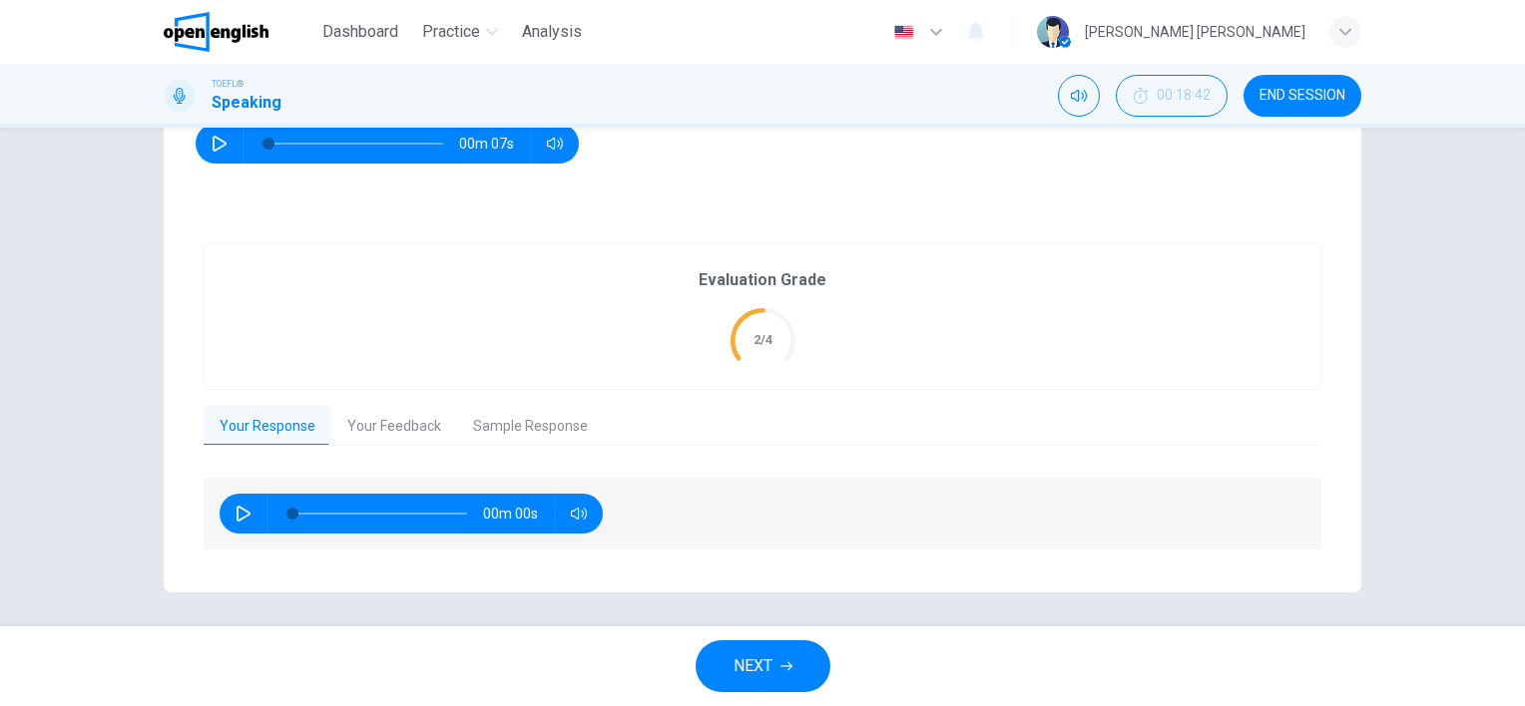
scroll to position [295, 0]
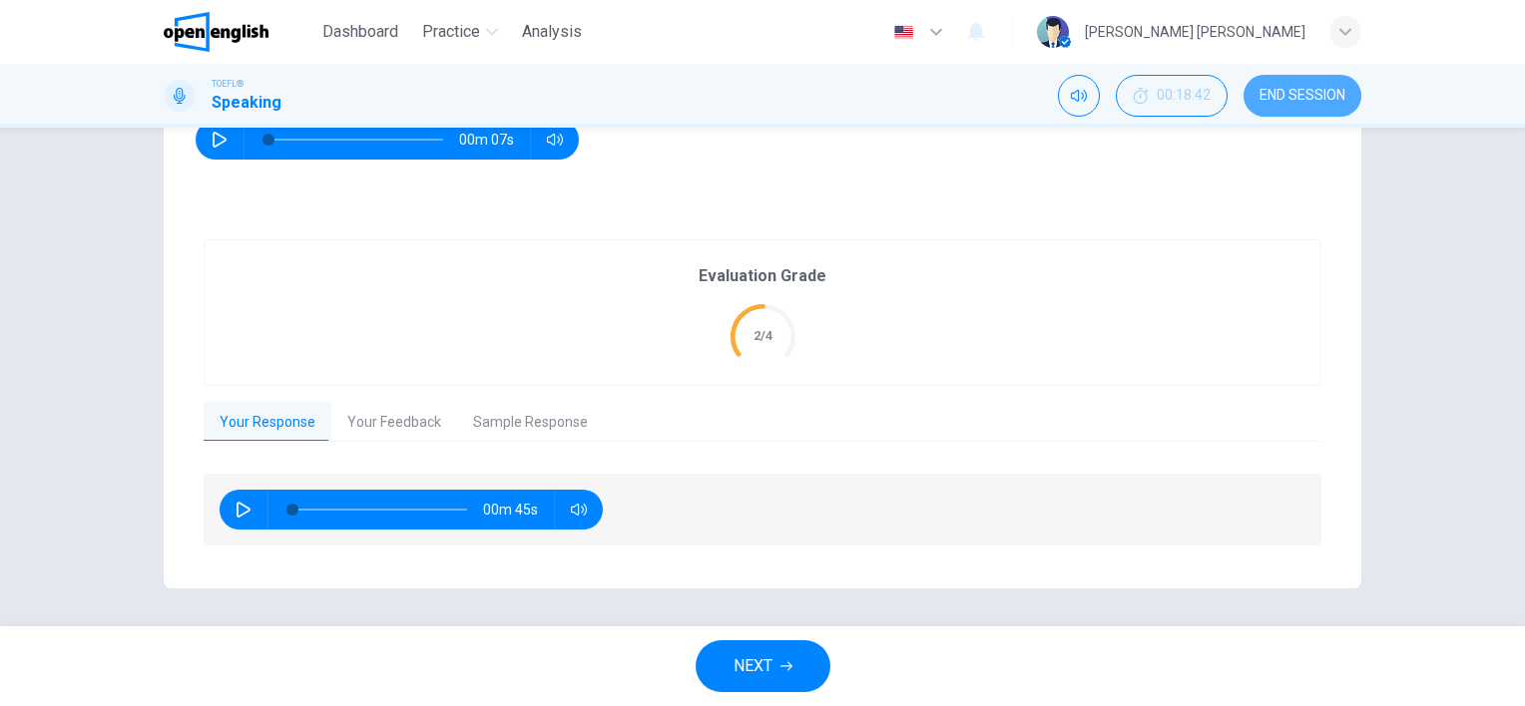
click at [1270, 109] on button "END SESSION" at bounding box center [1302, 96] width 118 height 42
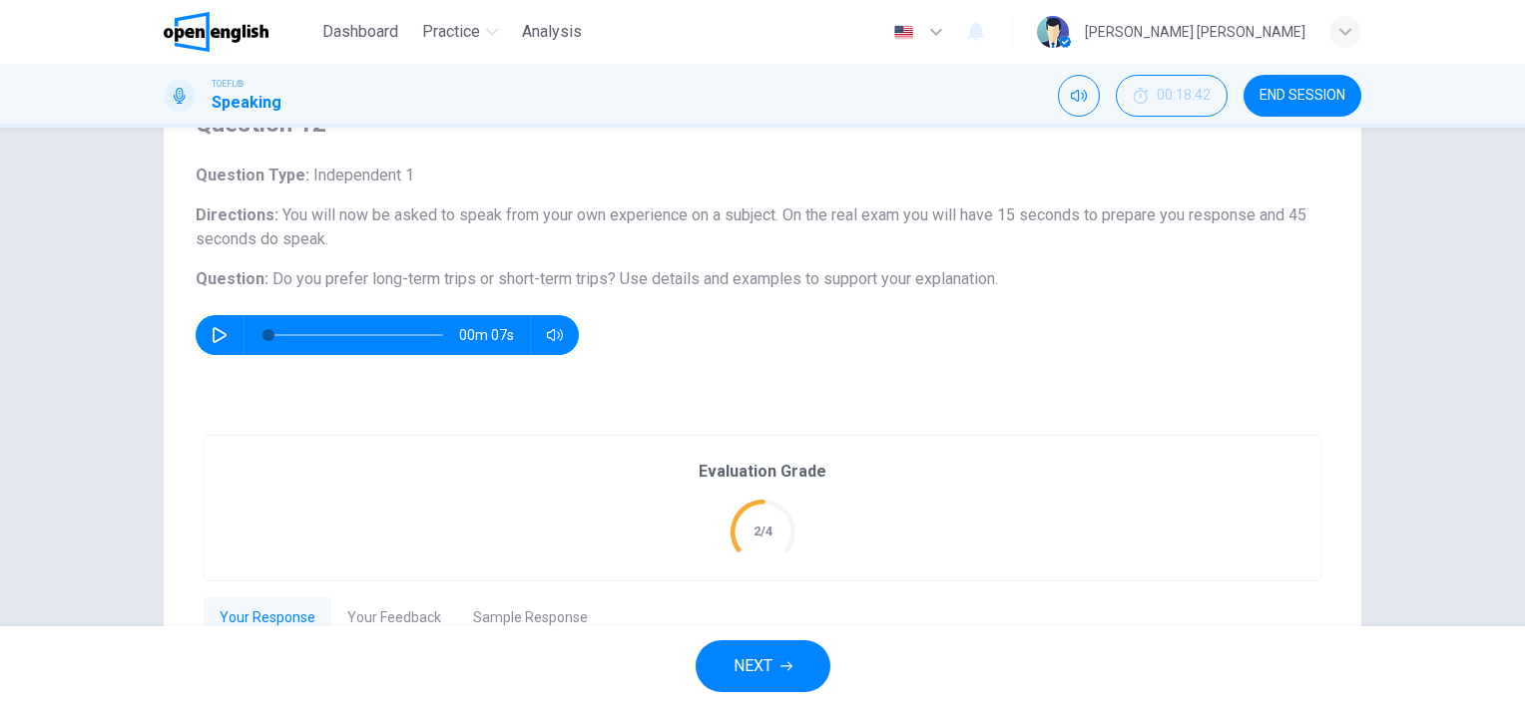
scroll to position [0, 0]
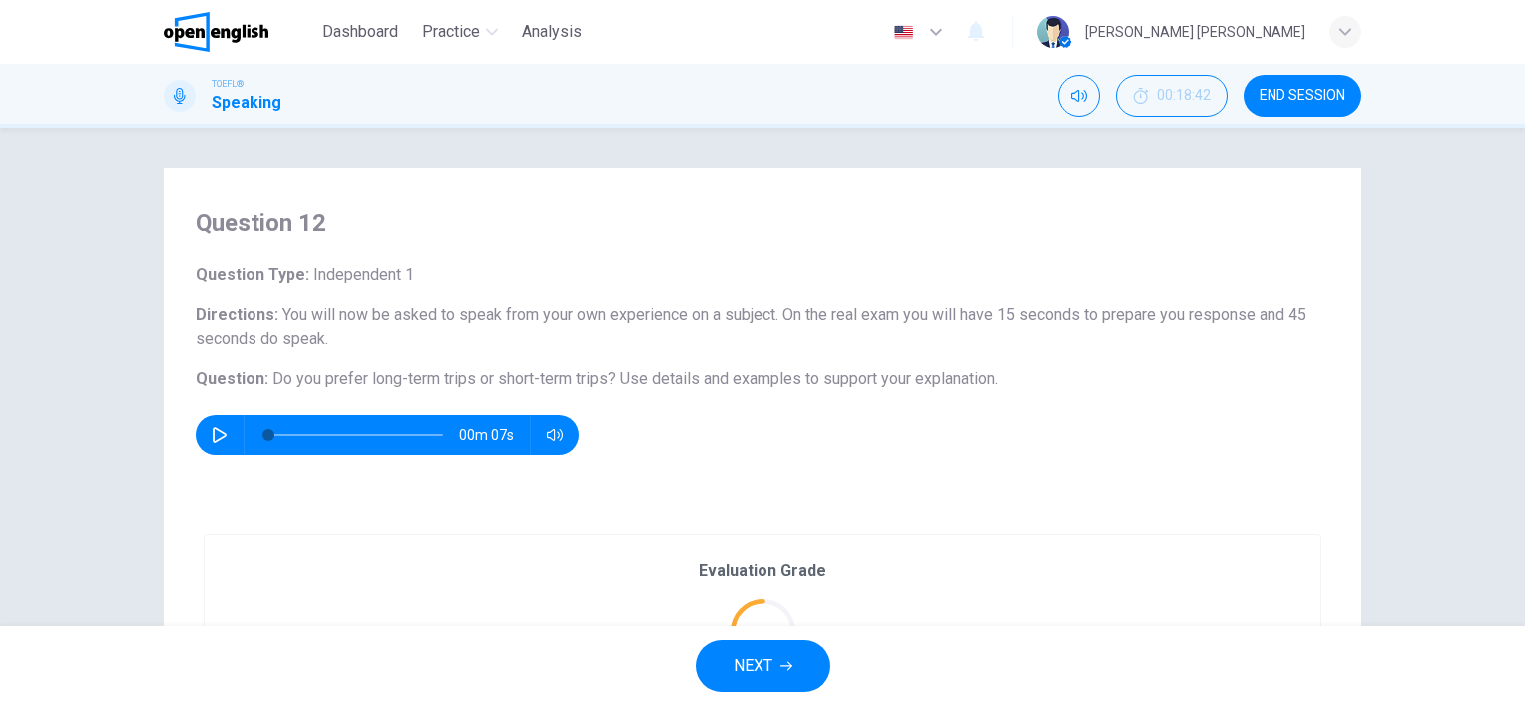
click at [760, 660] on span "NEXT" at bounding box center [752, 667] width 39 height 28
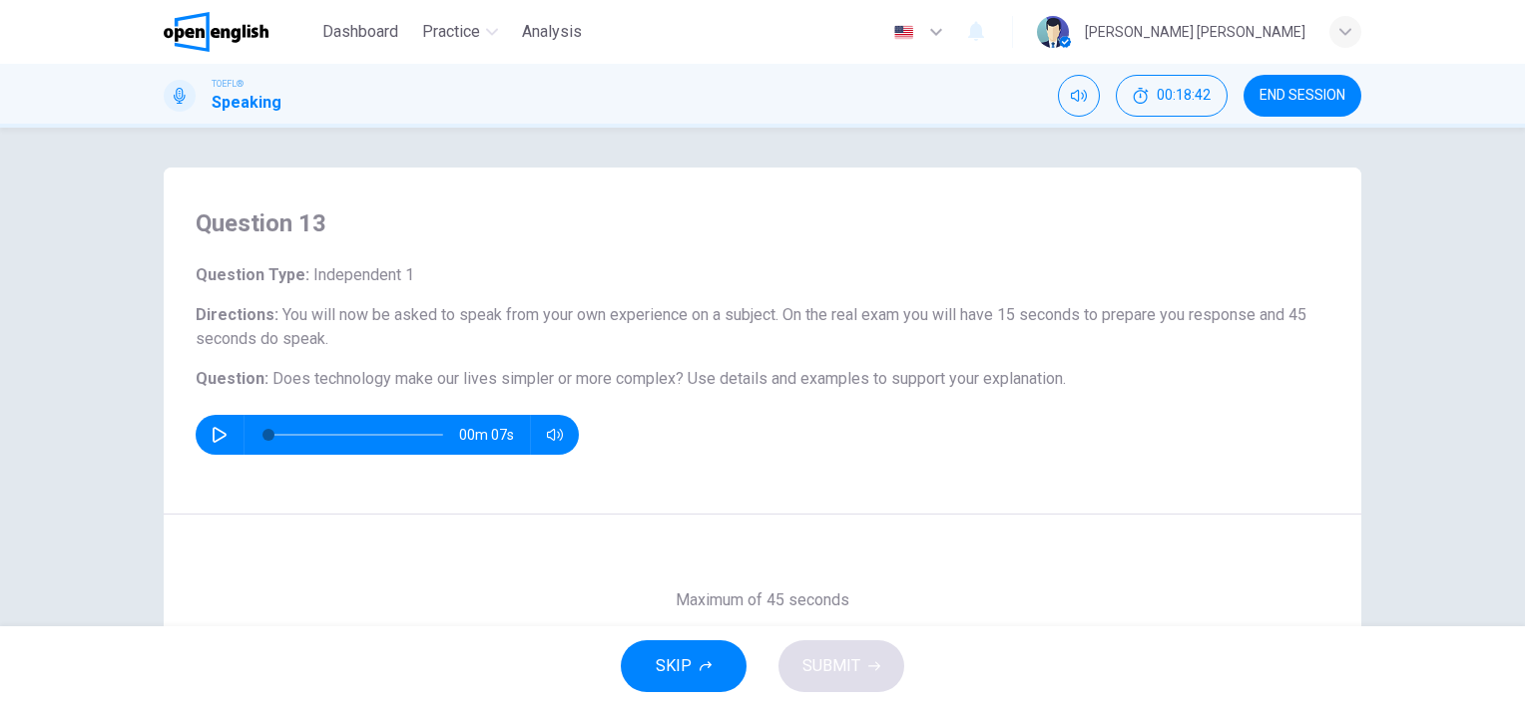
scroll to position [100, 0]
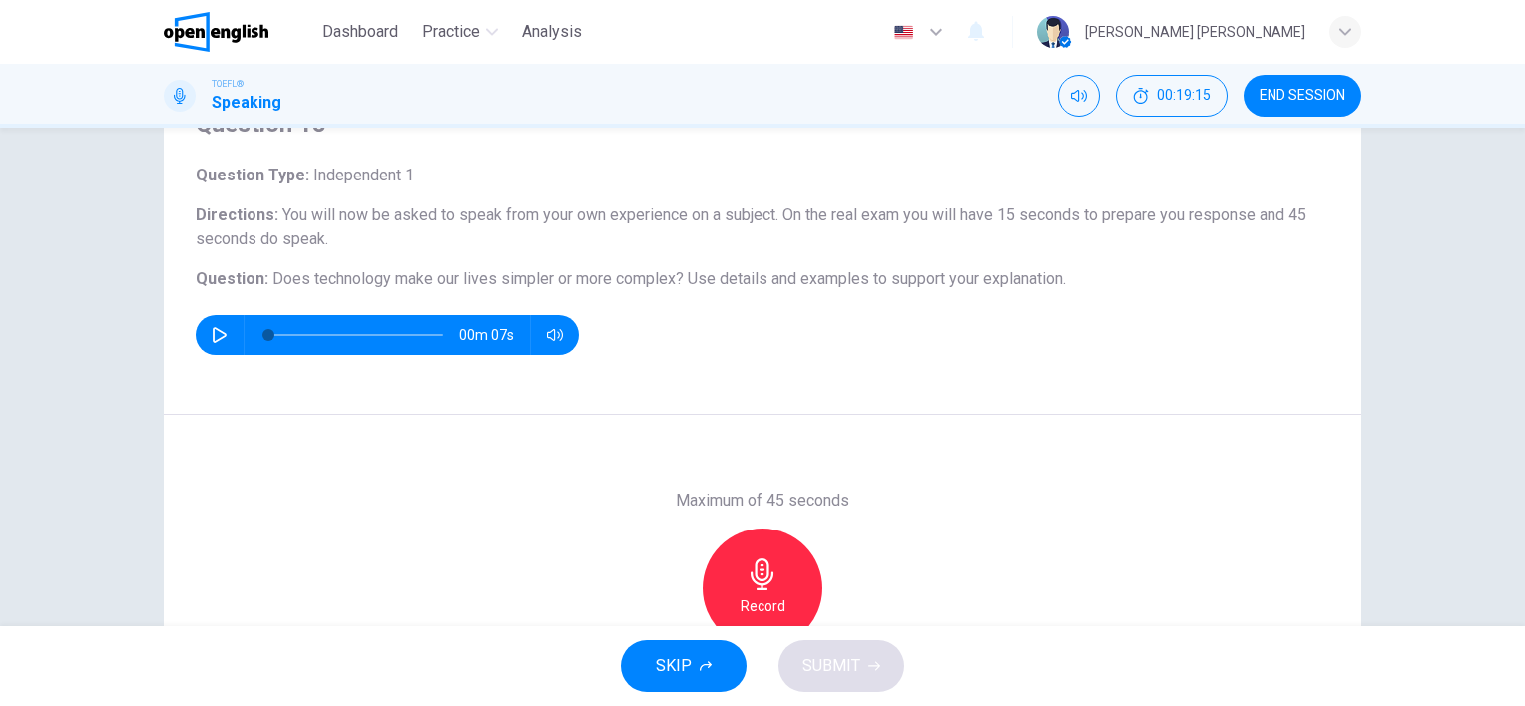
click at [763, 592] on div "Record" at bounding box center [762, 589] width 120 height 120
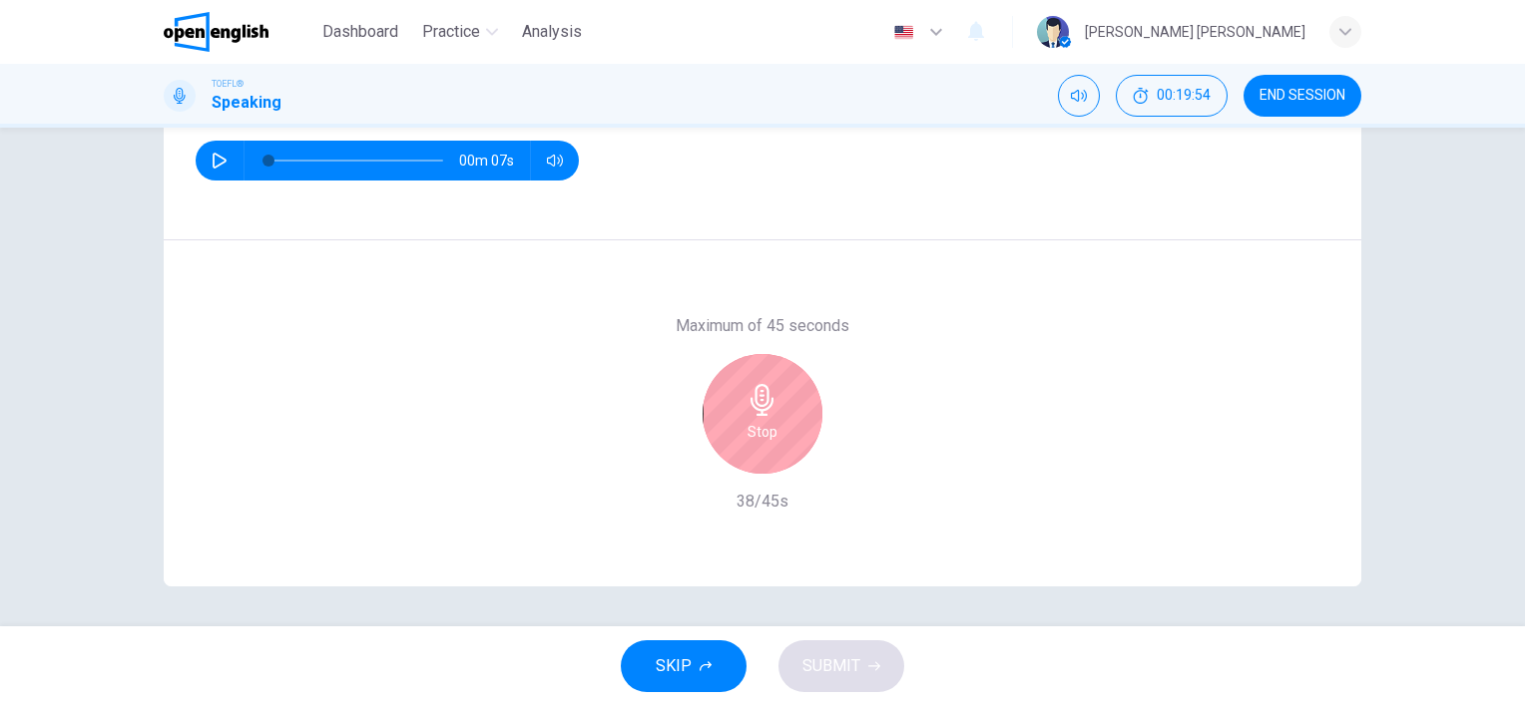
scroll to position [175, 0]
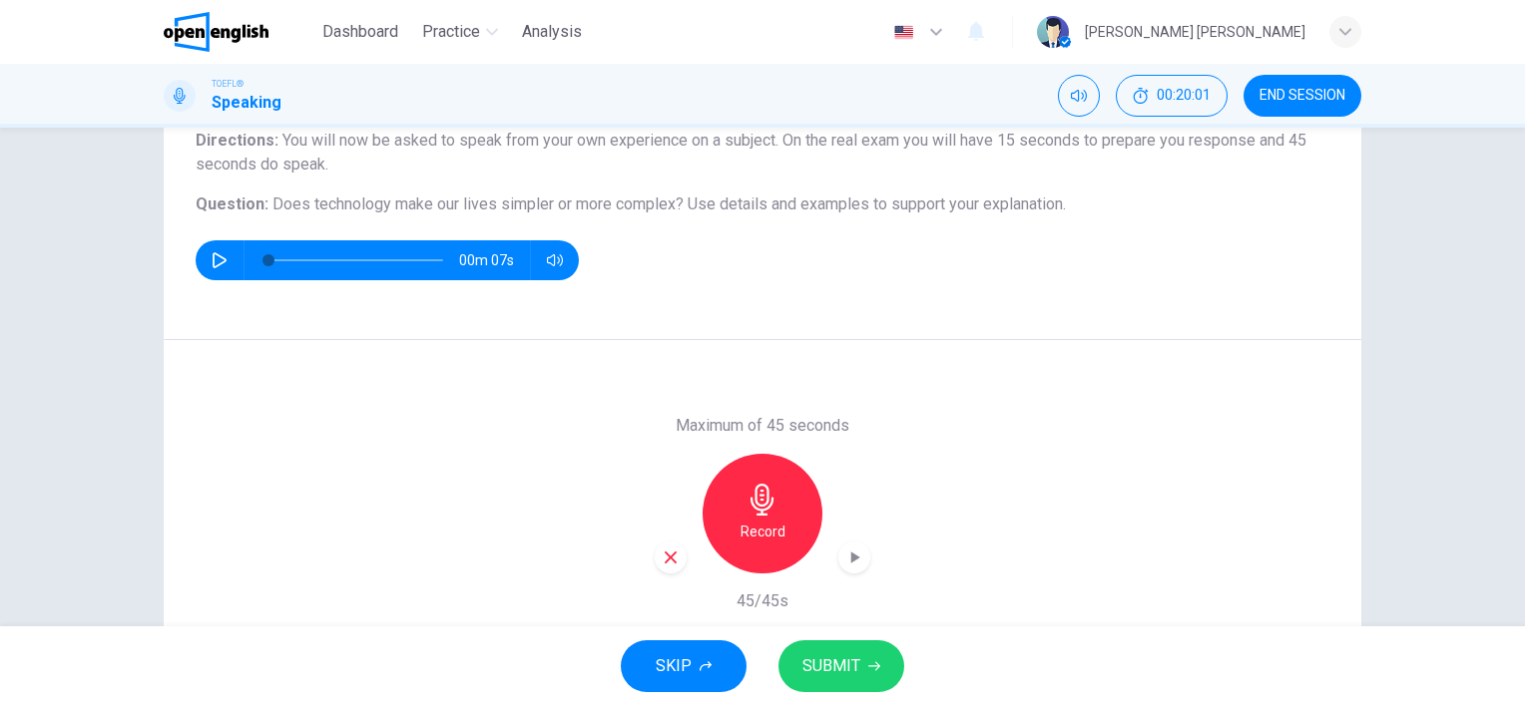
click at [858, 685] on button "SUBMIT" at bounding box center [841, 667] width 126 height 52
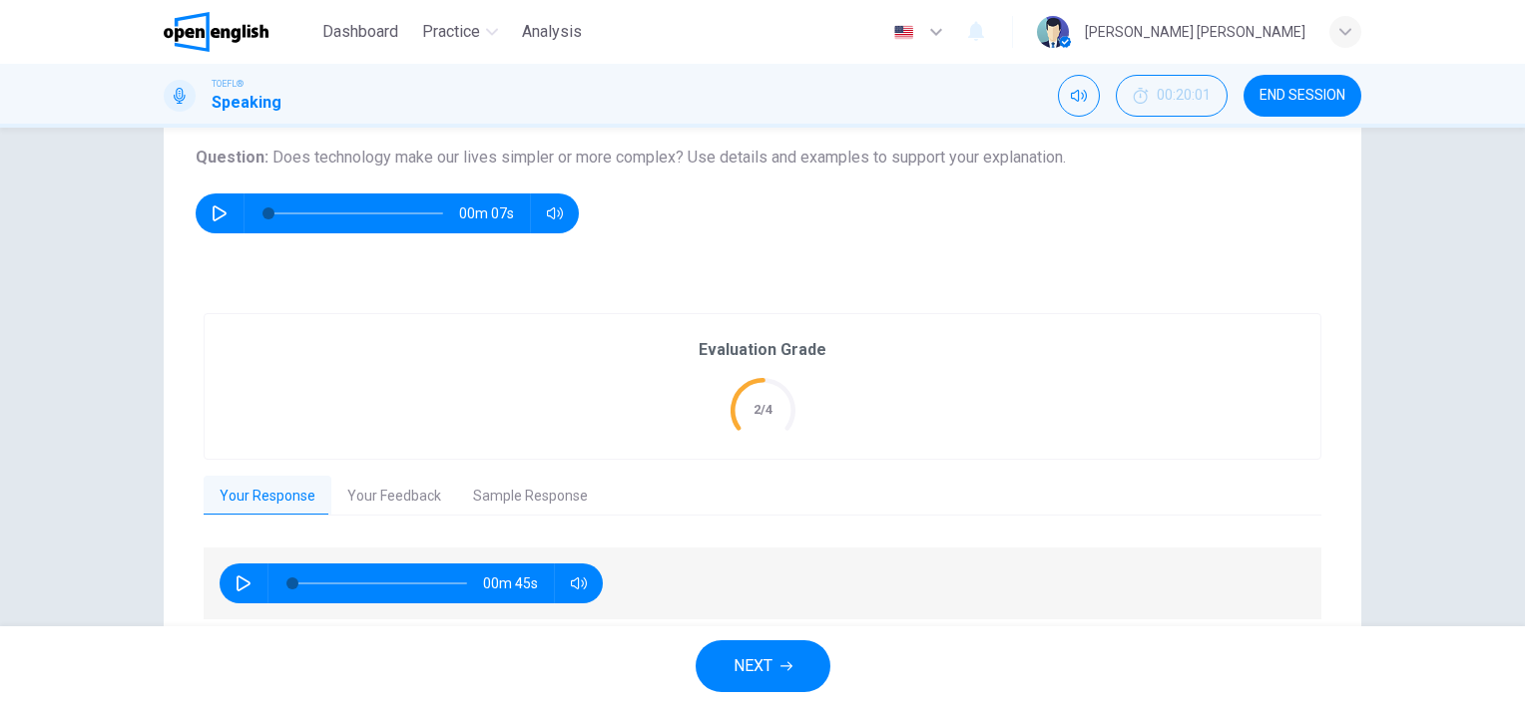
scroll to position [295, 0]
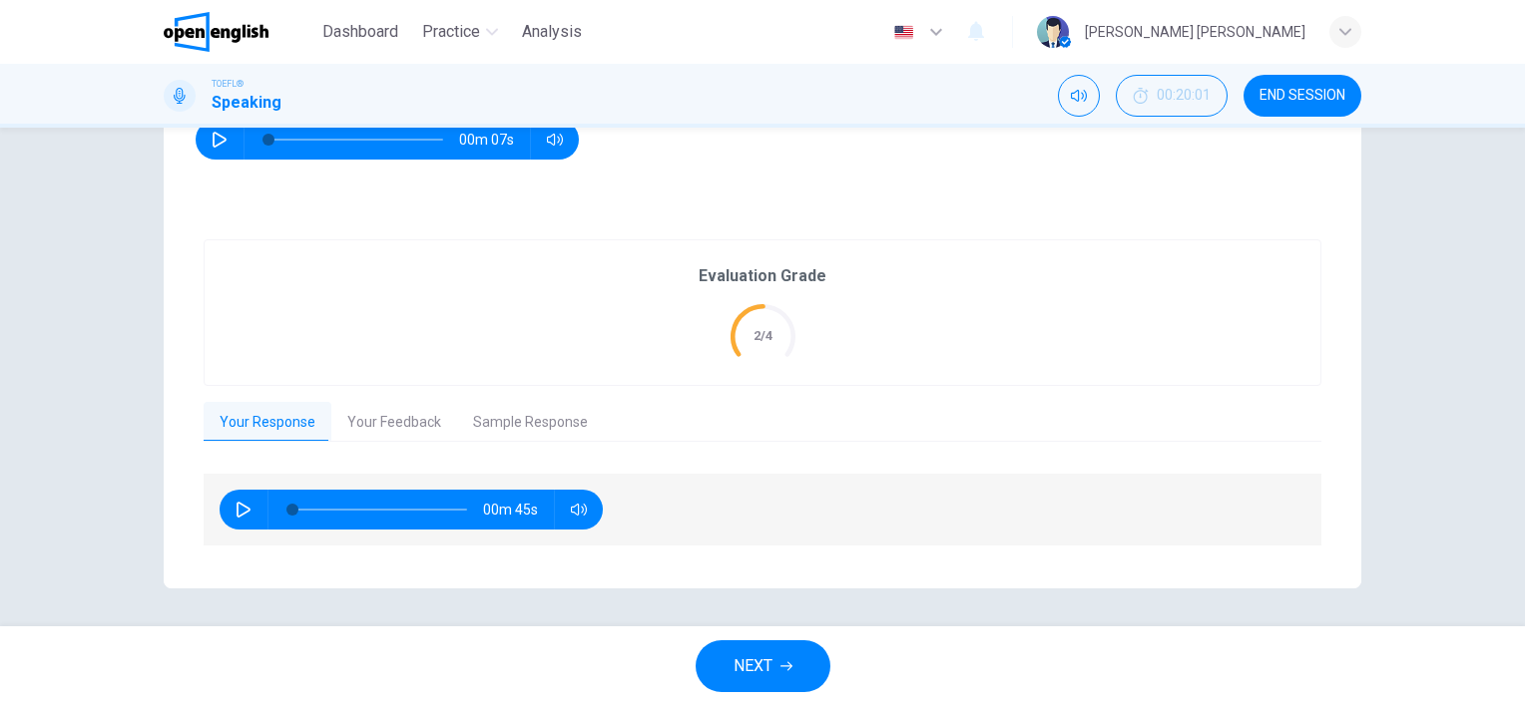
click at [754, 655] on span "NEXT" at bounding box center [752, 667] width 39 height 28
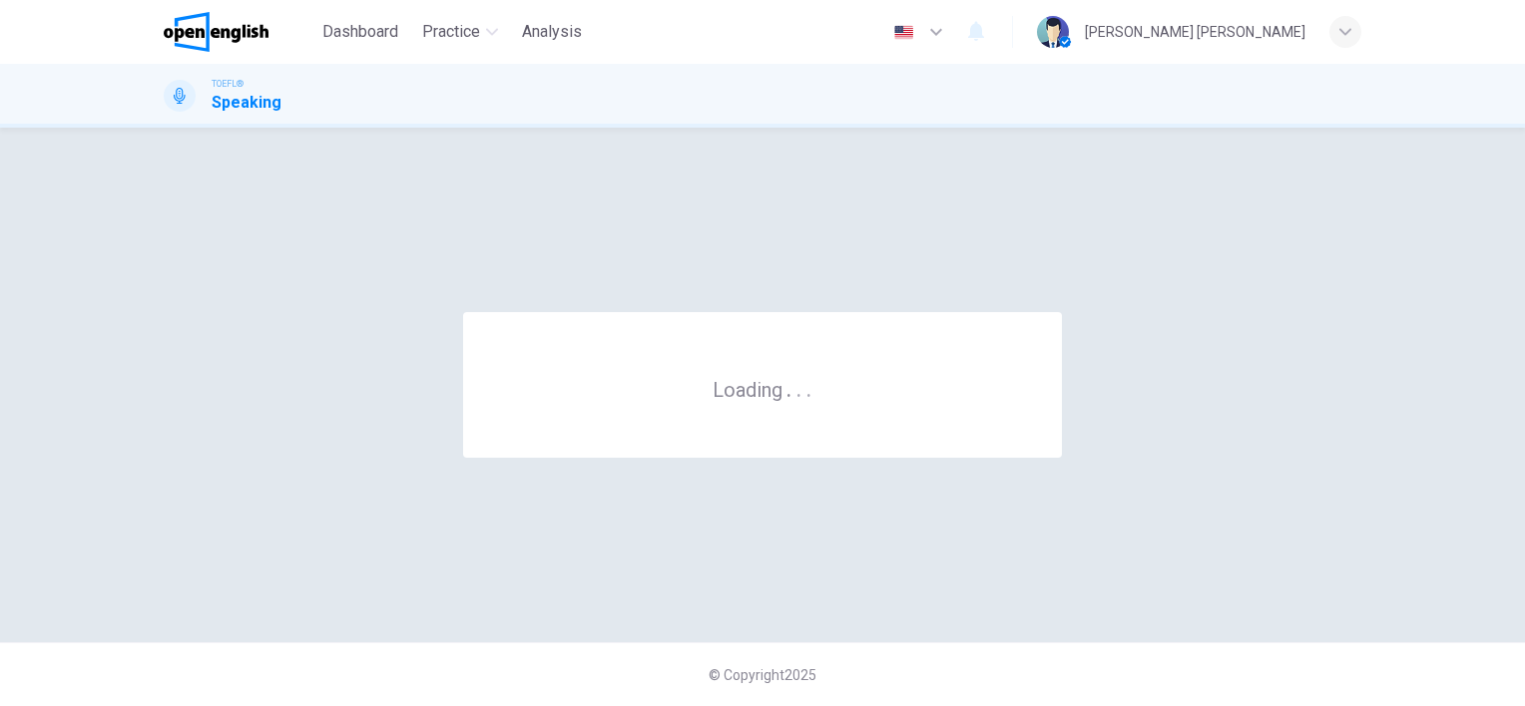
scroll to position [0, 0]
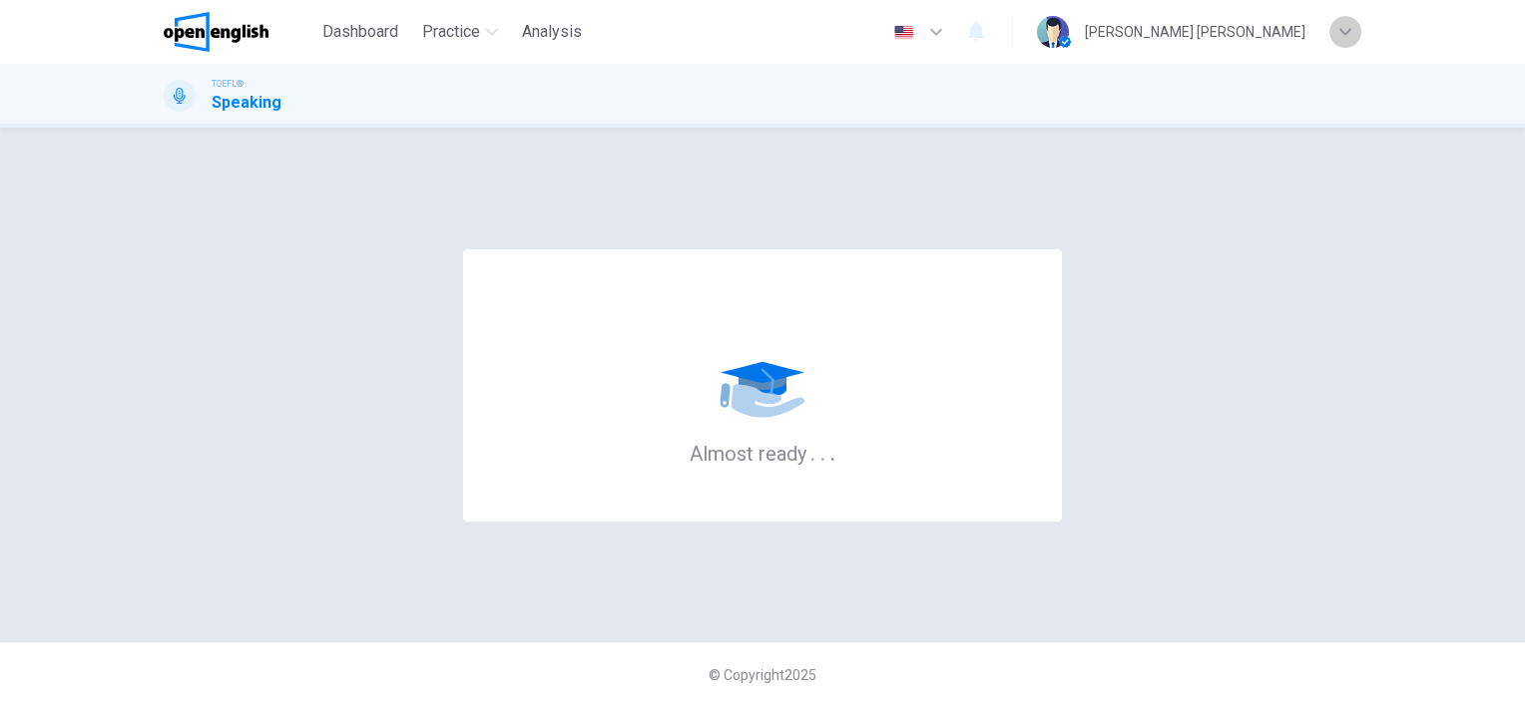
click at [1347, 32] on icon "button" at bounding box center [1345, 31] width 12 height 7
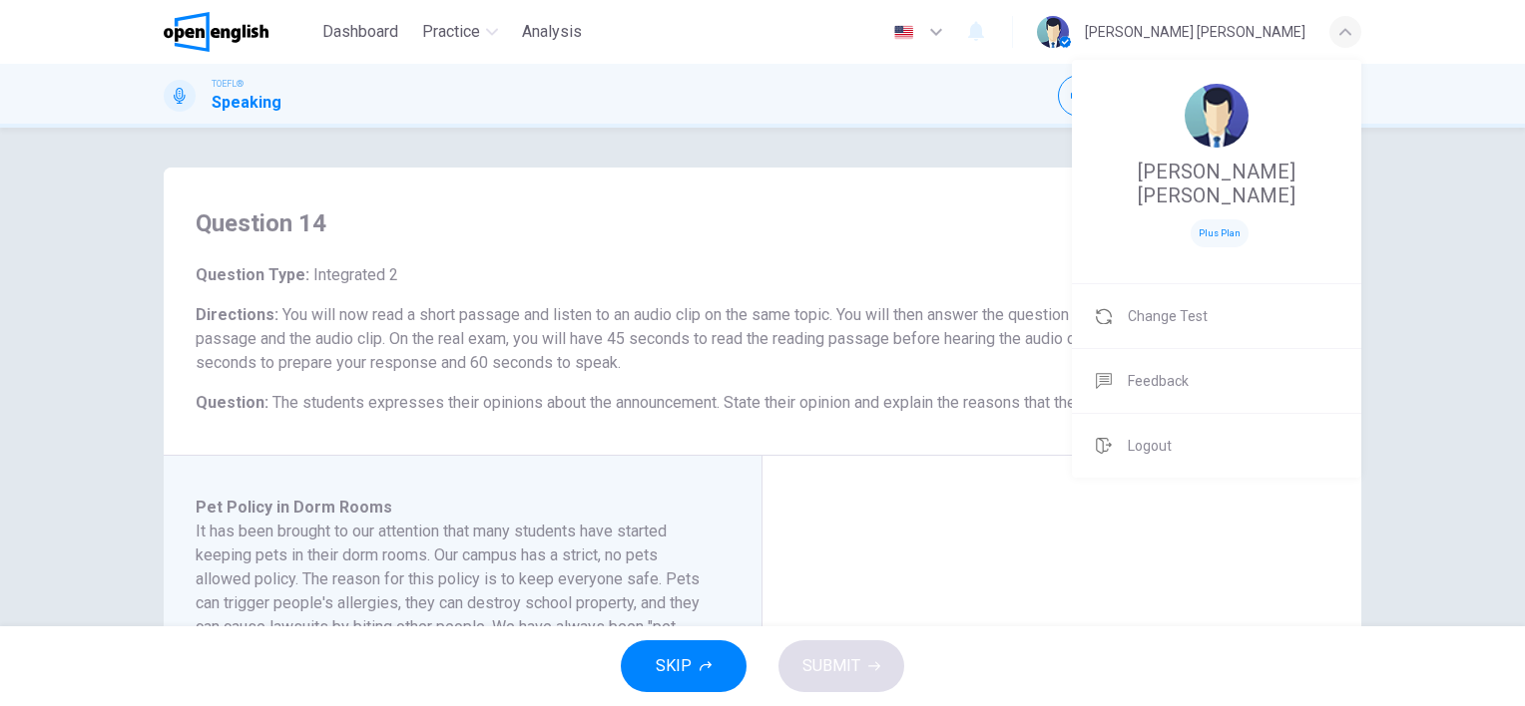
click at [1347, 32] on div at bounding box center [762, 353] width 1525 height 706
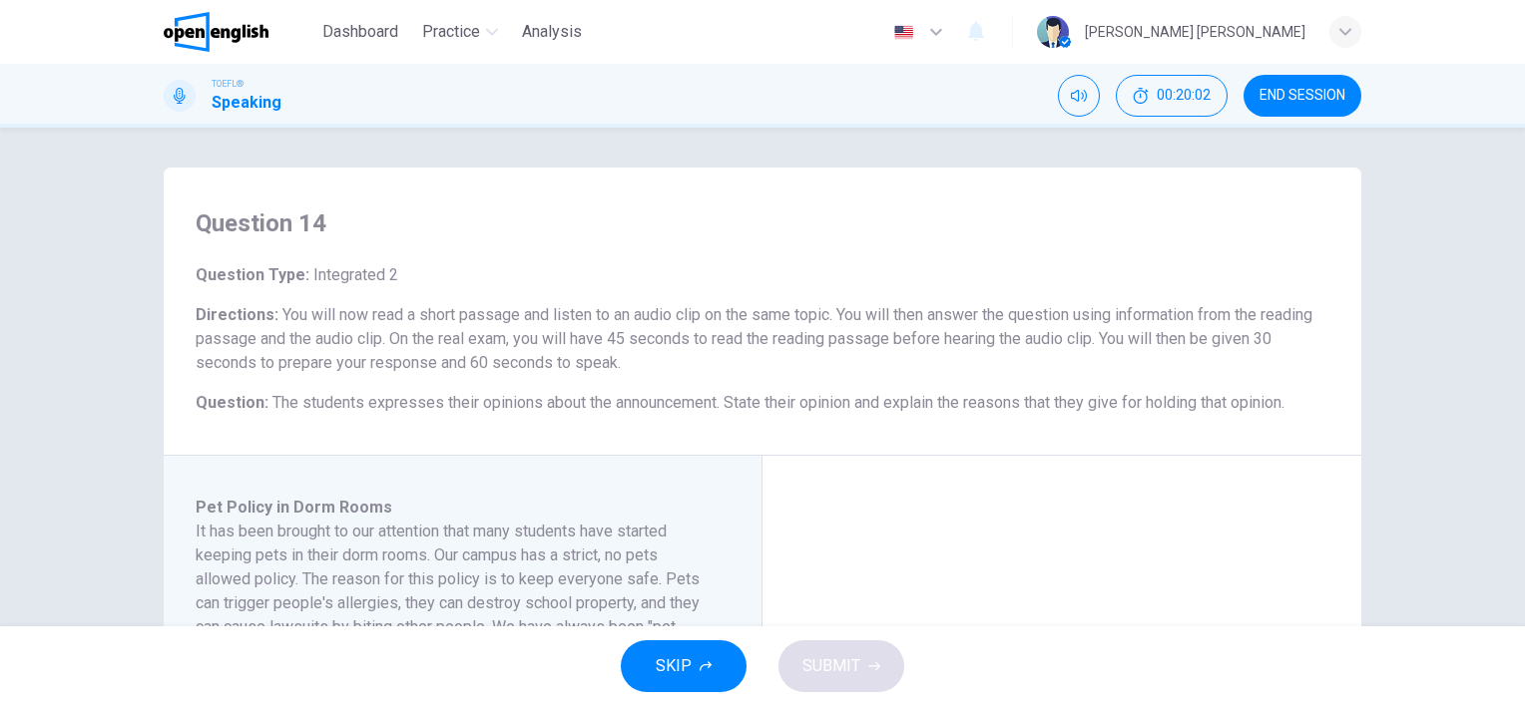
click at [948, 32] on icon "button" at bounding box center [936, 32] width 24 height 24
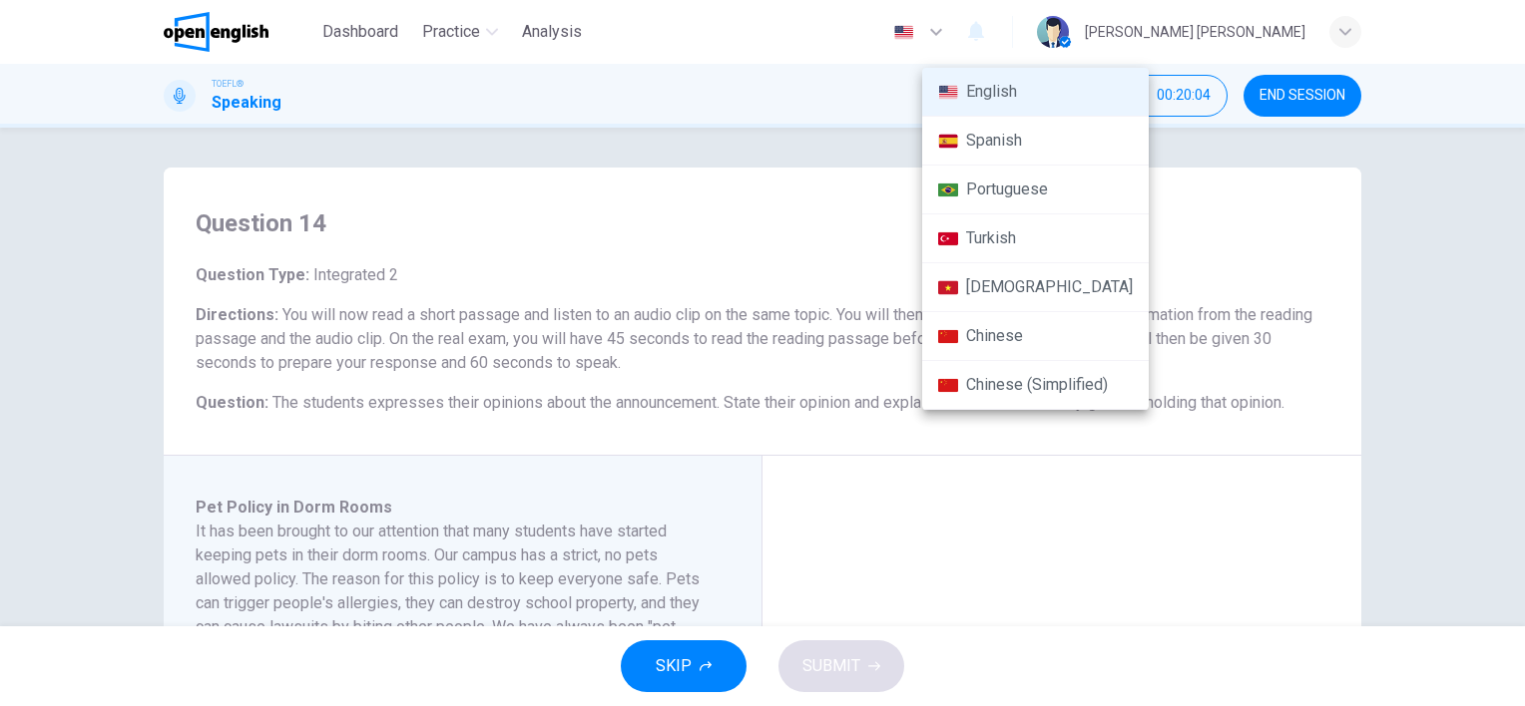
click at [1040, 32] on div at bounding box center [762, 353] width 1525 height 706
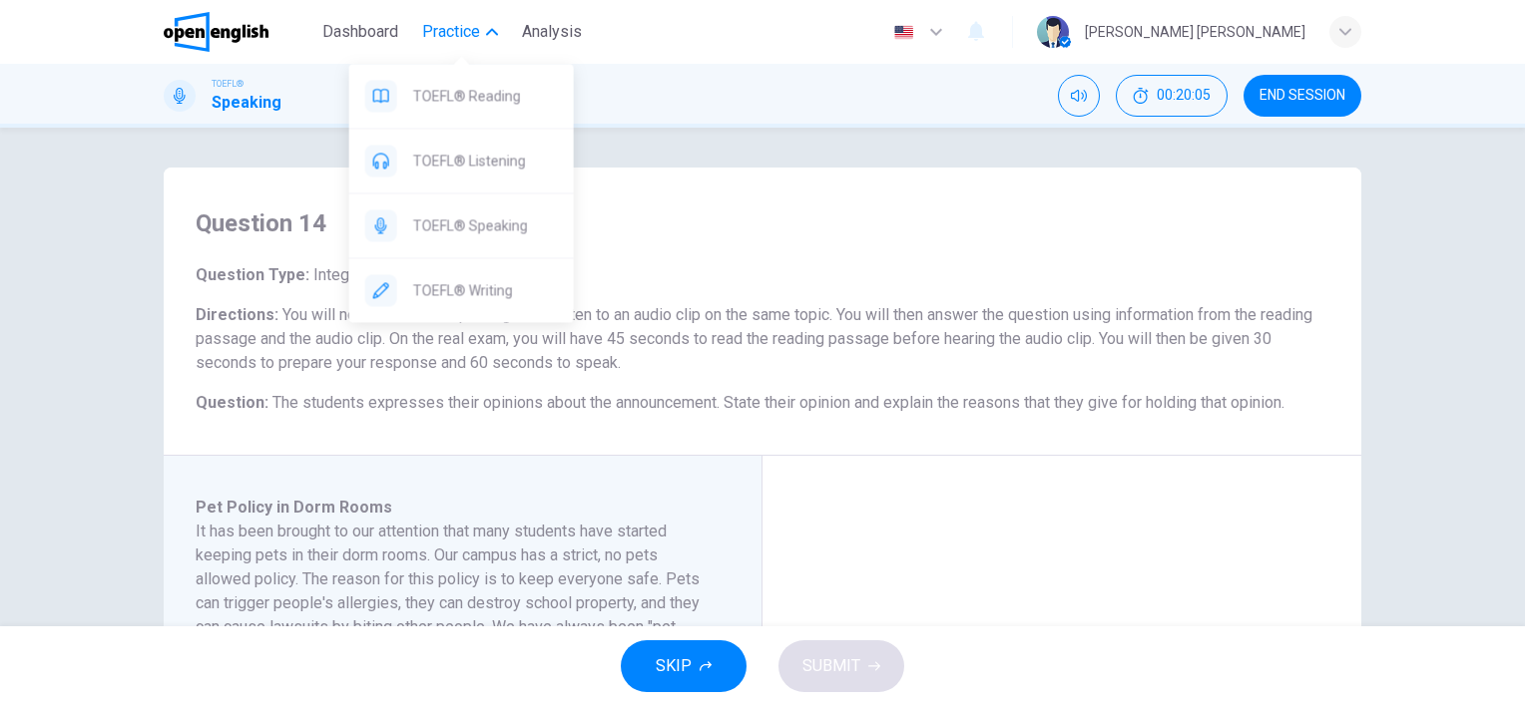
click at [492, 30] on icon "button" at bounding box center [492, 32] width 12 height 12
click at [492, 30] on icon "button" at bounding box center [492, 32] width 12 height 7
click at [479, 30] on span "Practice" at bounding box center [451, 32] width 58 height 24
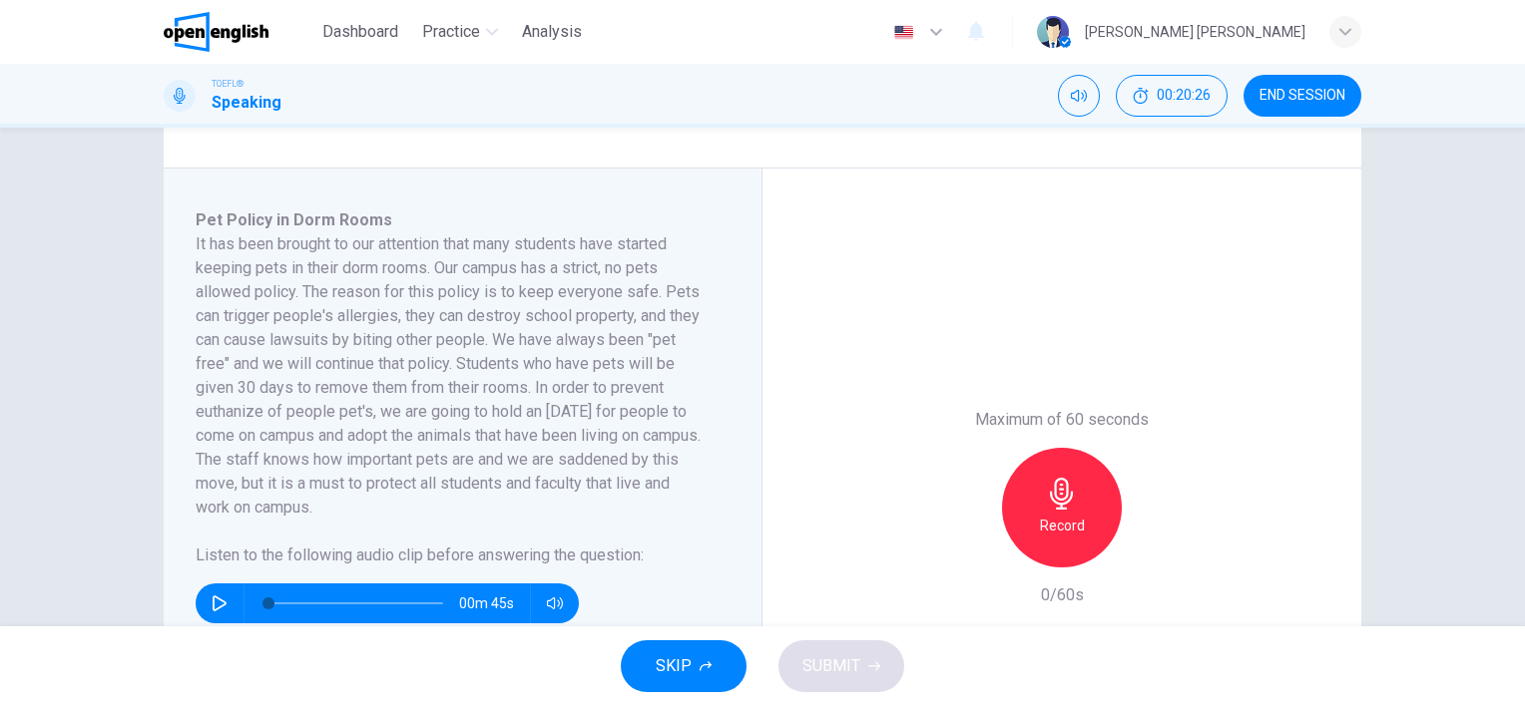
scroll to position [399, 0]
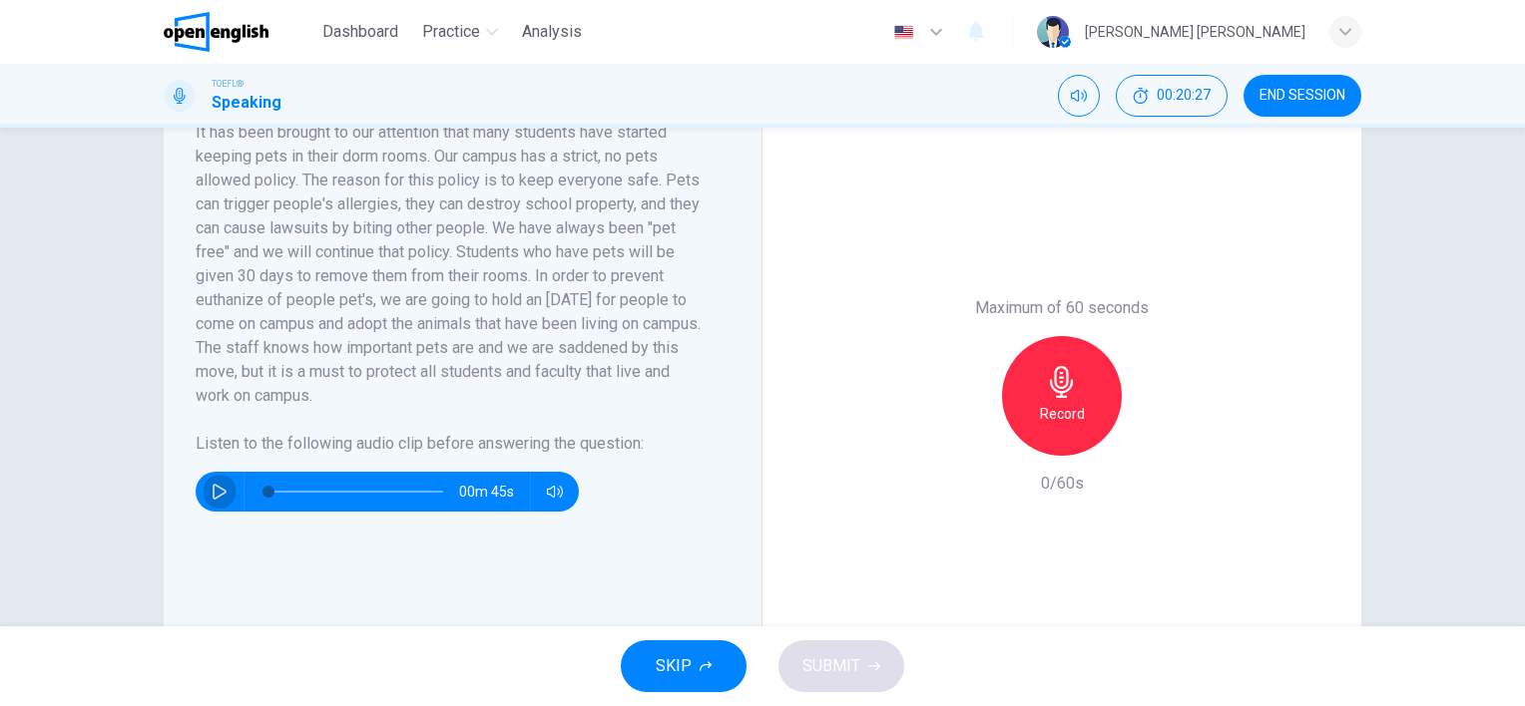
click at [213, 495] on icon "button" at bounding box center [220, 492] width 14 height 16
click at [220, 487] on icon "button" at bounding box center [219, 492] width 11 height 12
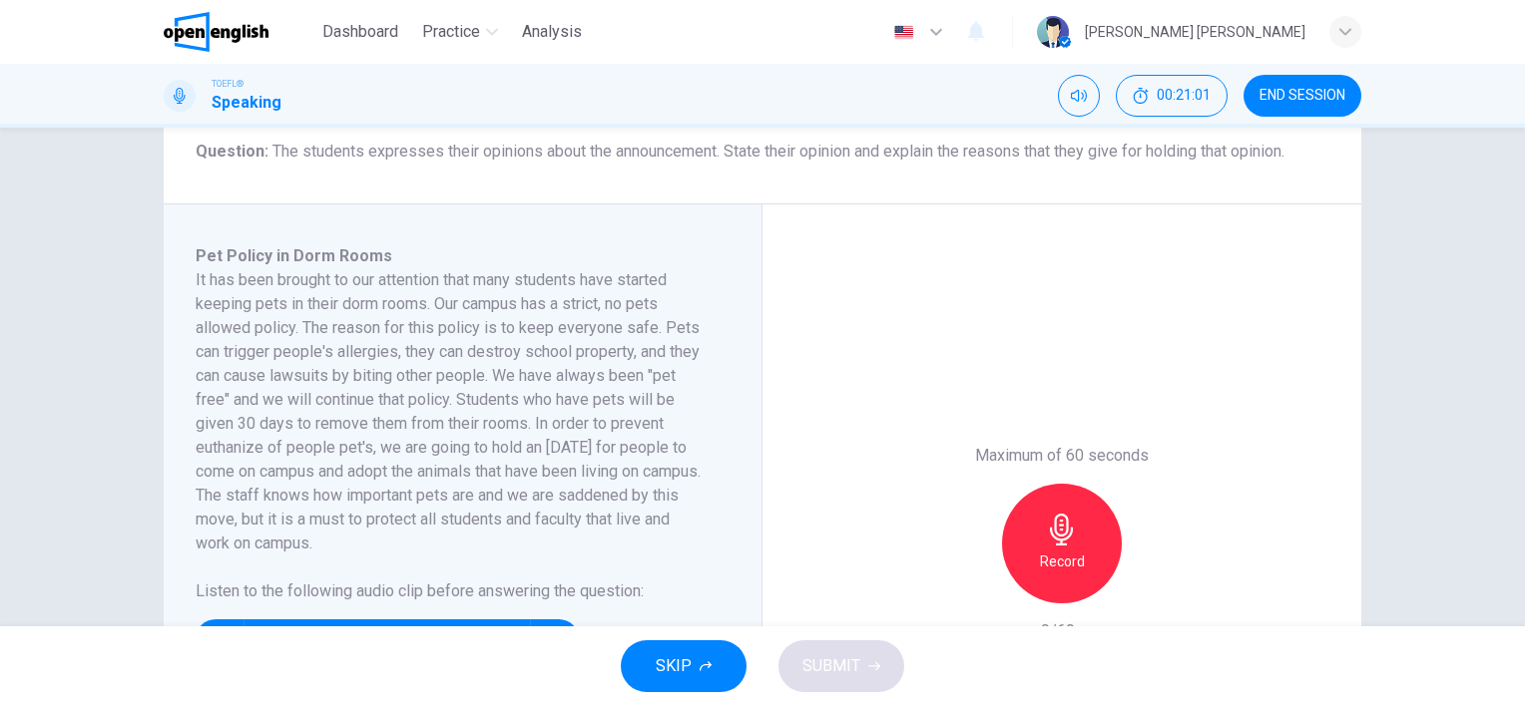
scroll to position [299, 0]
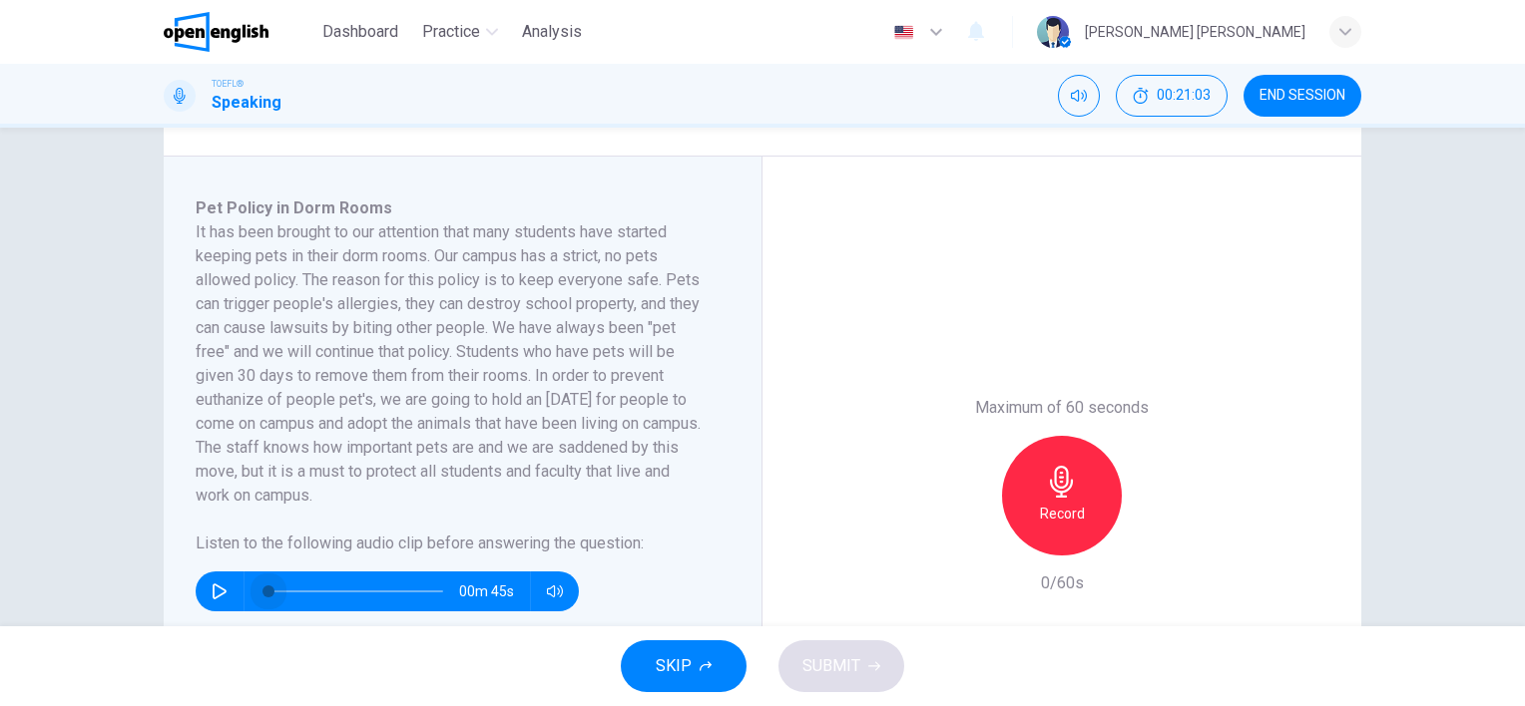
drag, startPoint x: 271, startPoint y: 590, endPoint x: 206, endPoint y: 573, distance: 68.0
click at [206, 573] on div "00m 45s" at bounding box center [387, 592] width 383 height 40
click at [213, 588] on icon "button" at bounding box center [220, 592] width 14 height 16
type input "*"
click at [212, 586] on icon "button" at bounding box center [220, 592] width 16 height 16
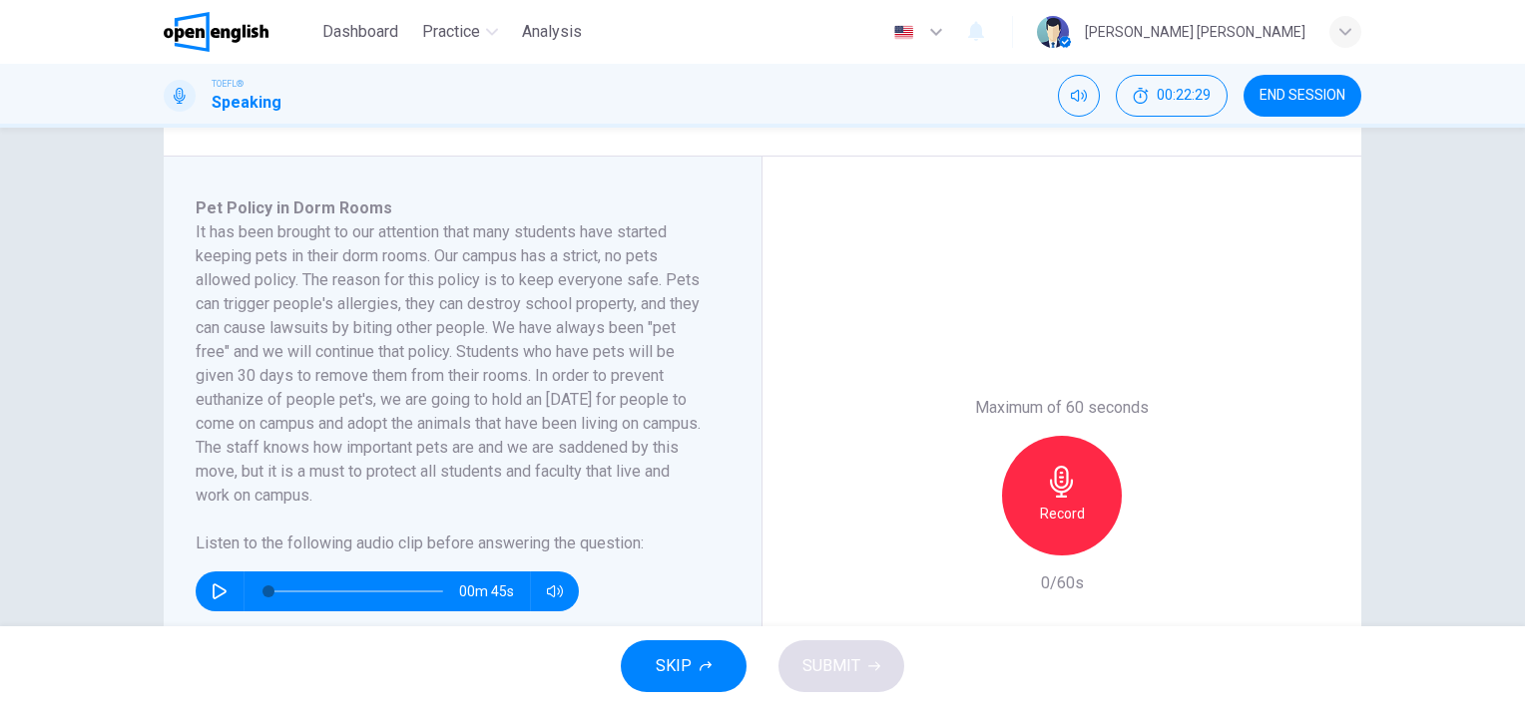
click at [214, 591] on icon "button" at bounding box center [220, 592] width 16 height 16
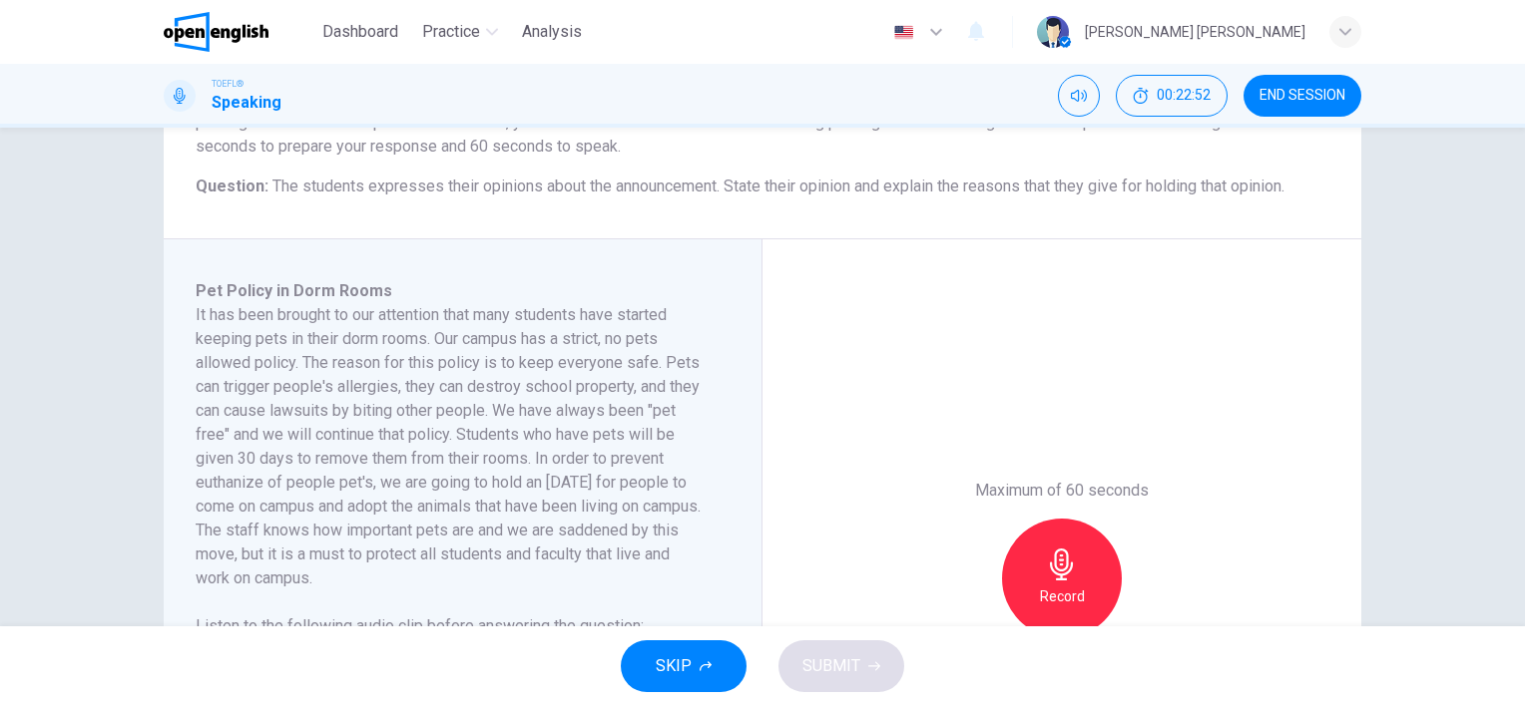
scroll to position [316, 0]
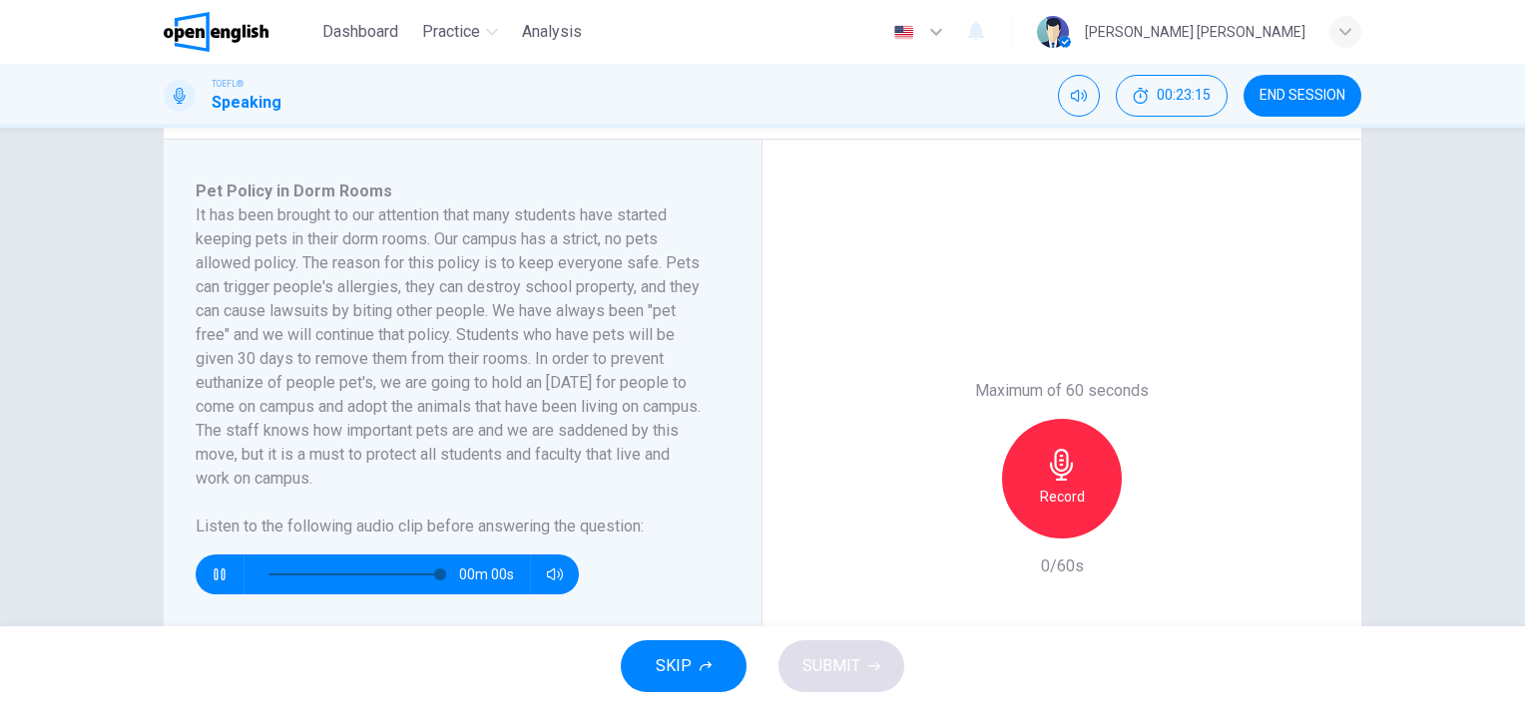
type input "*"
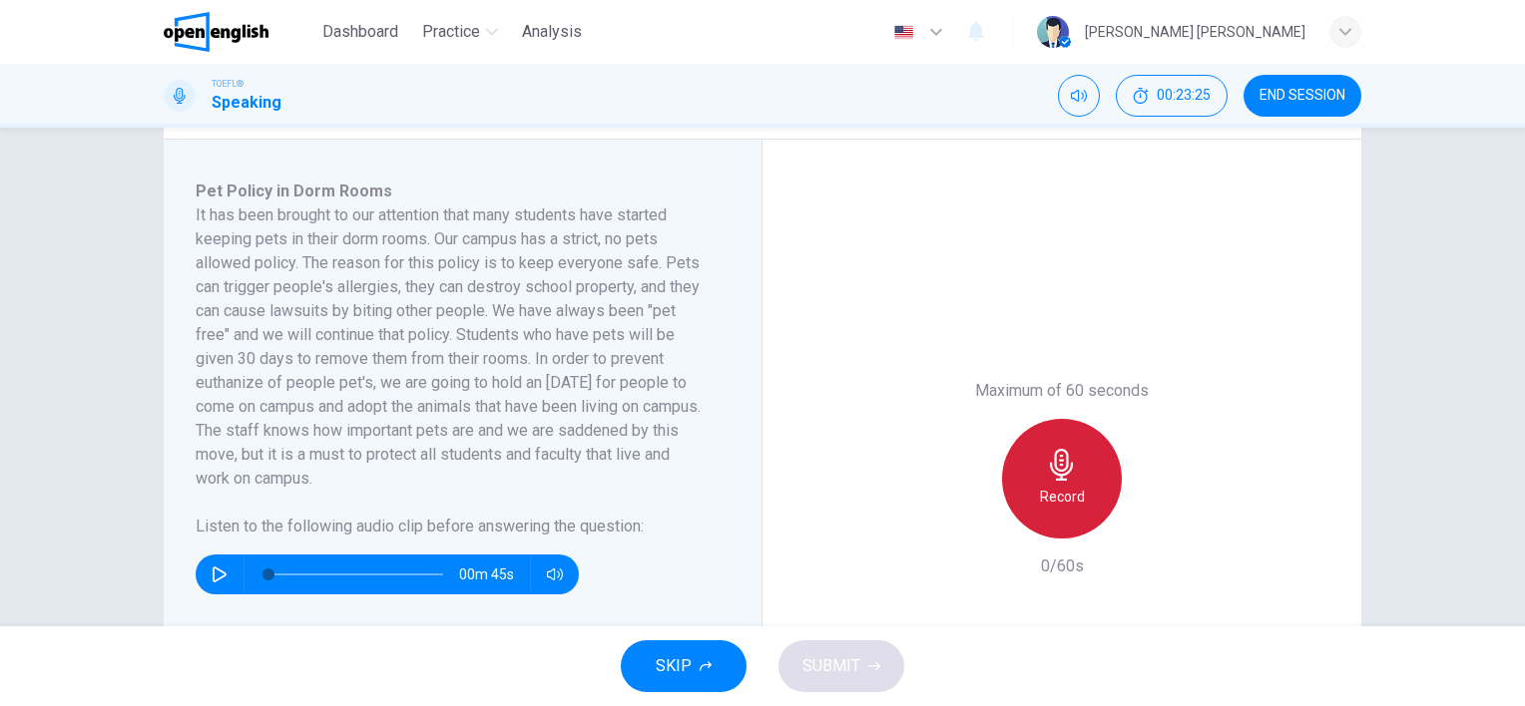
click at [1046, 474] on icon "button" at bounding box center [1062, 465] width 32 height 32
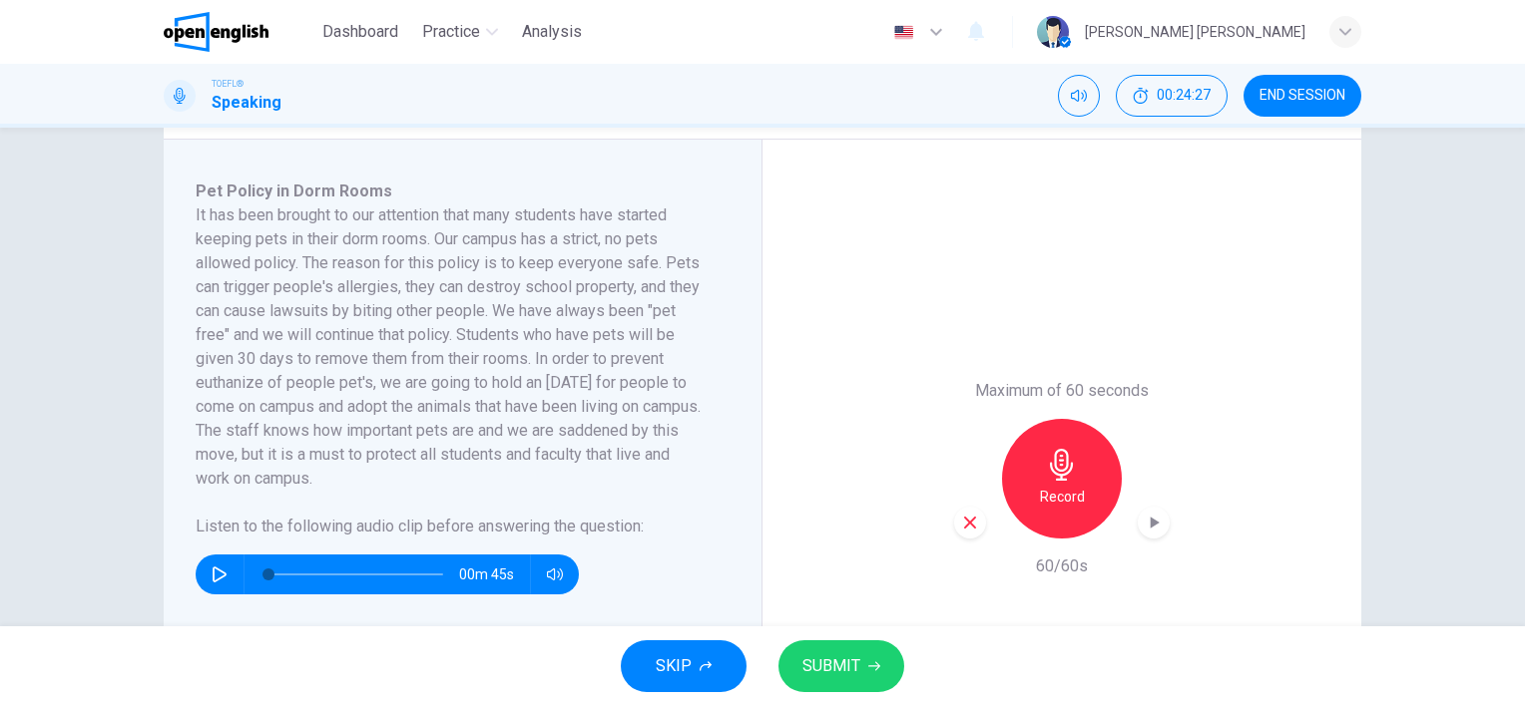
drag, startPoint x: 831, startPoint y: 657, endPoint x: 877, endPoint y: 659, distance: 45.9
click at [877, 659] on button "SUBMIT" at bounding box center [841, 667] width 126 height 52
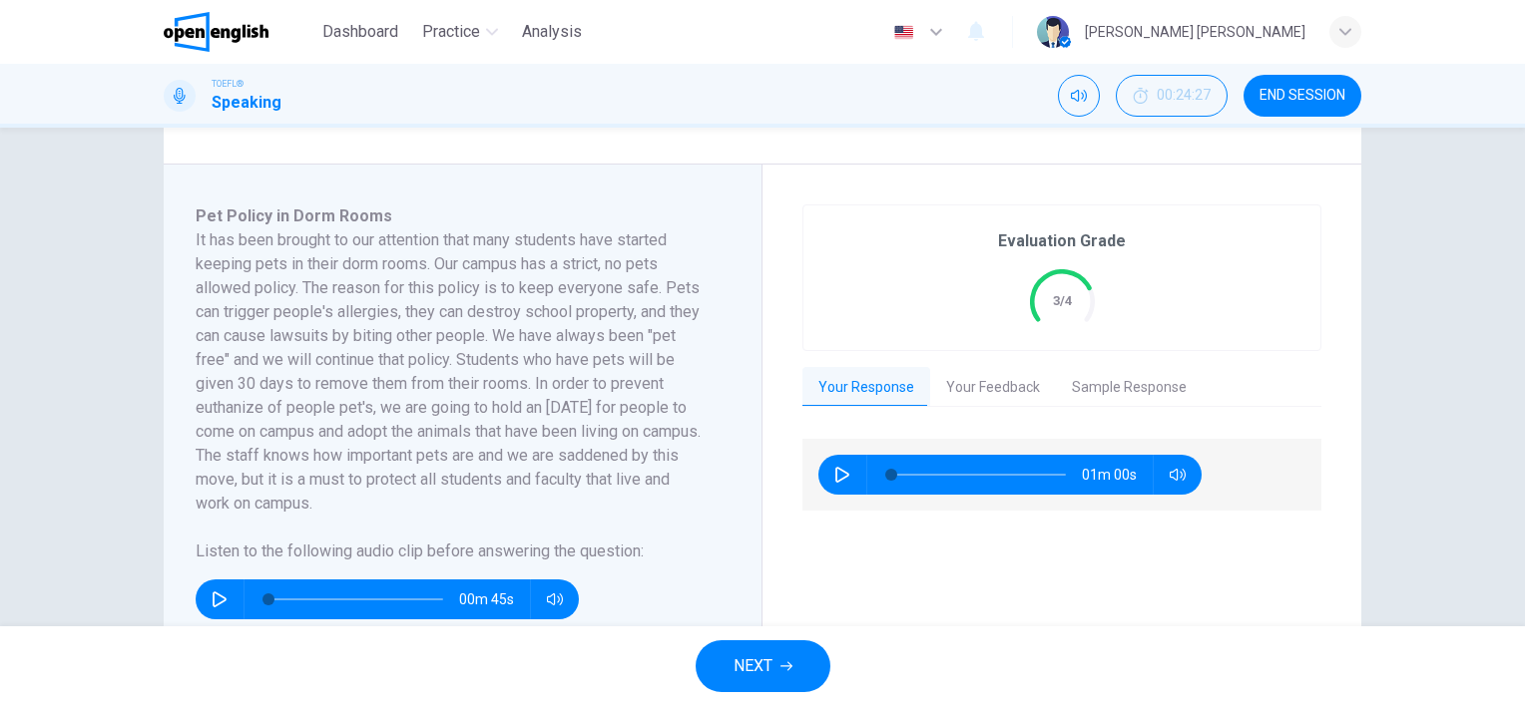
scroll to position [247, 0]
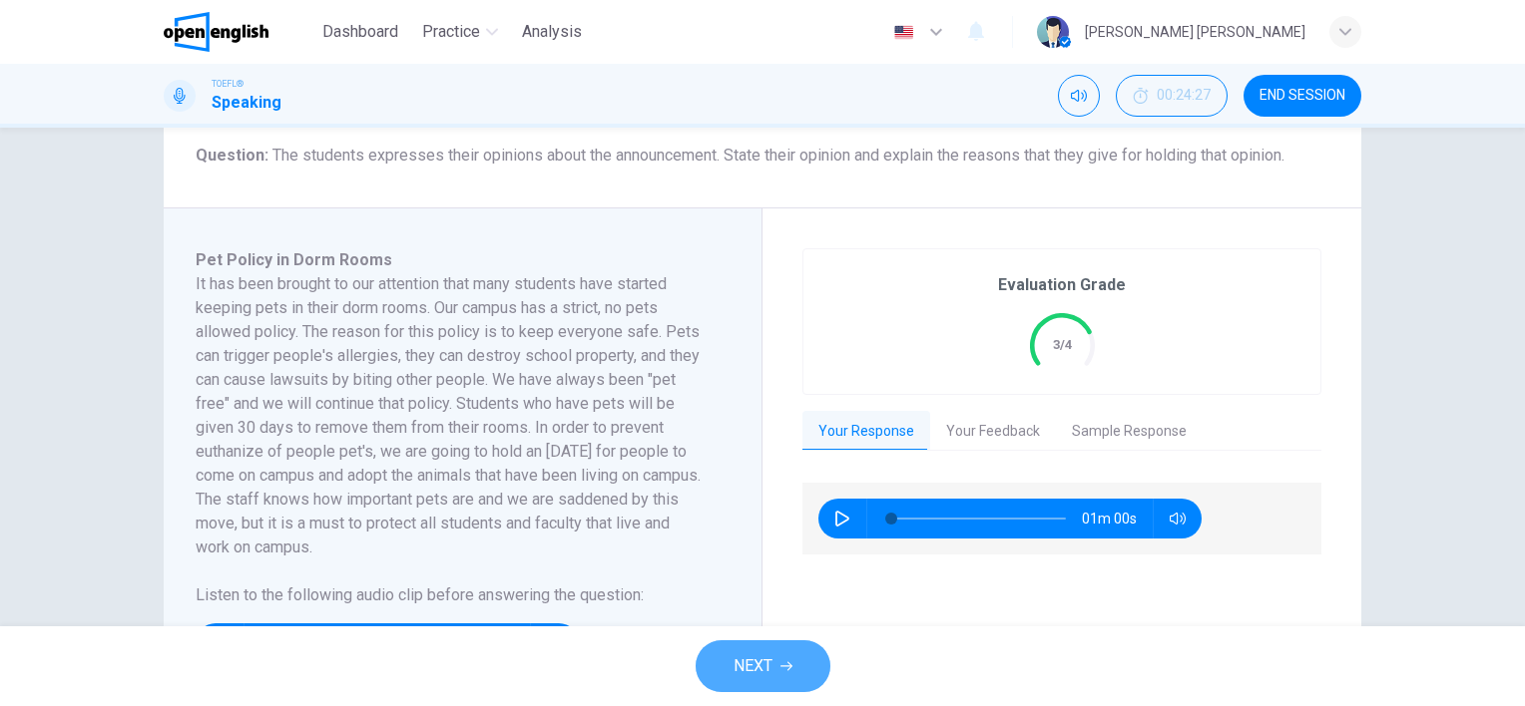
click at [753, 674] on span "NEXT" at bounding box center [752, 667] width 39 height 28
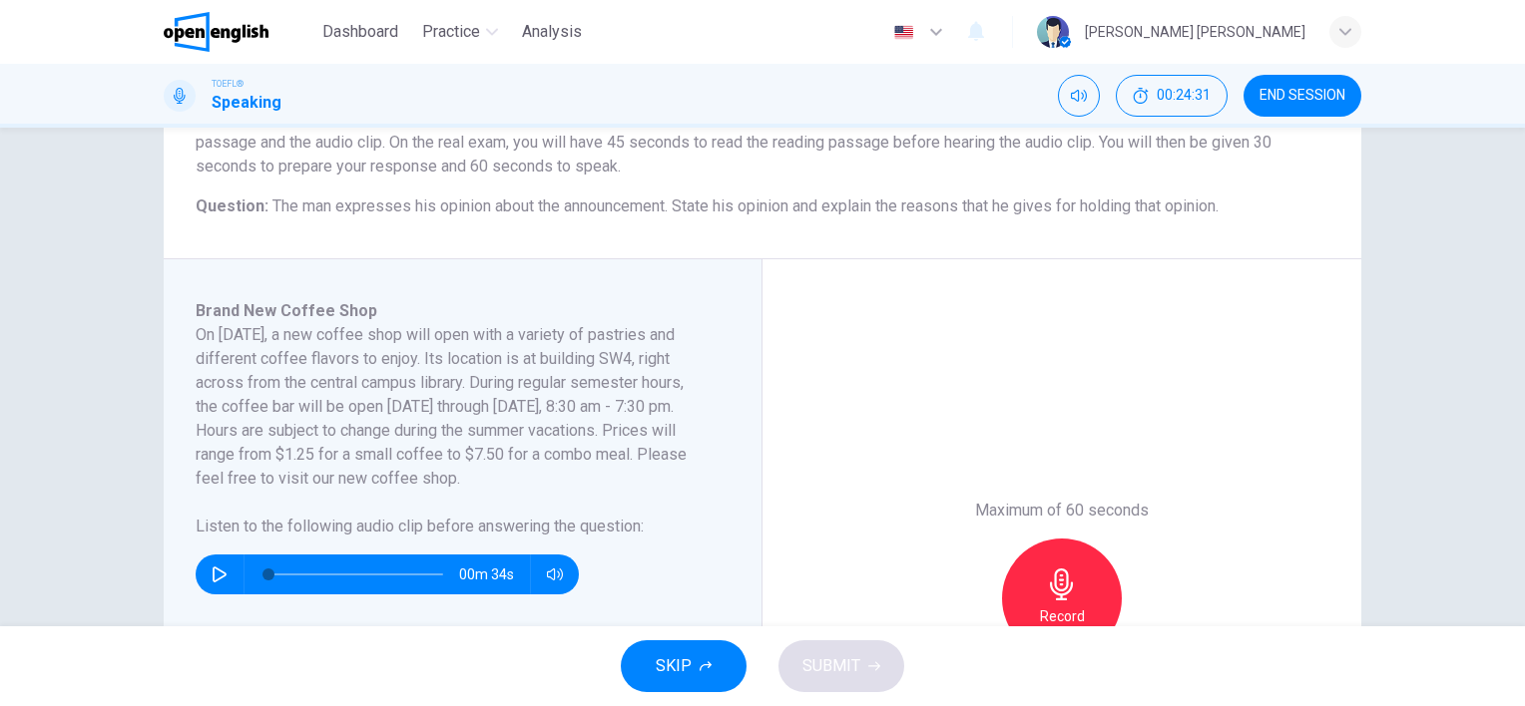
scroll to position [200, 0]
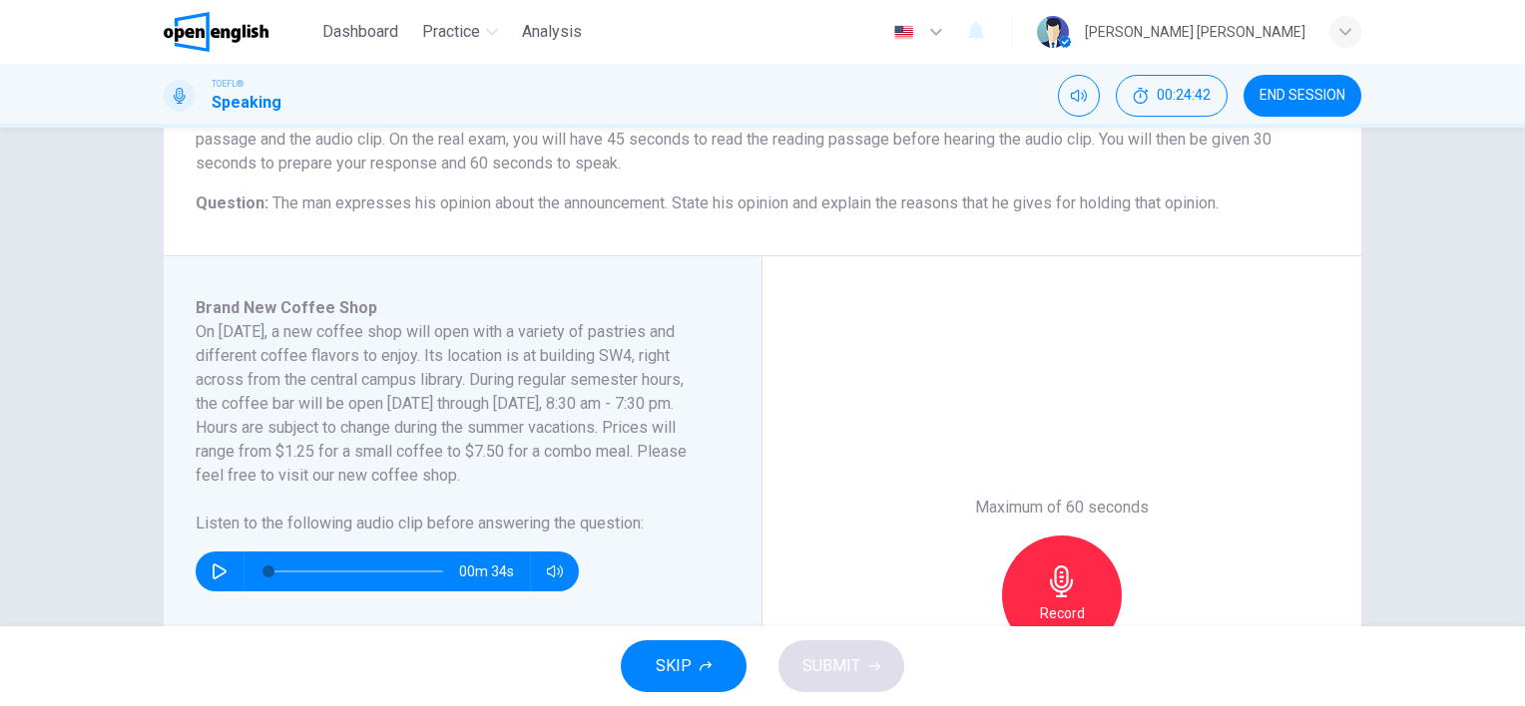
click at [212, 574] on icon "button" at bounding box center [220, 572] width 16 height 16
click at [215, 567] on icon "button" at bounding box center [220, 572] width 16 height 16
click at [214, 567] on icon "button" at bounding box center [220, 572] width 14 height 16
type input "*"
click at [1046, 569] on icon "button" at bounding box center [1062, 582] width 32 height 32
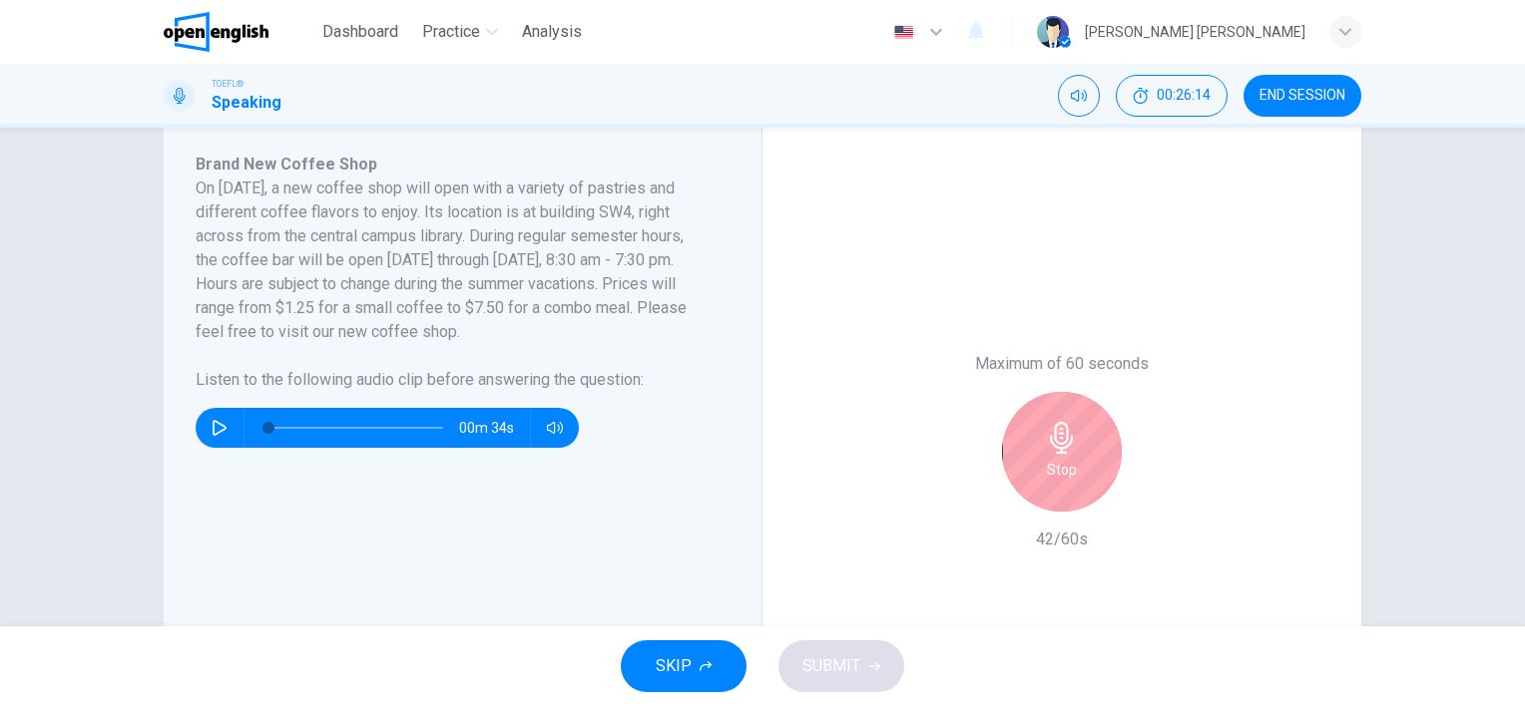
scroll to position [344, 0]
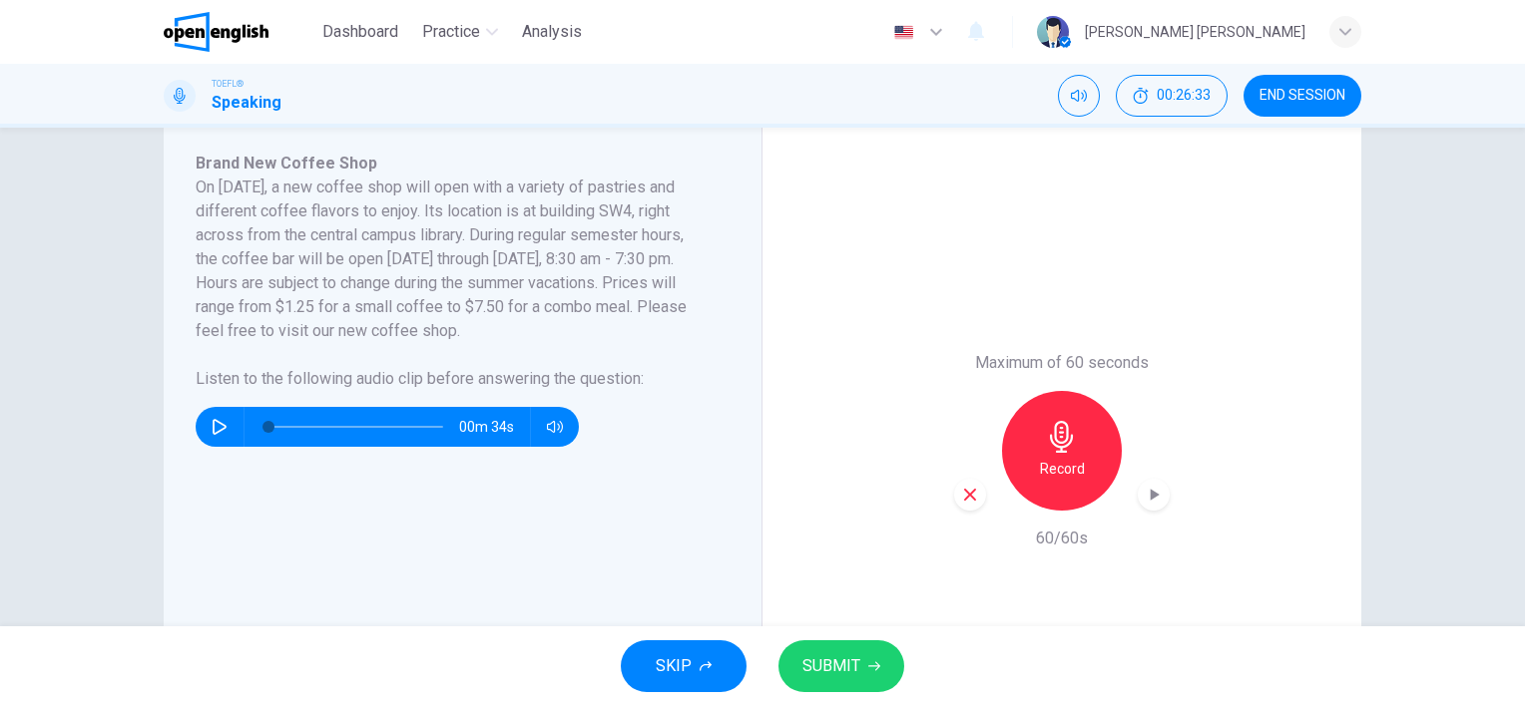
click at [856, 681] on button "SUBMIT" at bounding box center [841, 667] width 126 height 52
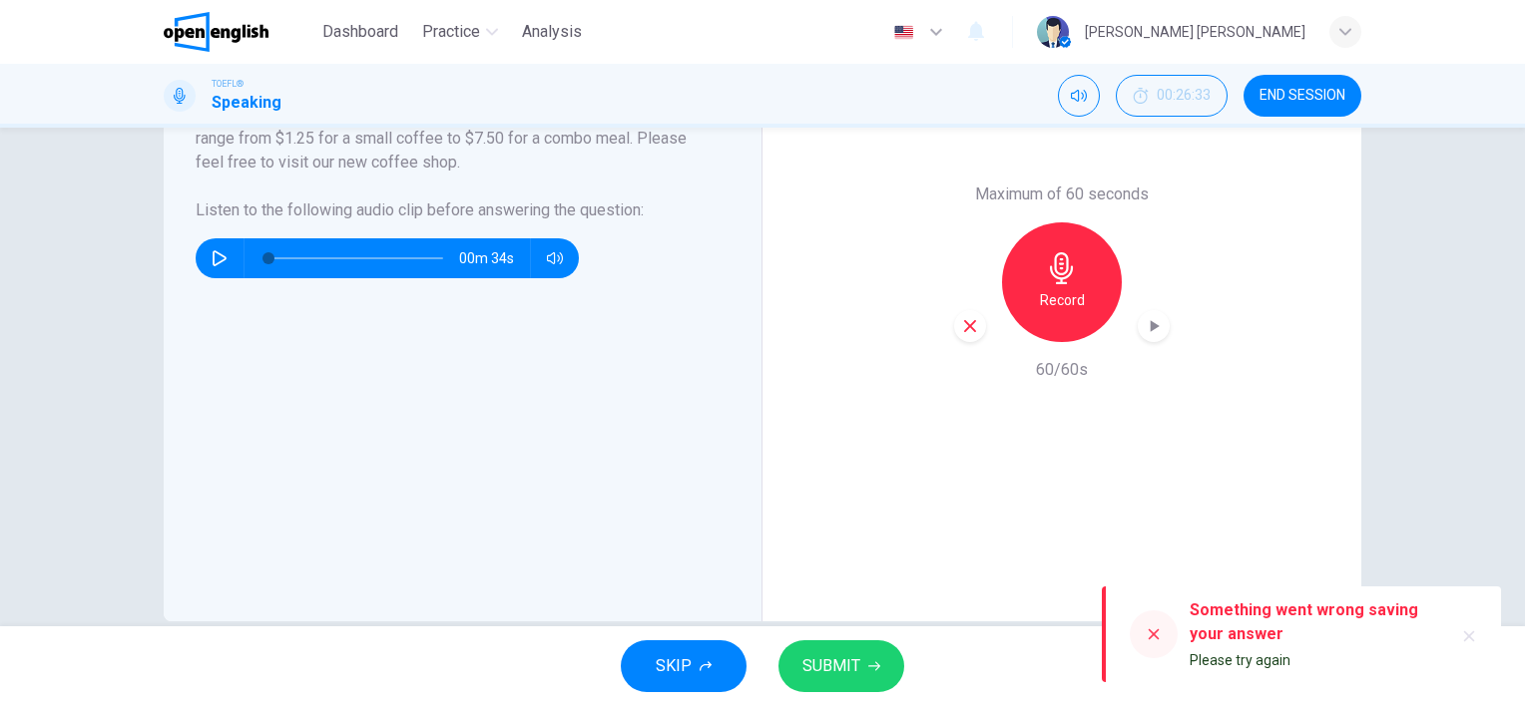
scroll to position [523, 0]
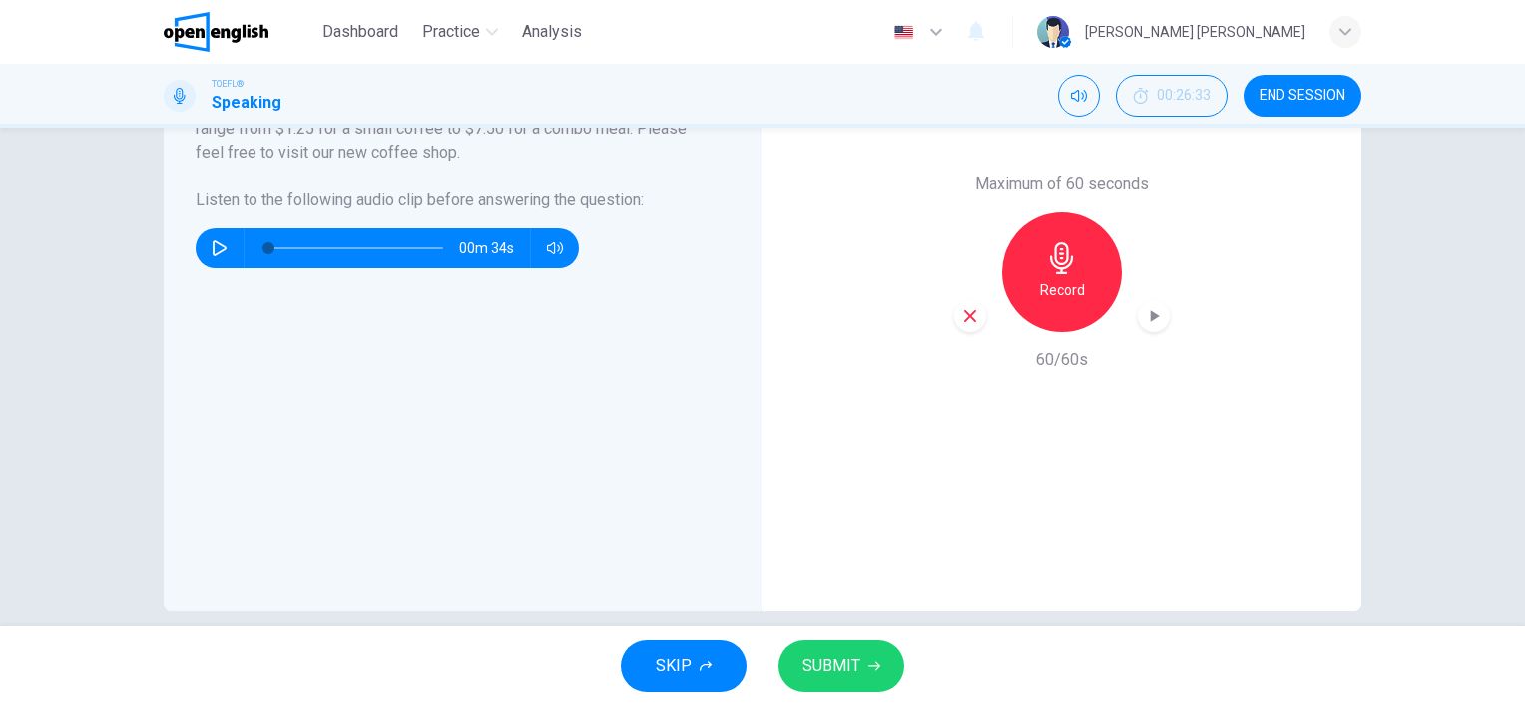
click at [872, 664] on icon "button" at bounding box center [874, 667] width 12 height 12
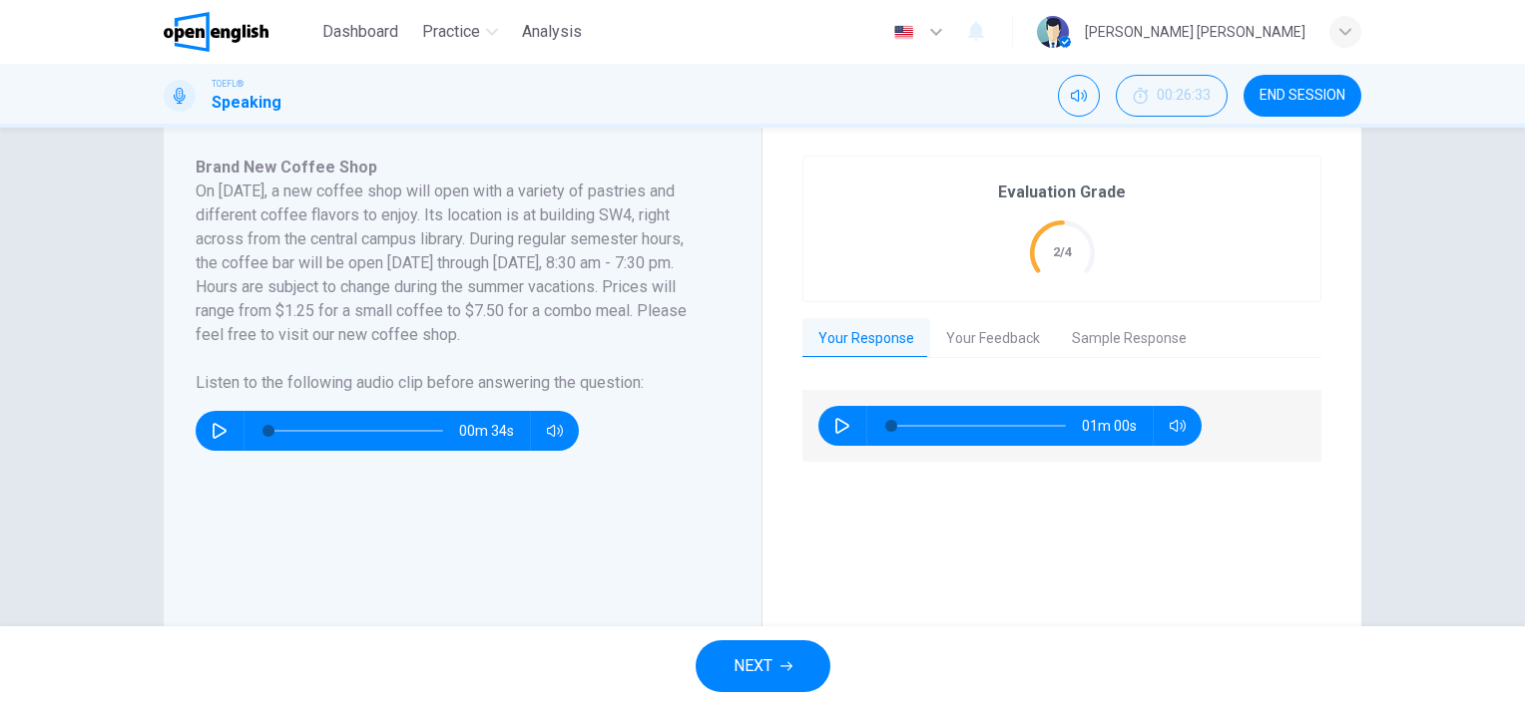
scroll to position [323, 0]
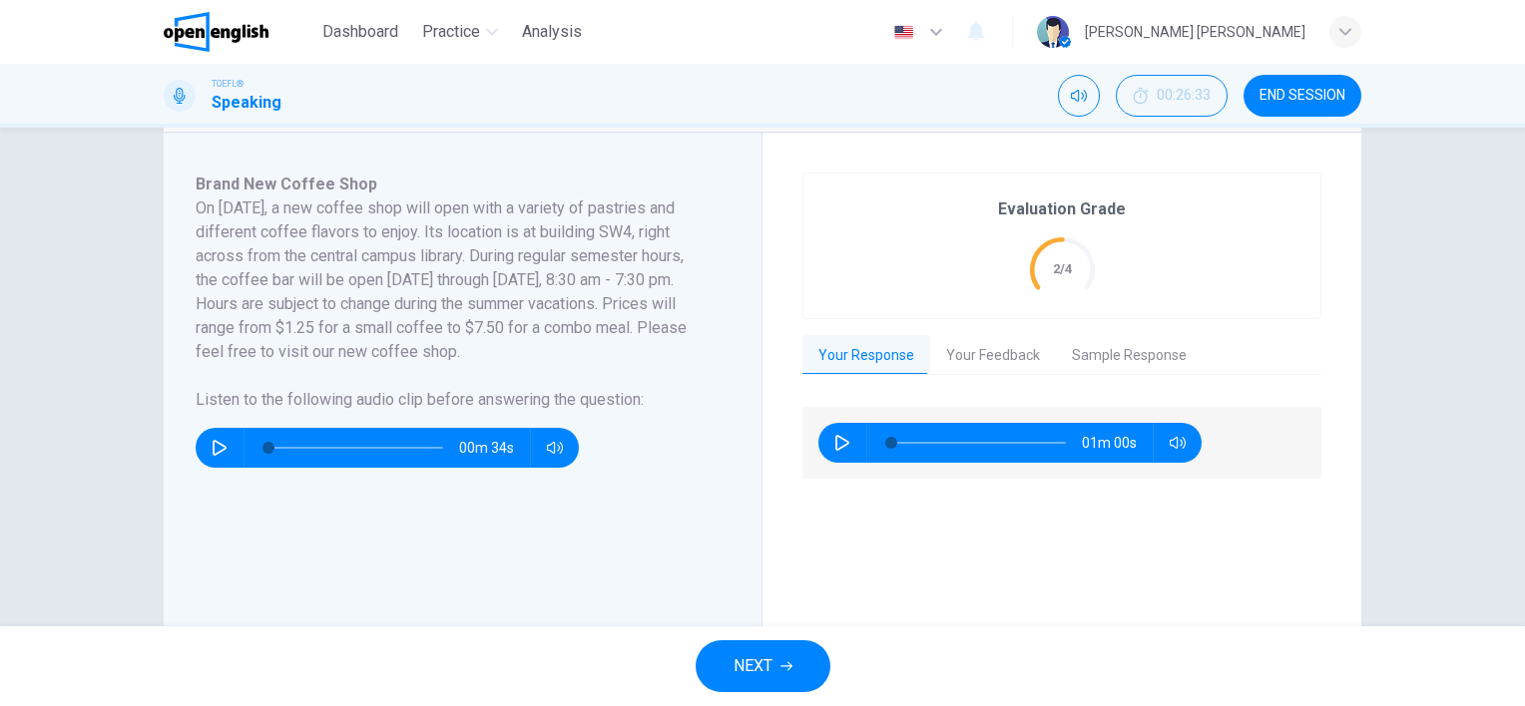
click at [802, 666] on button "NEXT" at bounding box center [762, 667] width 135 height 52
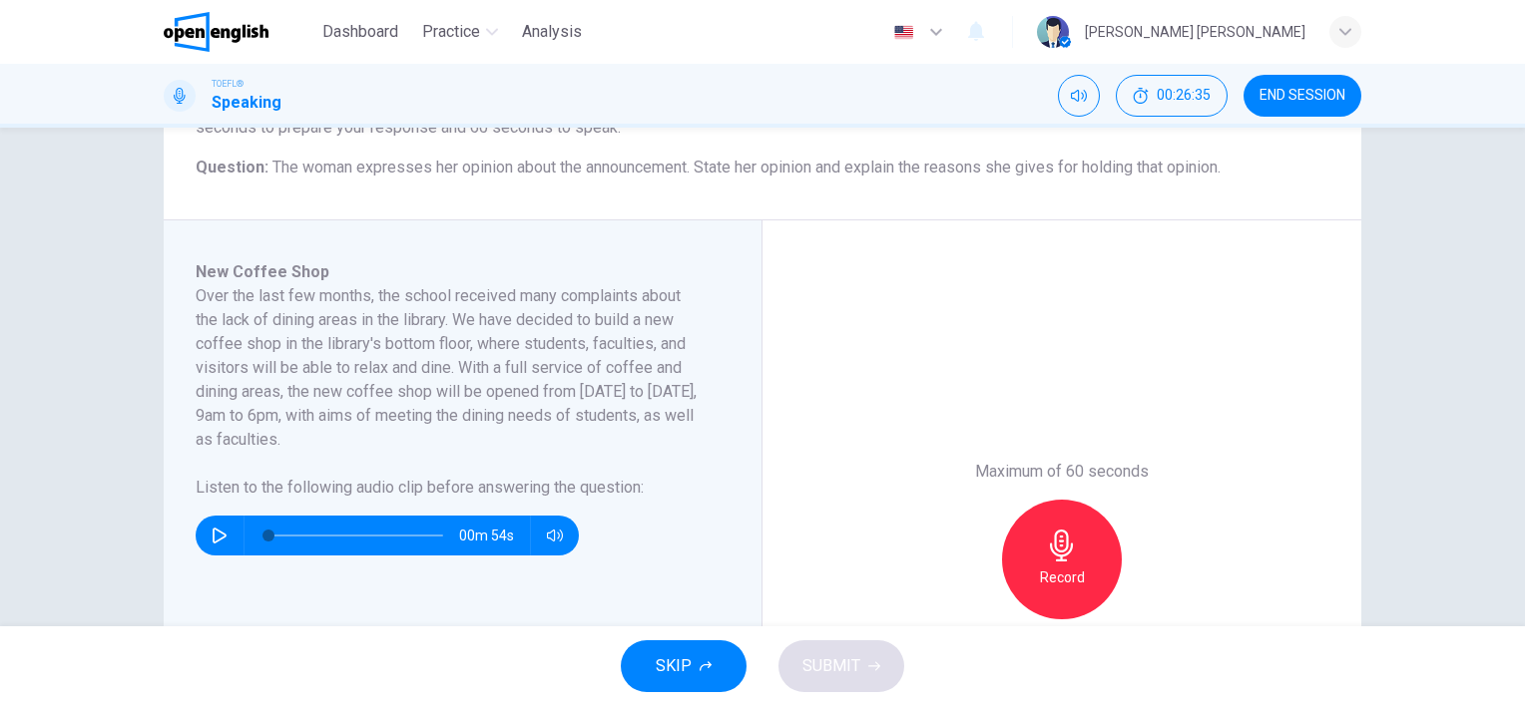
scroll to position [236, 0]
click at [200, 548] on div "00m 54s" at bounding box center [387, 535] width 383 height 40
click at [214, 535] on icon "button" at bounding box center [220, 535] width 16 height 16
type input "*"
click at [1062, 575] on h6 "Record" at bounding box center [1062, 577] width 45 height 24
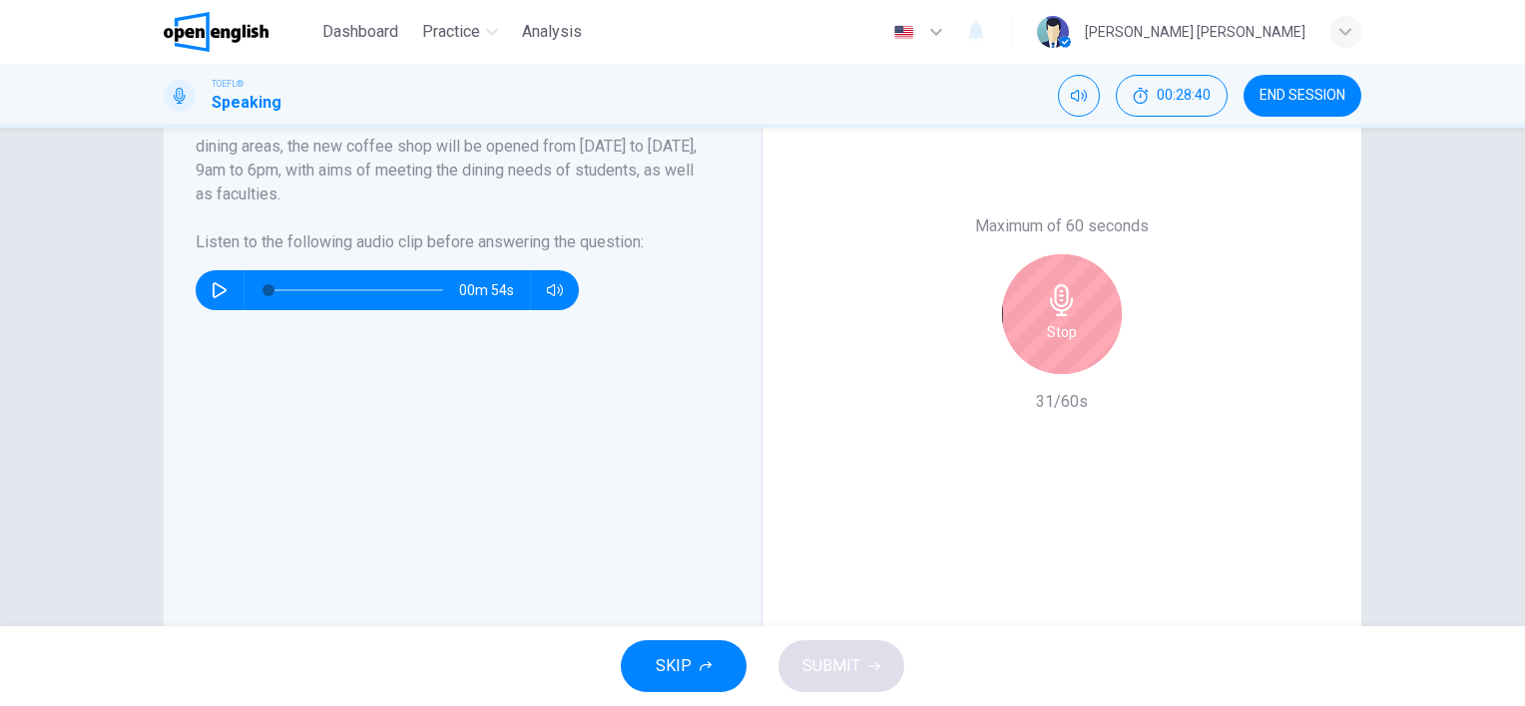
scroll to position [483, 0]
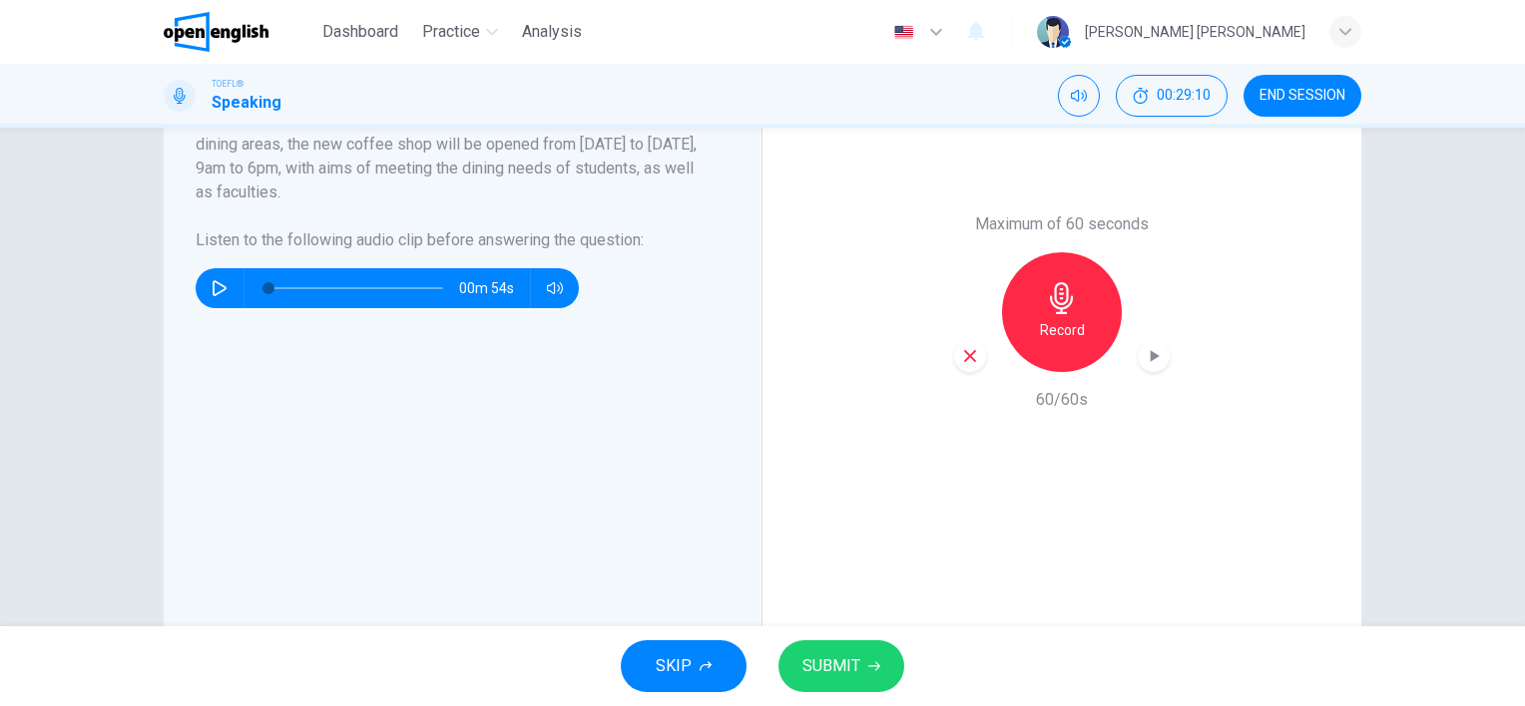
click at [826, 685] on button "SUBMIT" at bounding box center [841, 667] width 126 height 52
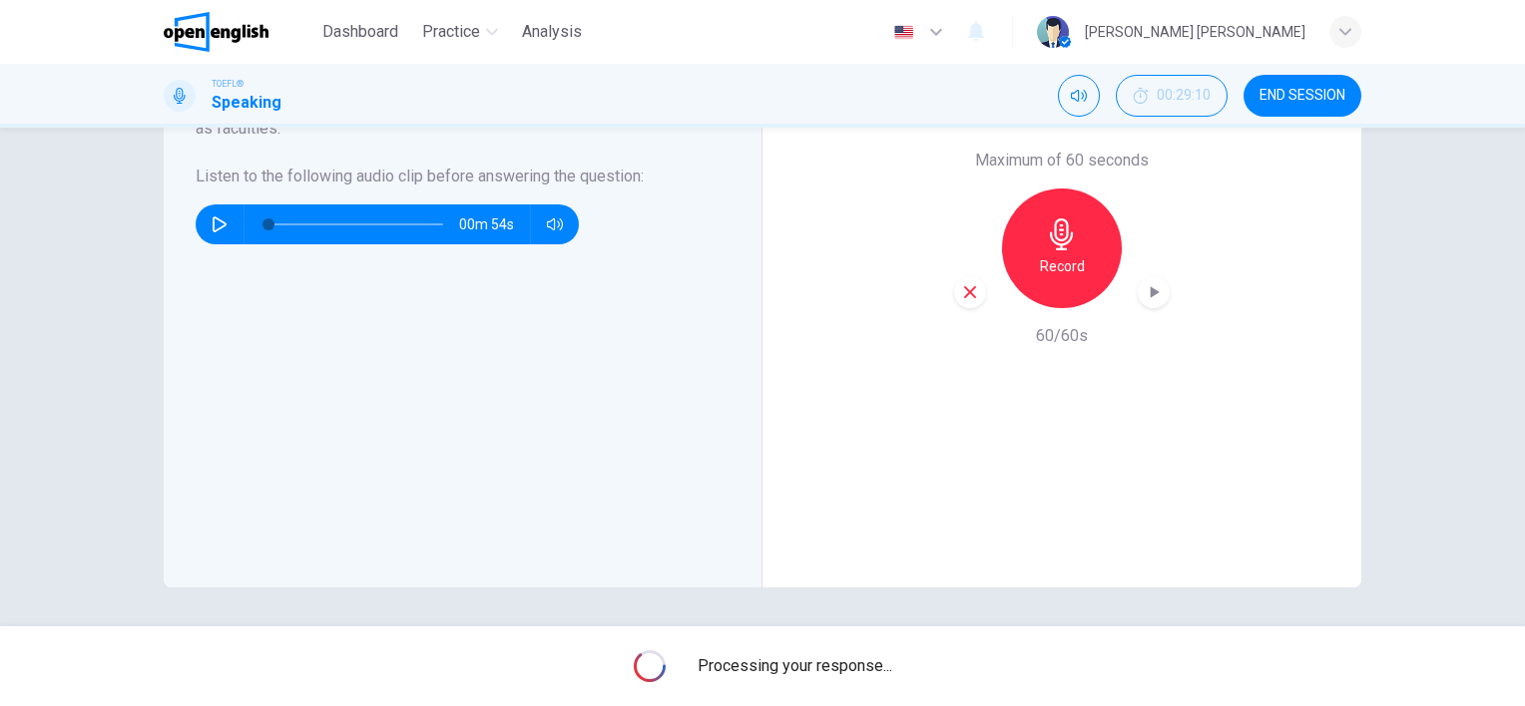
scroll to position [0, 0]
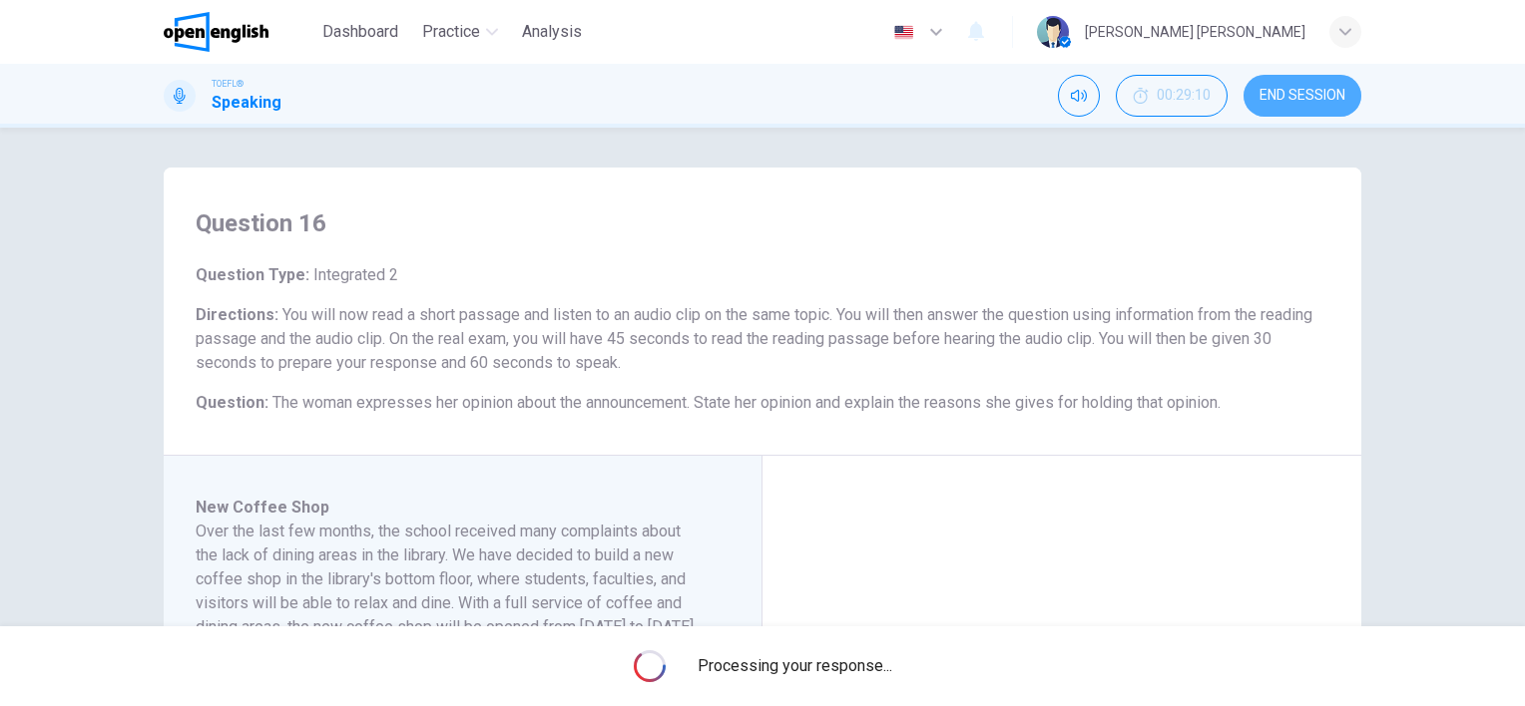
click at [1278, 108] on button "END SESSION" at bounding box center [1302, 96] width 118 height 42
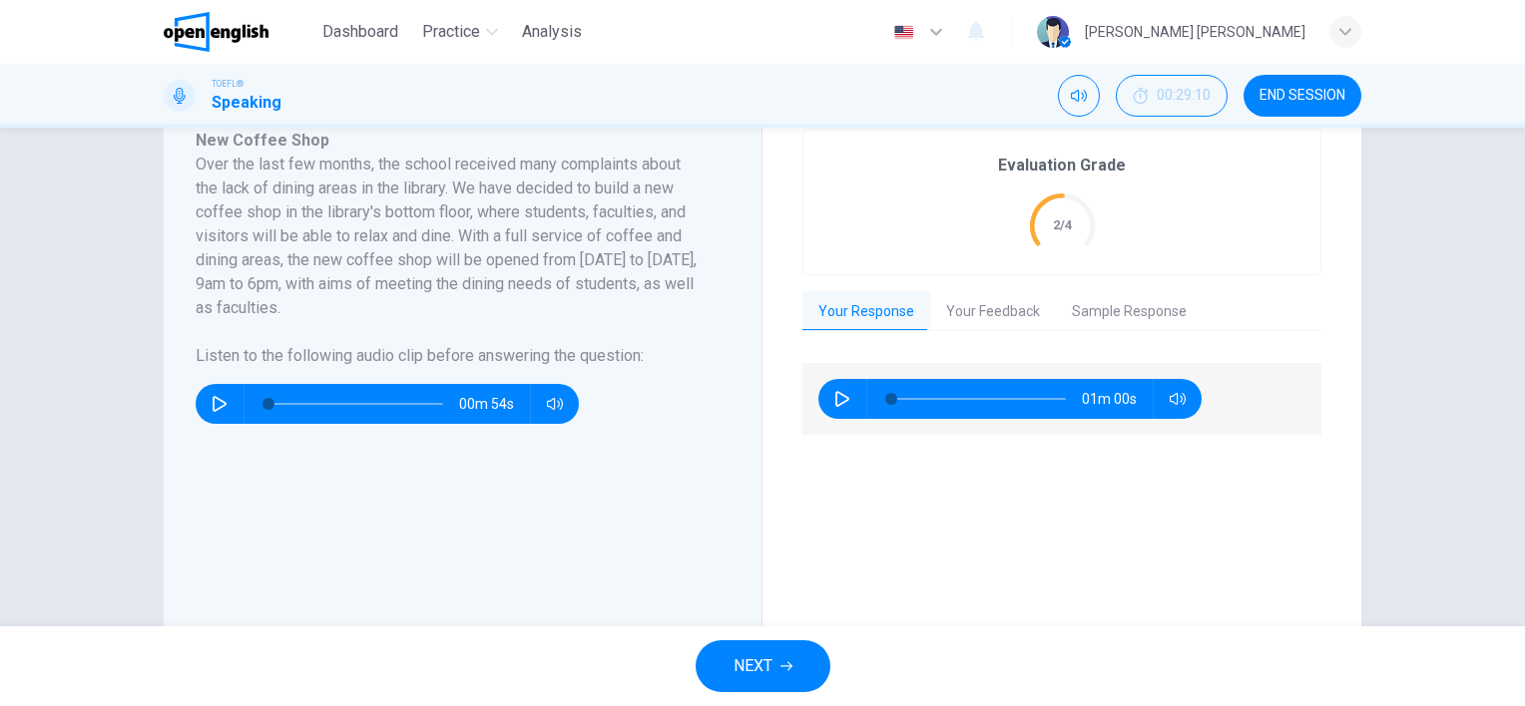
scroll to position [364, 0]
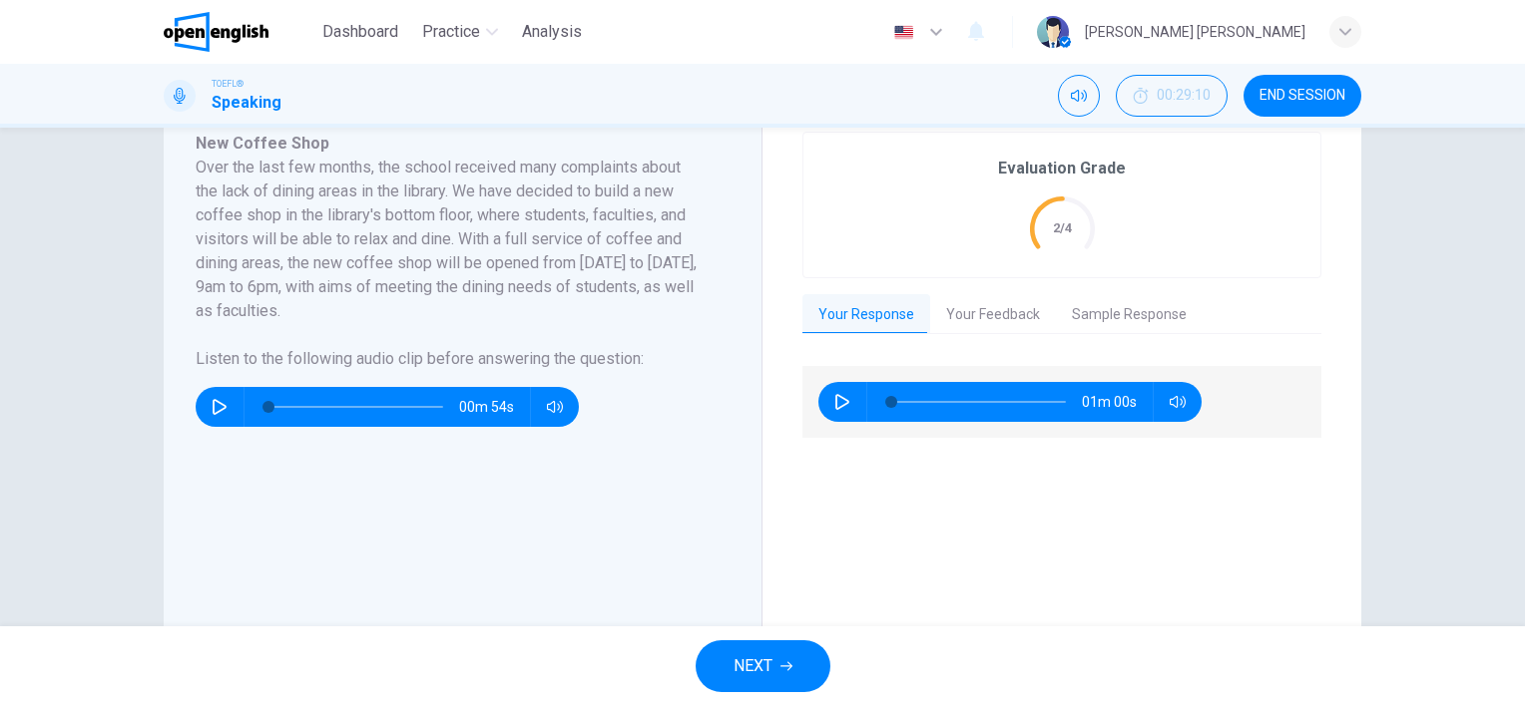
click at [795, 674] on button "NEXT" at bounding box center [762, 667] width 135 height 52
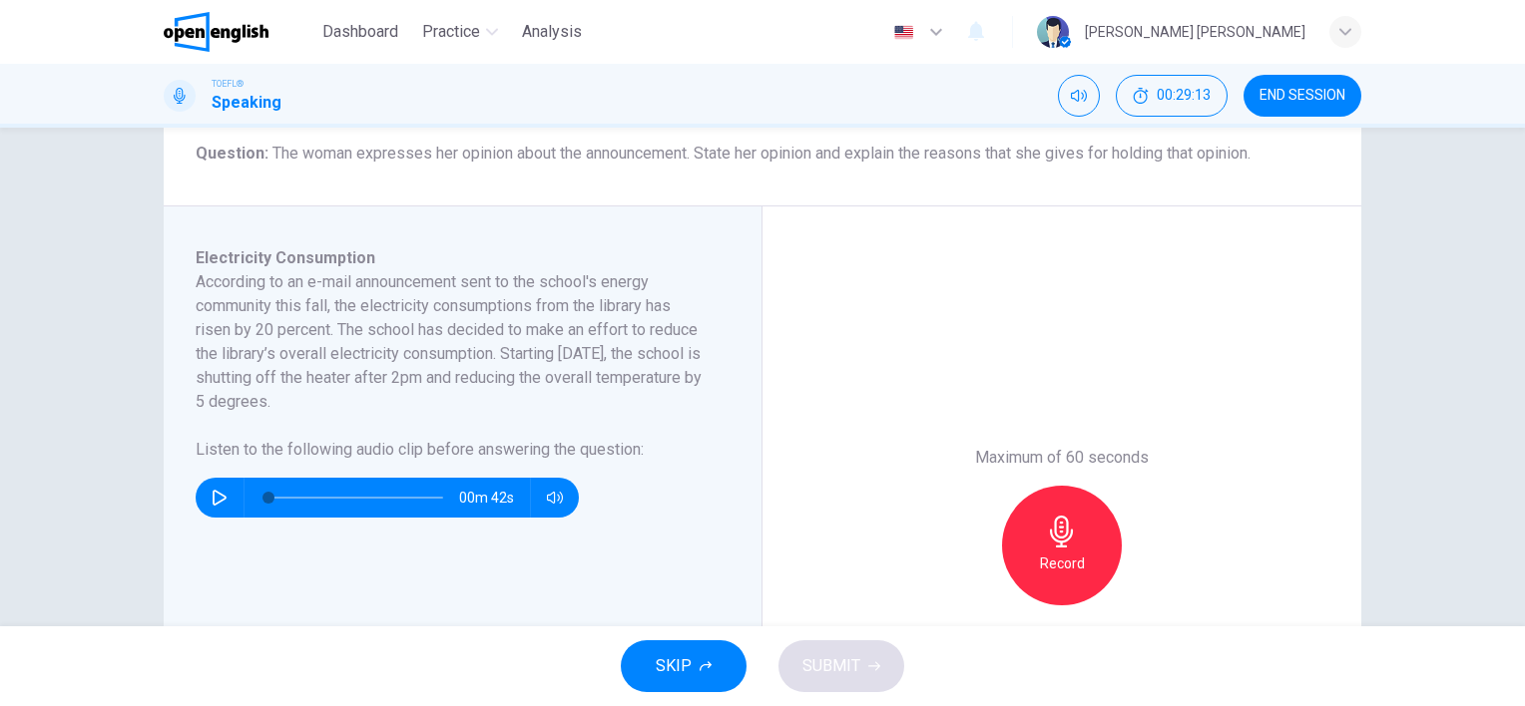
scroll to position [258, 0]
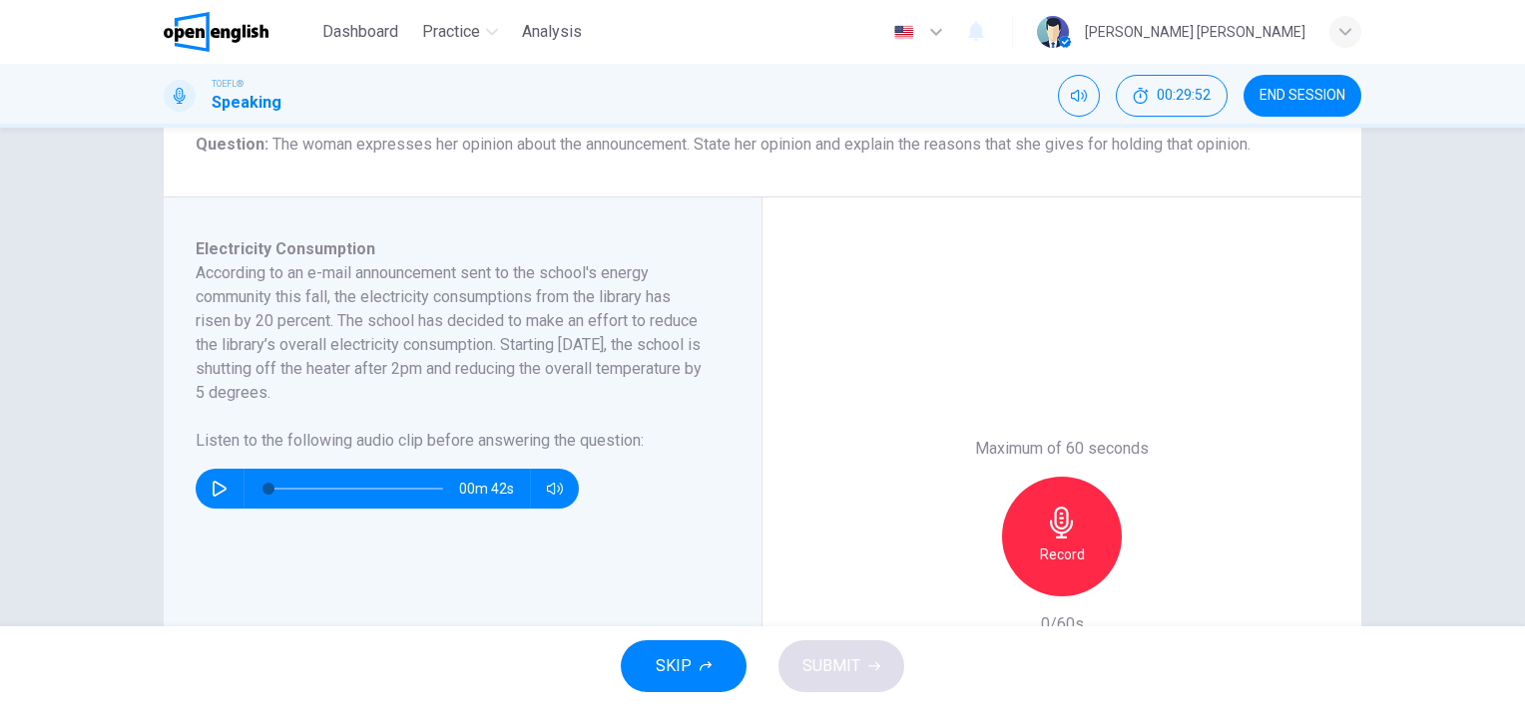
click at [214, 500] on button "button" at bounding box center [220, 489] width 32 height 40
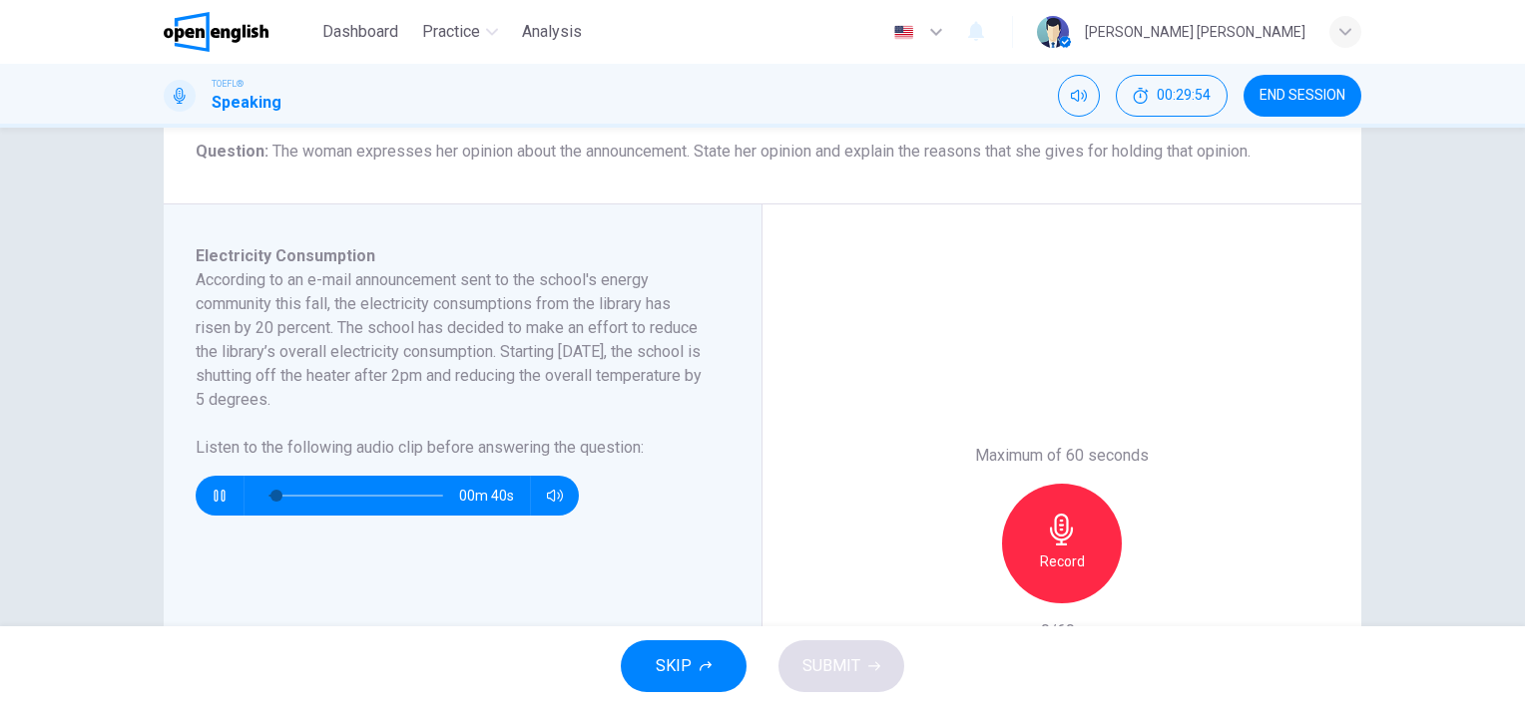
scroll to position [257, 0]
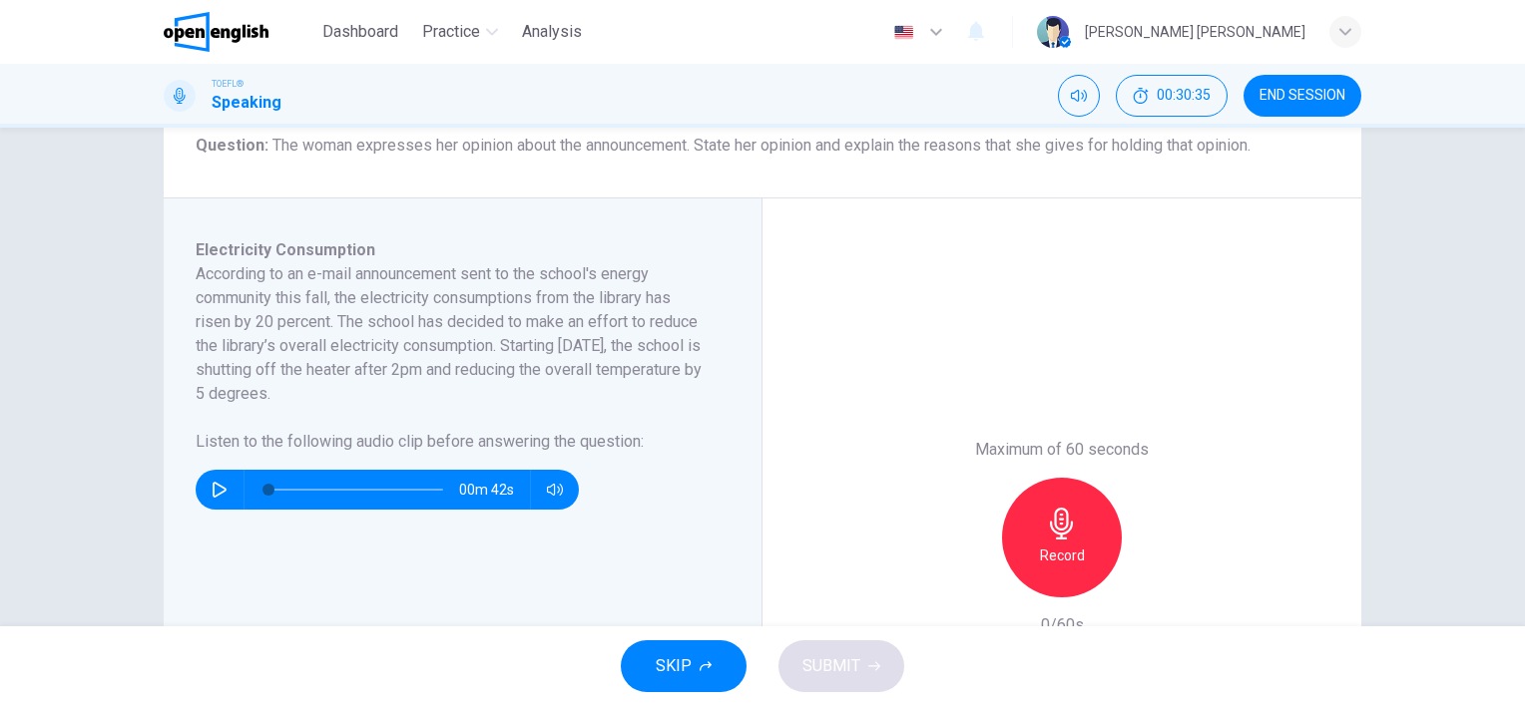
type input "*"
click at [1062, 544] on h6 "Record" at bounding box center [1062, 556] width 45 height 24
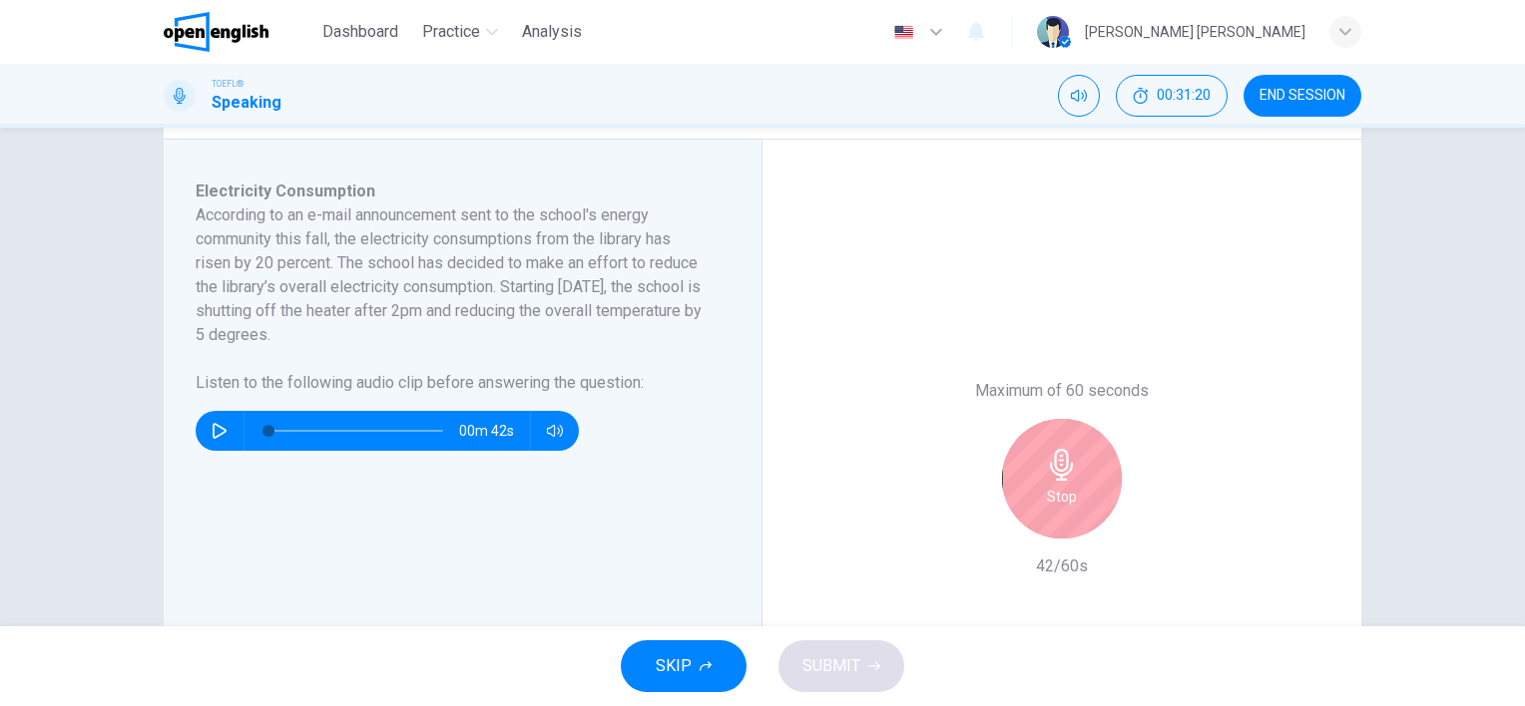
scroll to position [318, 0]
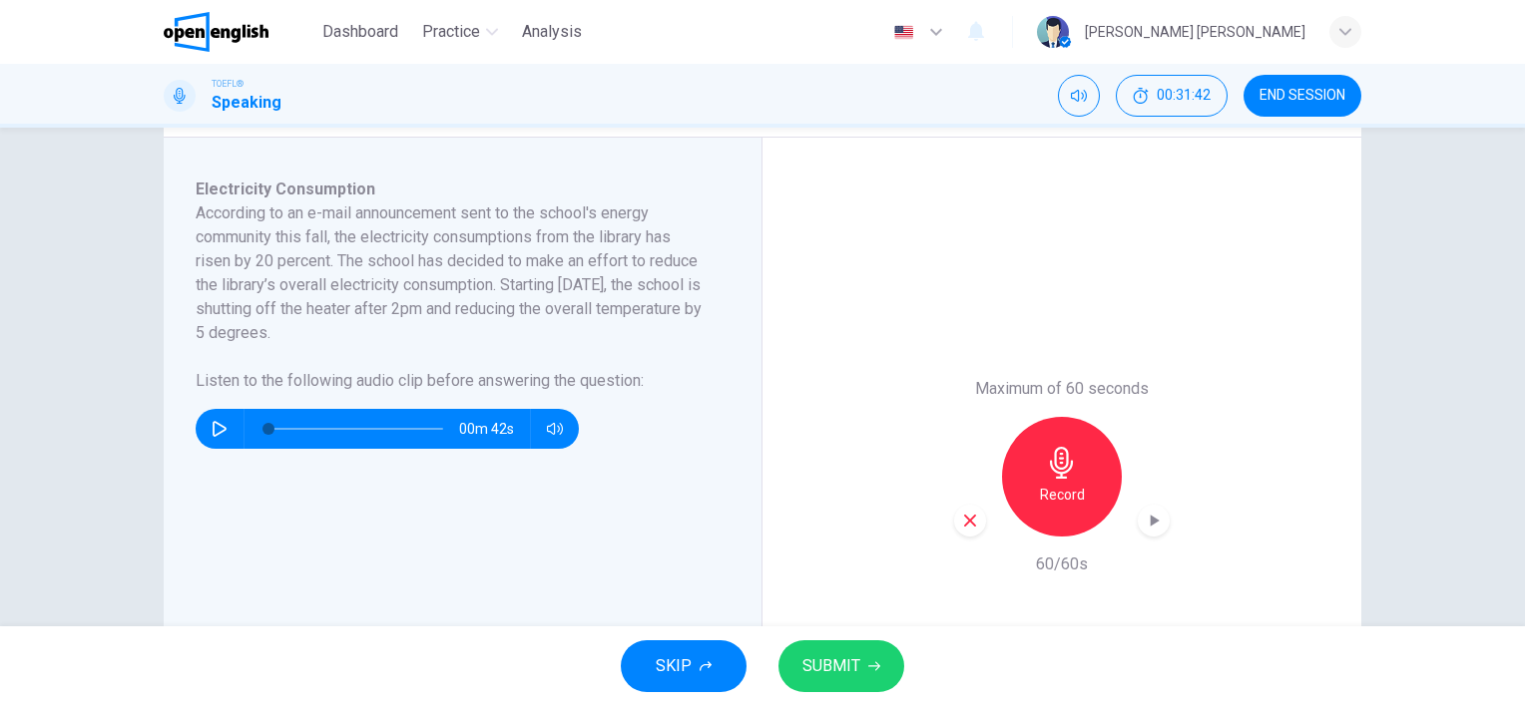
click at [849, 684] on button "SUBMIT" at bounding box center [841, 667] width 126 height 52
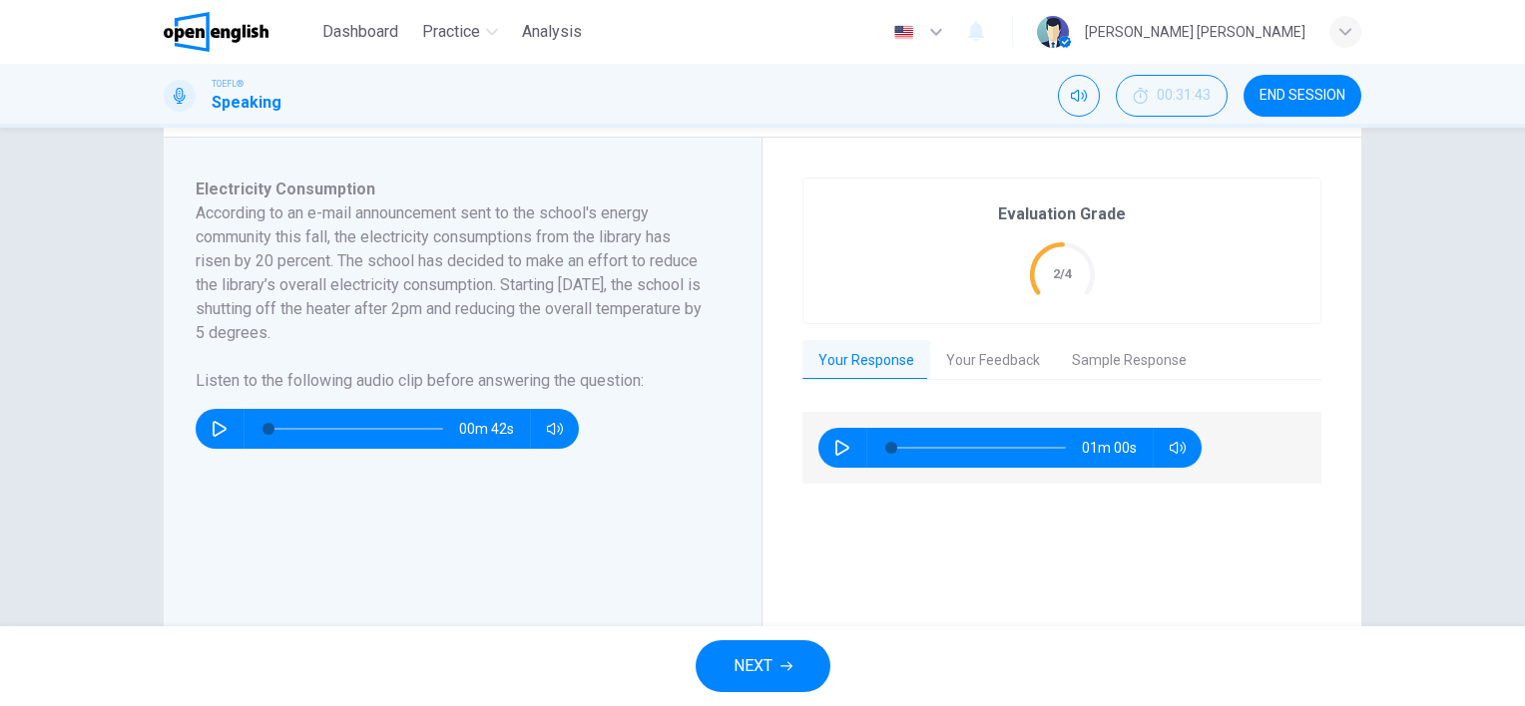
click at [1301, 88] on span "END SESSION" at bounding box center [1302, 96] width 86 height 16
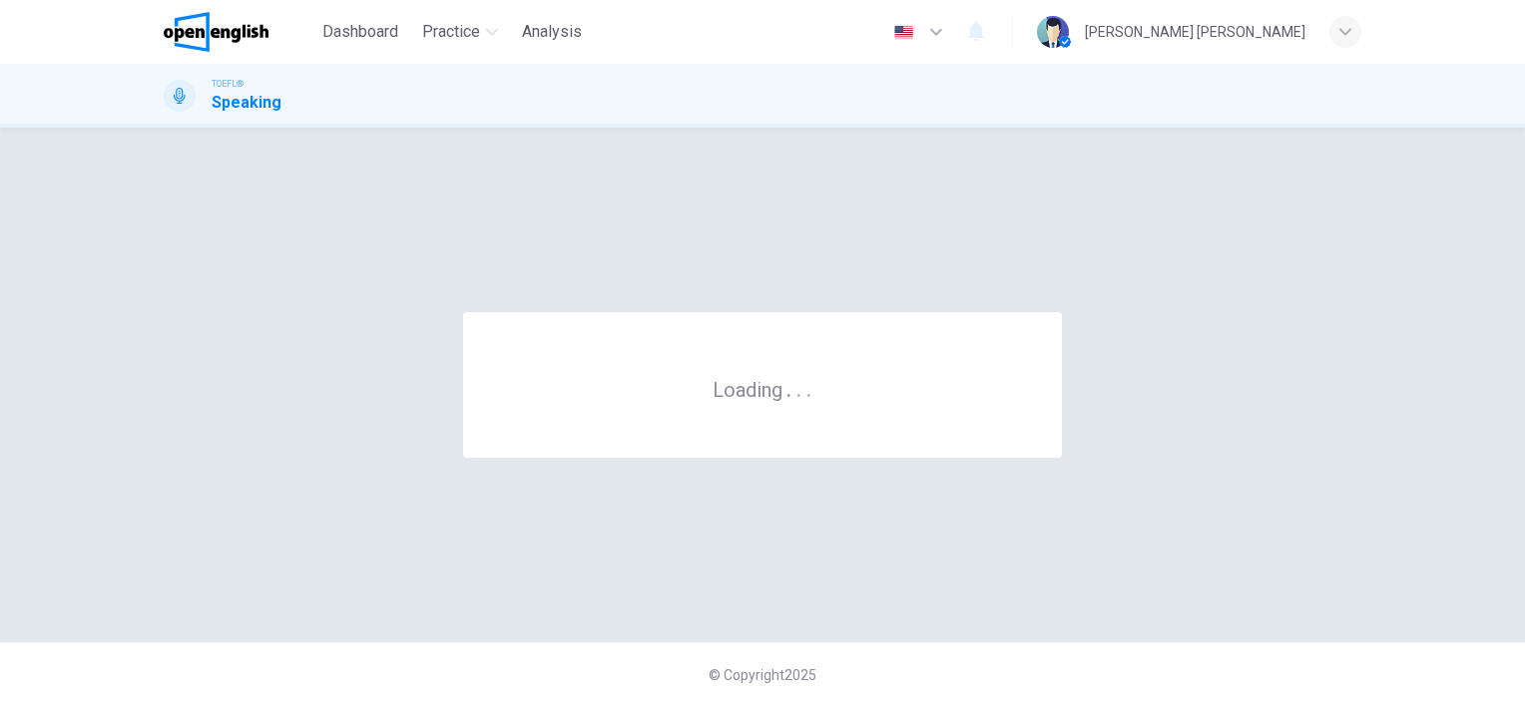
scroll to position [0, 0]
